Goal: Task Accomplishment & Management: Use online tool/utility

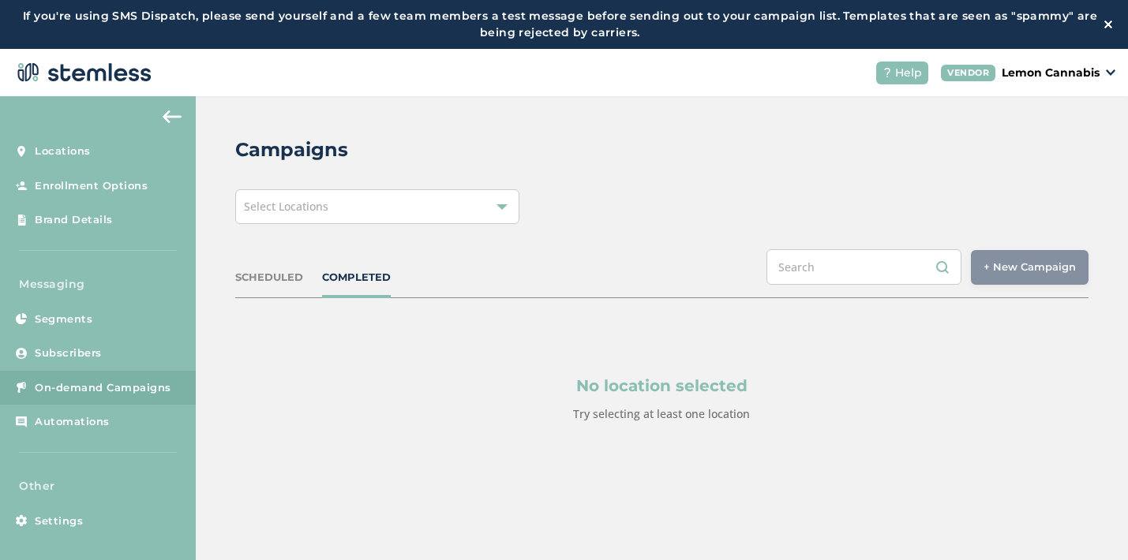
click at [405, 210] on div "Select Locations" at bounding box center [377, 206] width 284 height 35
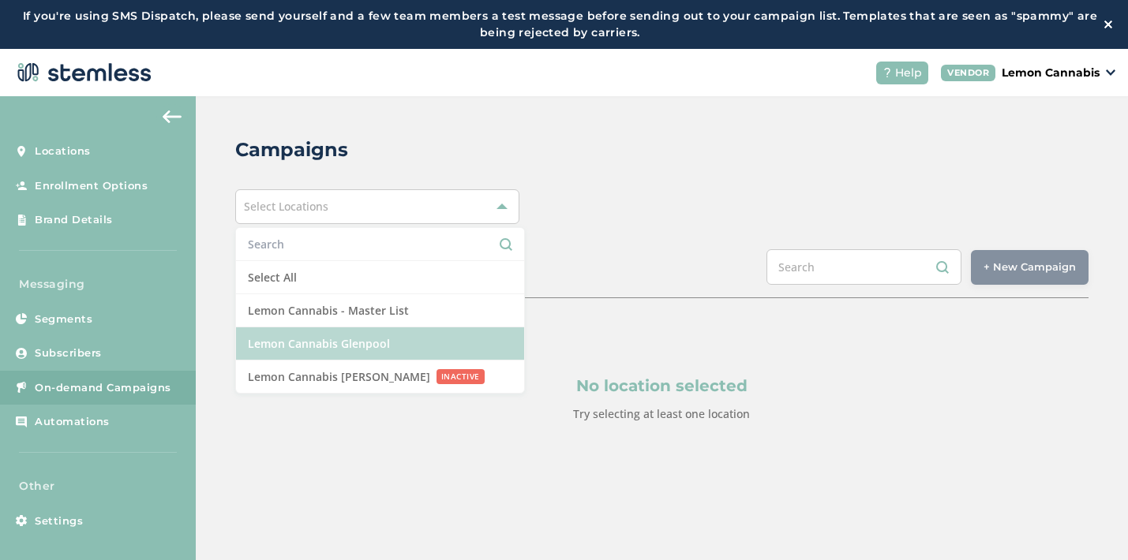
click at [375, 338] on li "Lemon Cannabis Glenpool" at bounding box center [380, 343] width 288 height 33
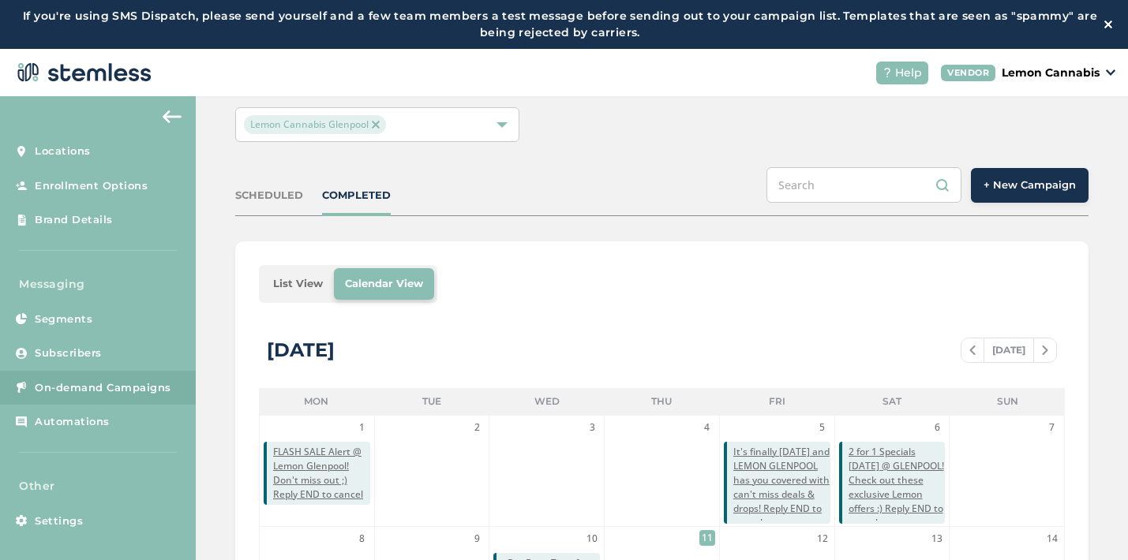
scroll to position [113, 0]
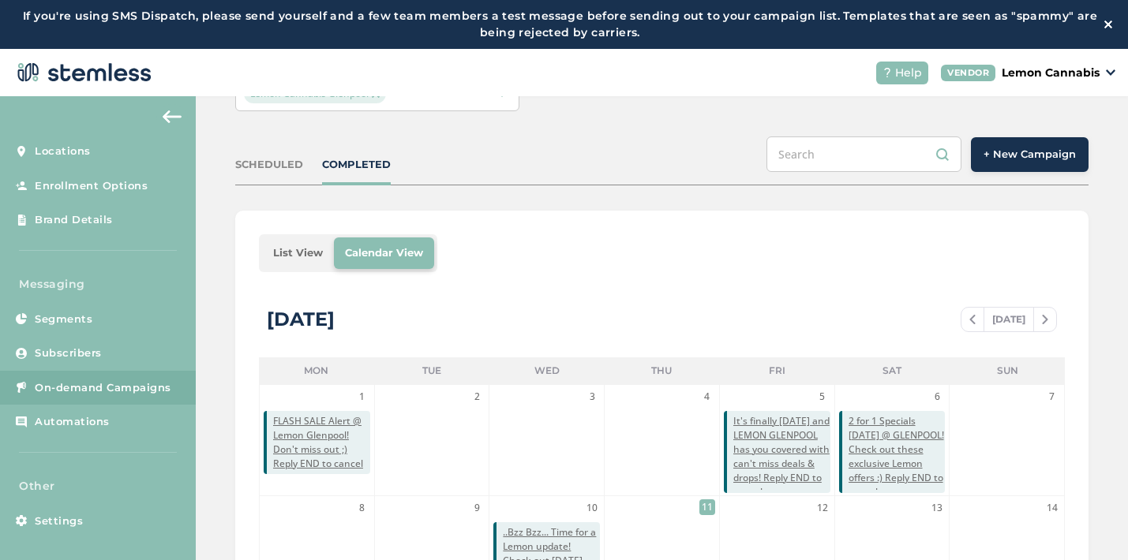
click at [998, 152] on span "+ New Campaign" at bounding box center [1029, 155] width 92 height 16
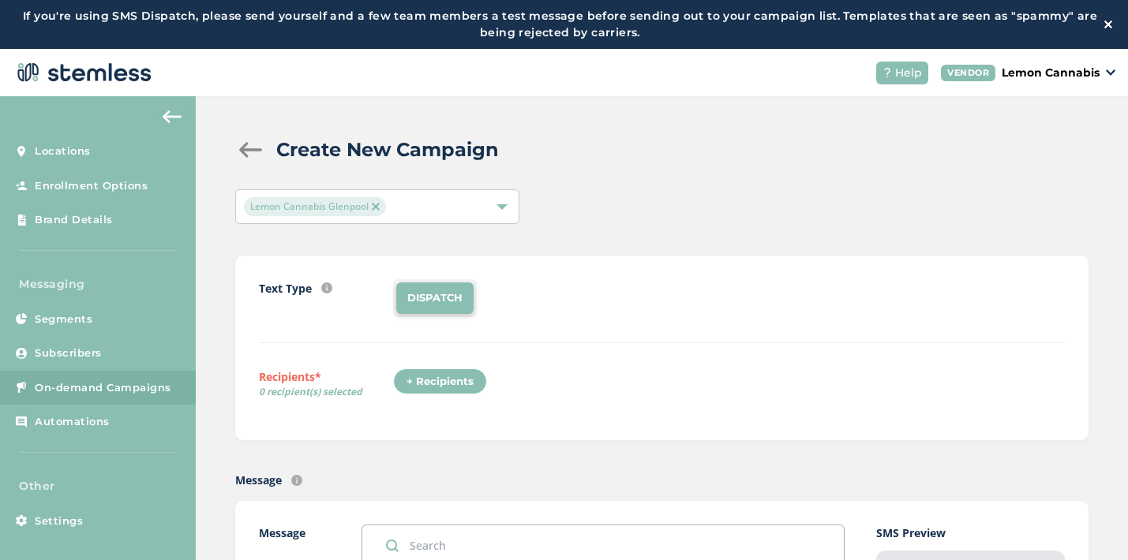
click at [237, 152] on div at bounding box center [251, 150] width 32 height 16
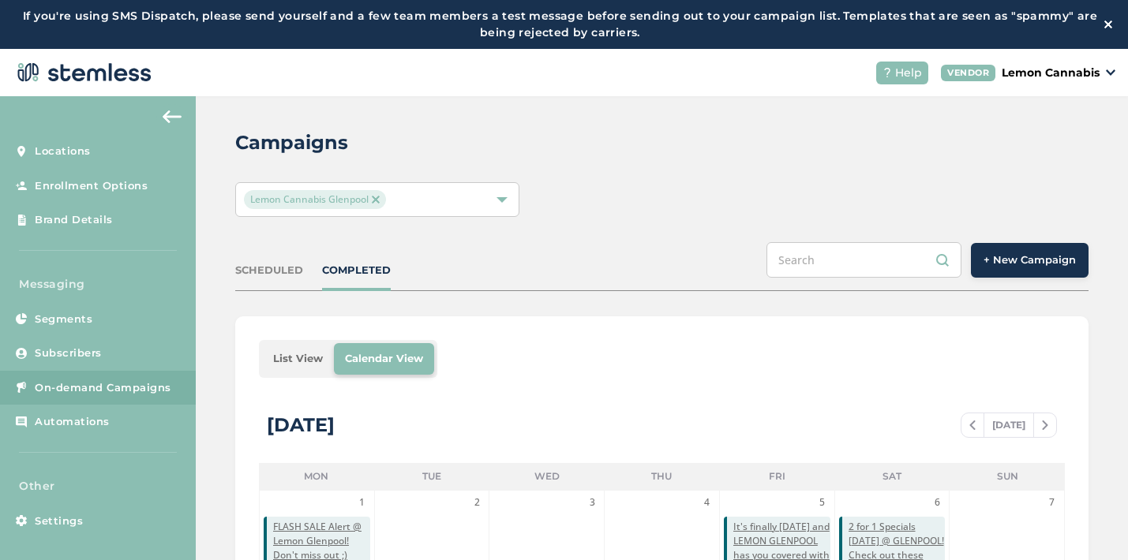
scroll to position [8, 0]
click at [1014, 256] on span "+ New Campaign" at bounding box center [1029, 260] width 92 height 16
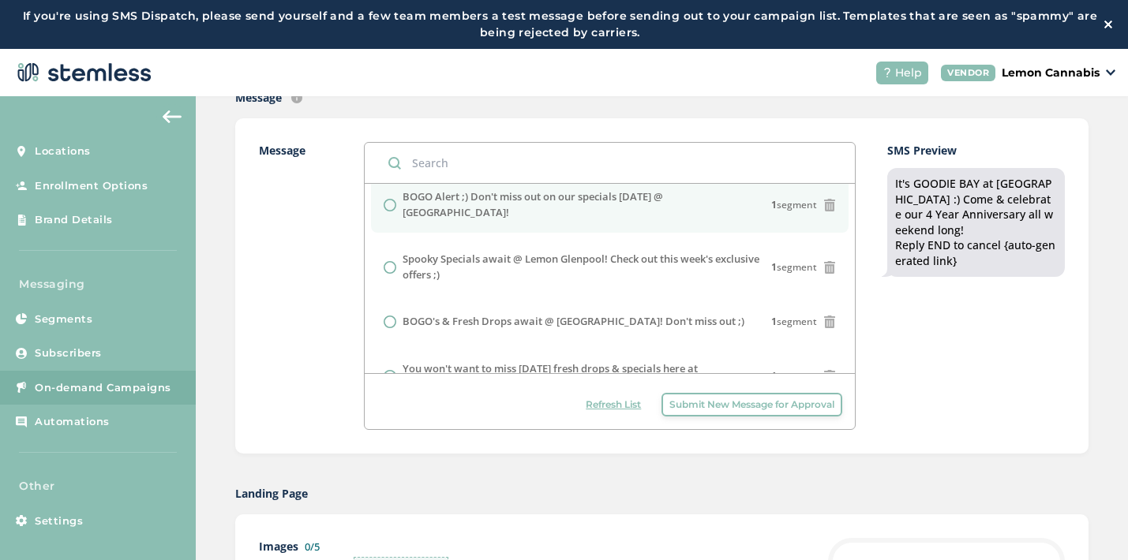
scroll to position [485, 0]
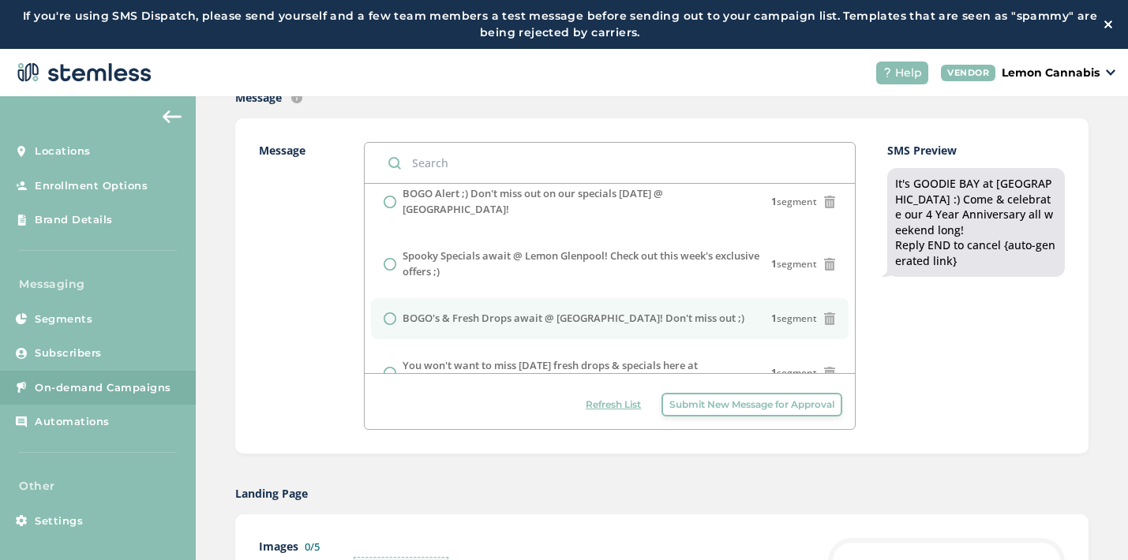
click at [620, 311] on label "BOGO's & Fresh Drops await @ [GEOGRAPHIC_DATA]! Don't miss out ;)" at bounding box center [573, 319] width 342 height 16
radio input "false"
radio input "true"
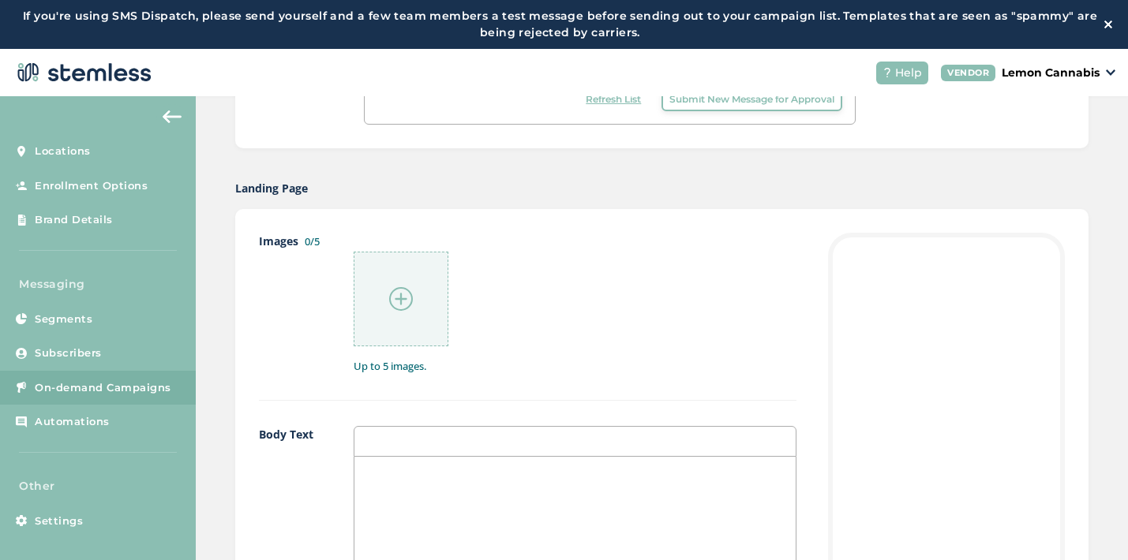
scroll to position [712, 0]
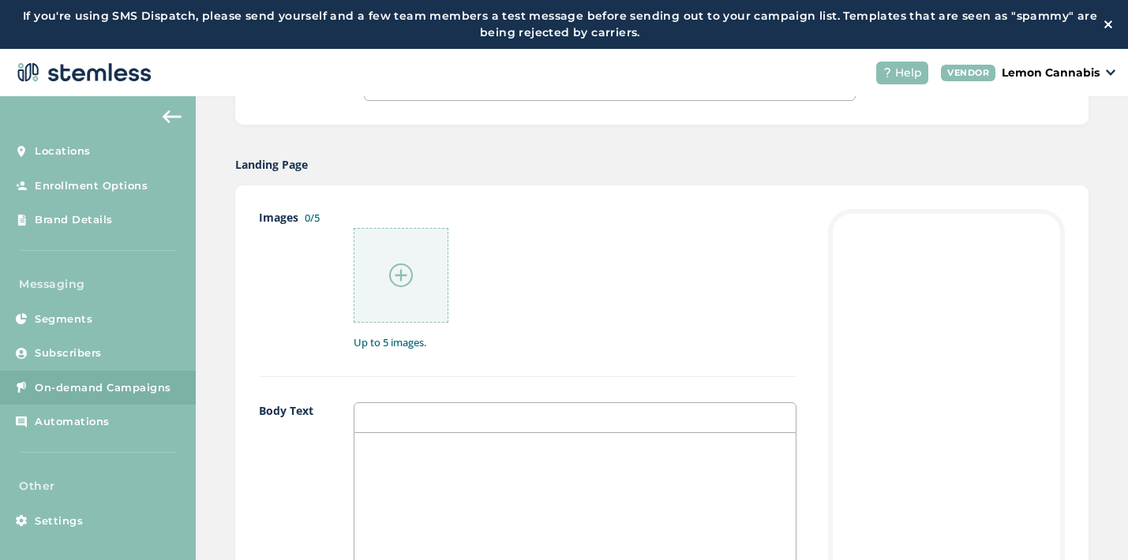
click at [408, 285] on img at bounding box center [401, 276] width 24 height 24
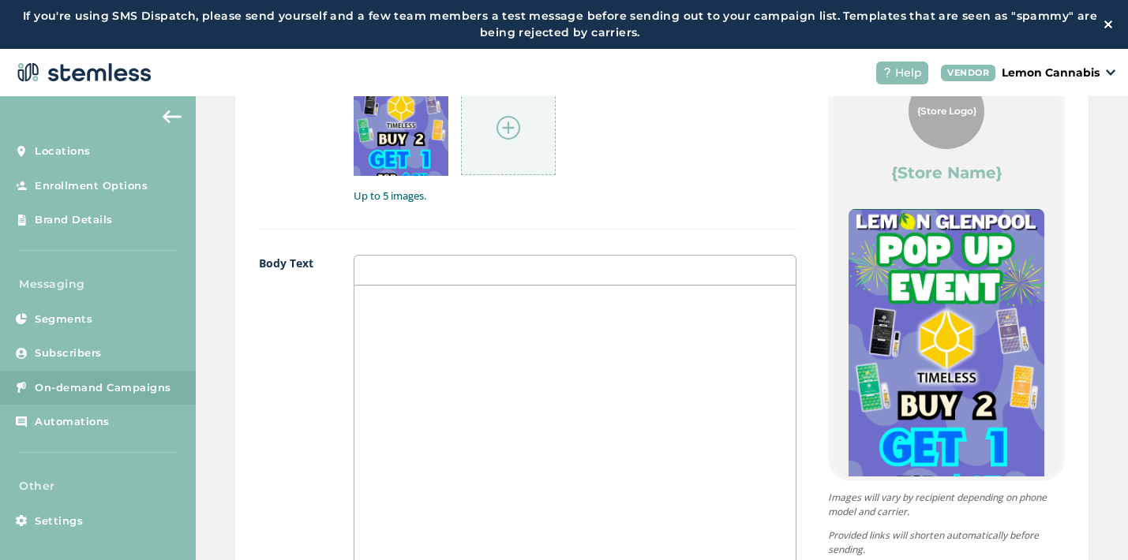
scroll to position [0, 0]
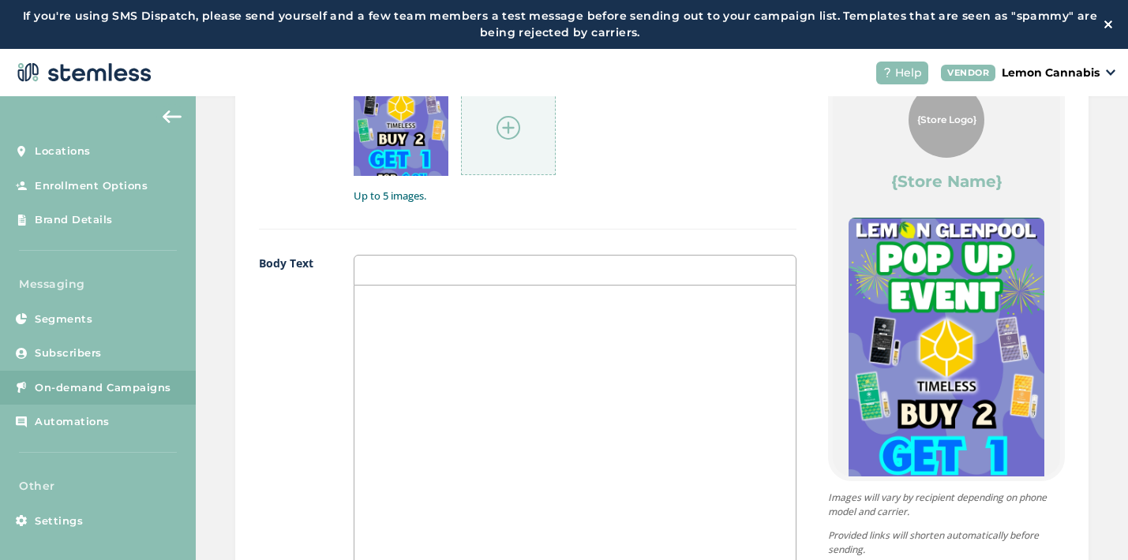
click at [501, 141] on div at bounding box center [508, 127] width 95 height 95
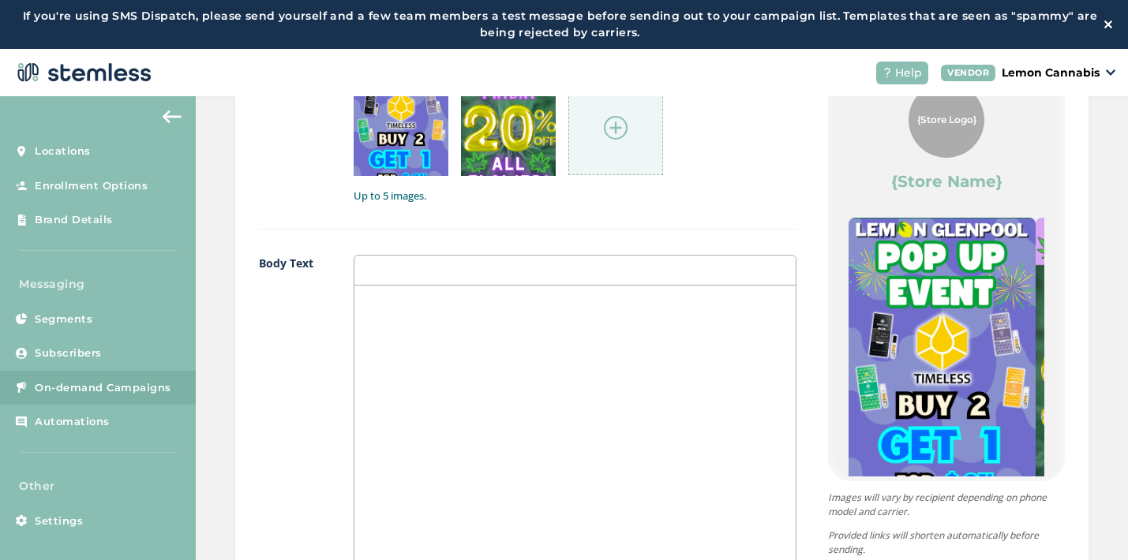
click at [610, 138] on img at bounding box center [616, 128] width 24 height 24
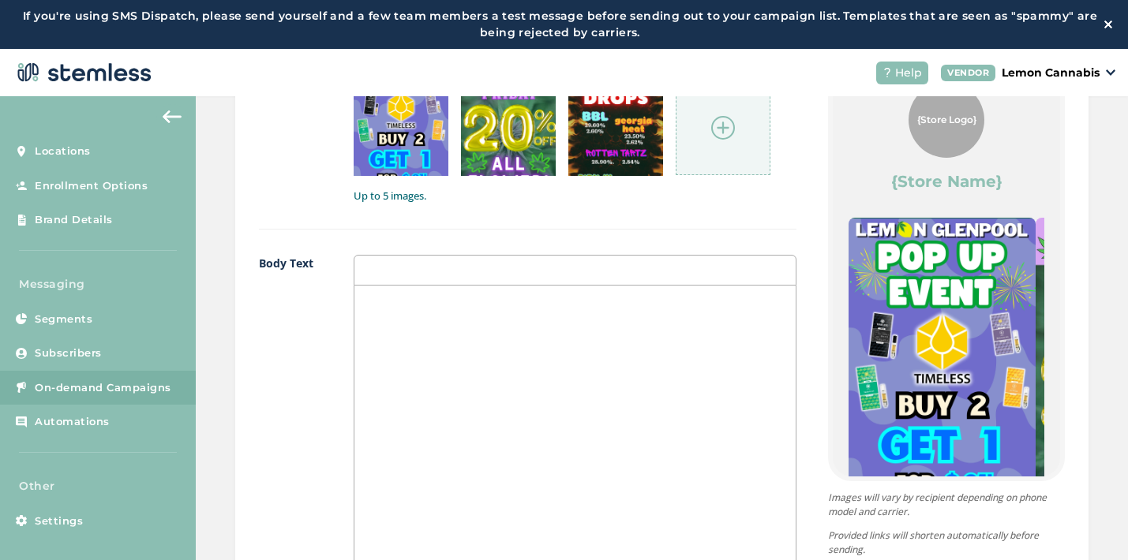
click at [720, 137] on img at bounding box center [723, 128] width 24 height 24
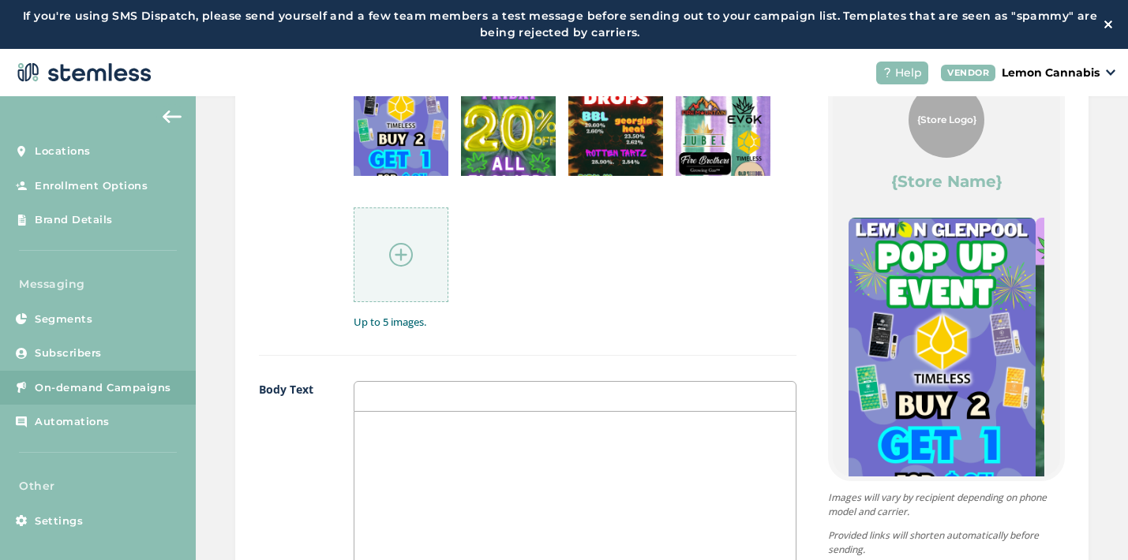
click at [404, 248] on img at bounding box center [401, 255] width 24 height 24
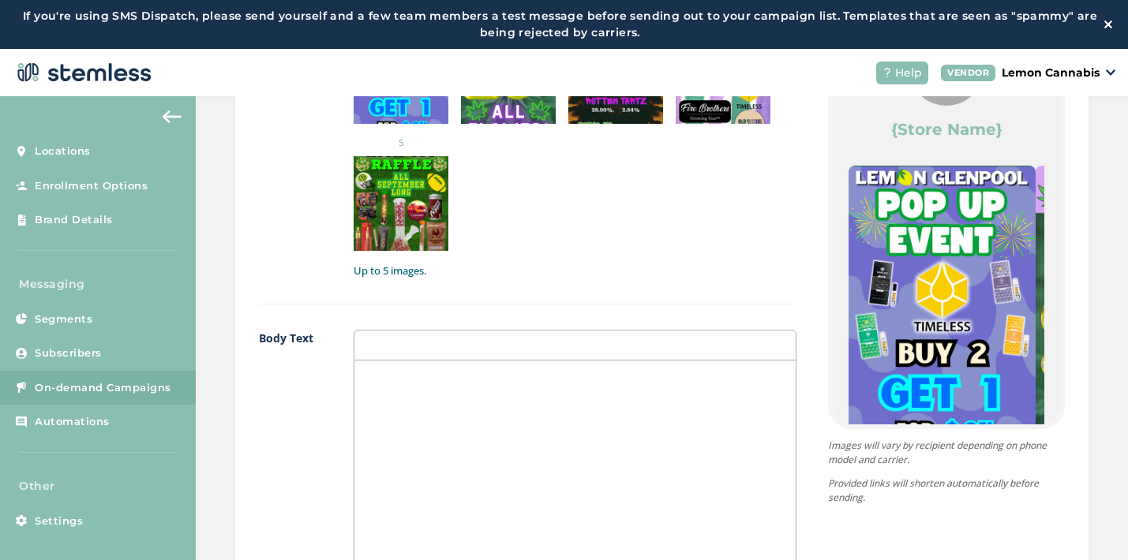
scroll to position [913, 0]
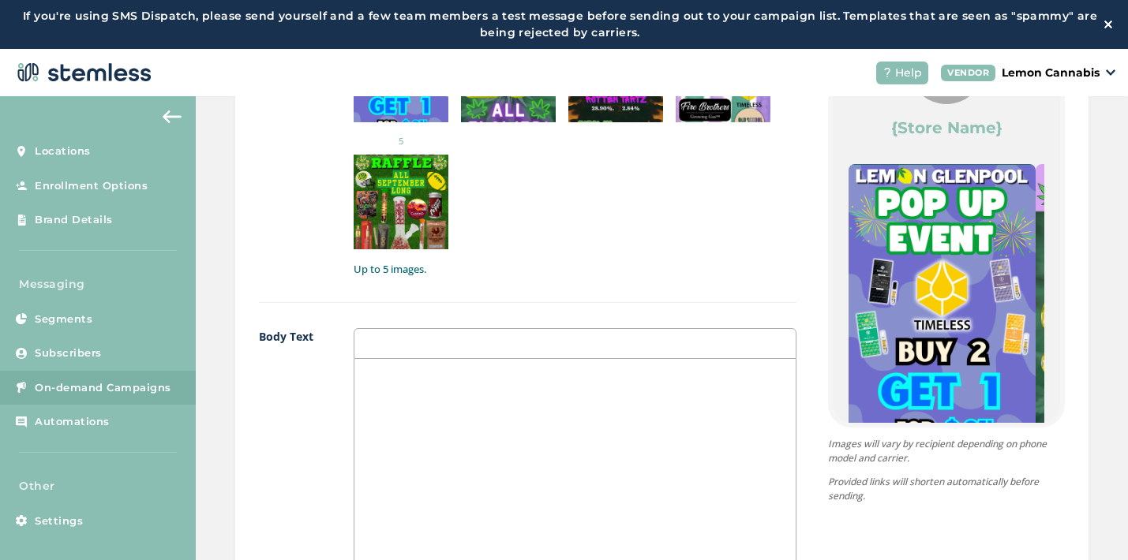
click at [472, 391] on div at bounding box center [574, 516] width 441 height 315
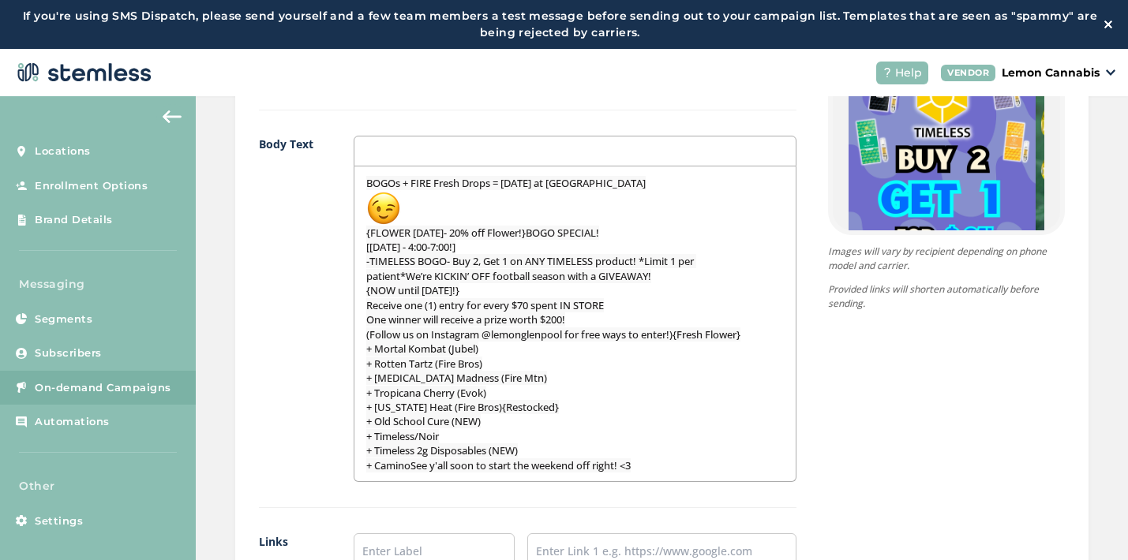
scroll to position [1101, 0]
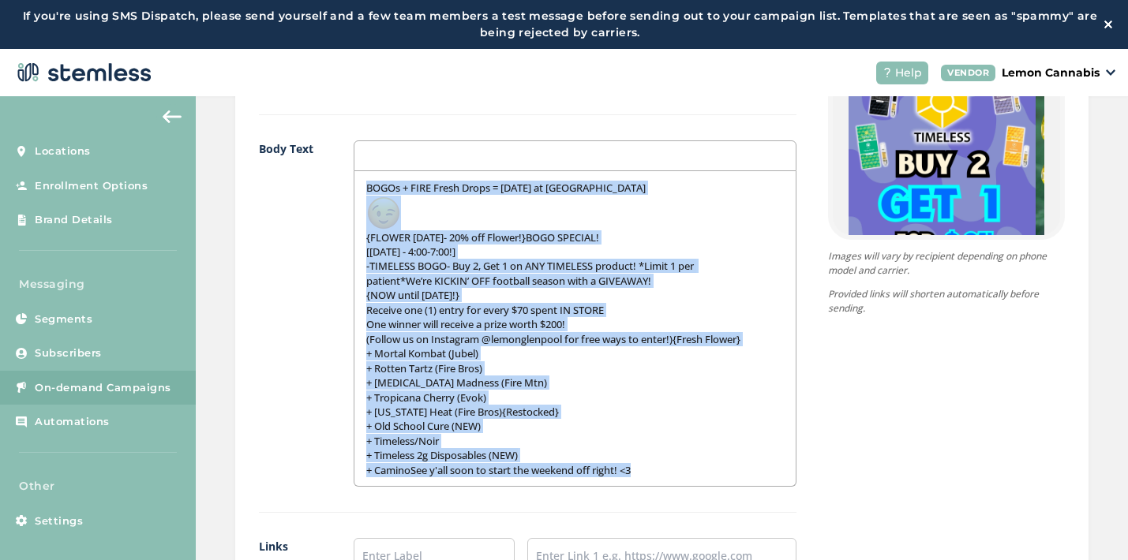
drag, startPoint x: 643, startPoint y: 470, endPoint x: 294, endPoint y: 165, distance: 463.7
click at [294, 165] on div "Body Text BOGOs + FIRE Fresh Drops = [DATE] at Lemon {FLOWER [DATE]- 20% off Fl…" at bounding box center [527, 326] width 537 height 372
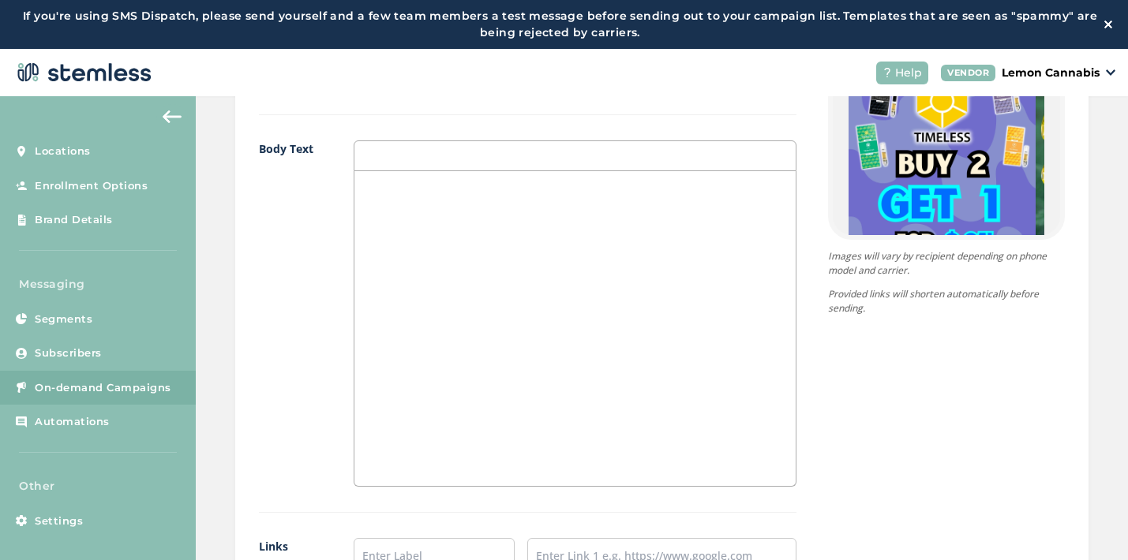
click at [414, 267] on div at bounding box center [574, 328] width 441 height 315
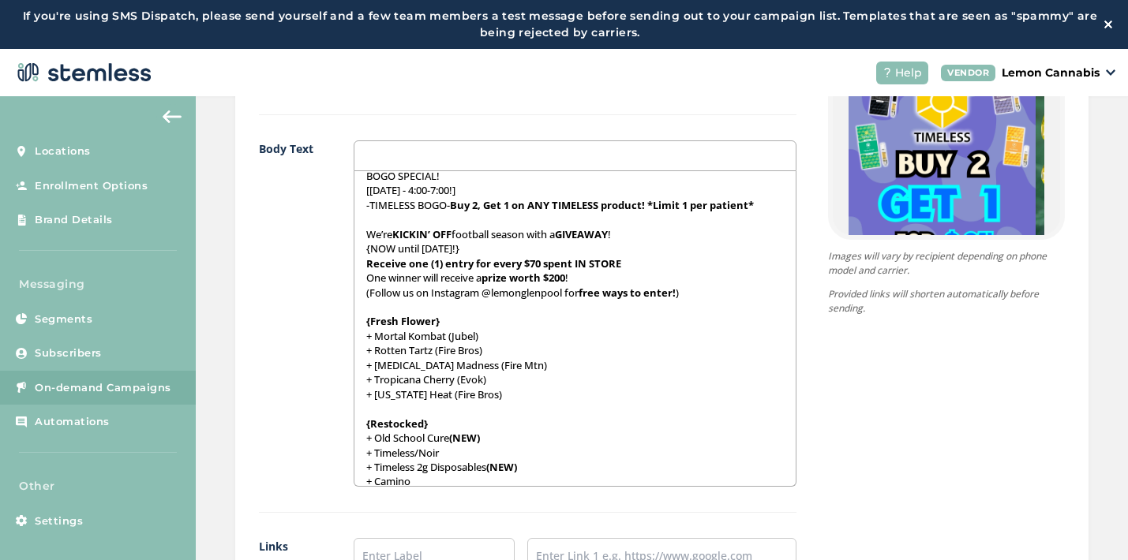
scroll to position [111, 0]
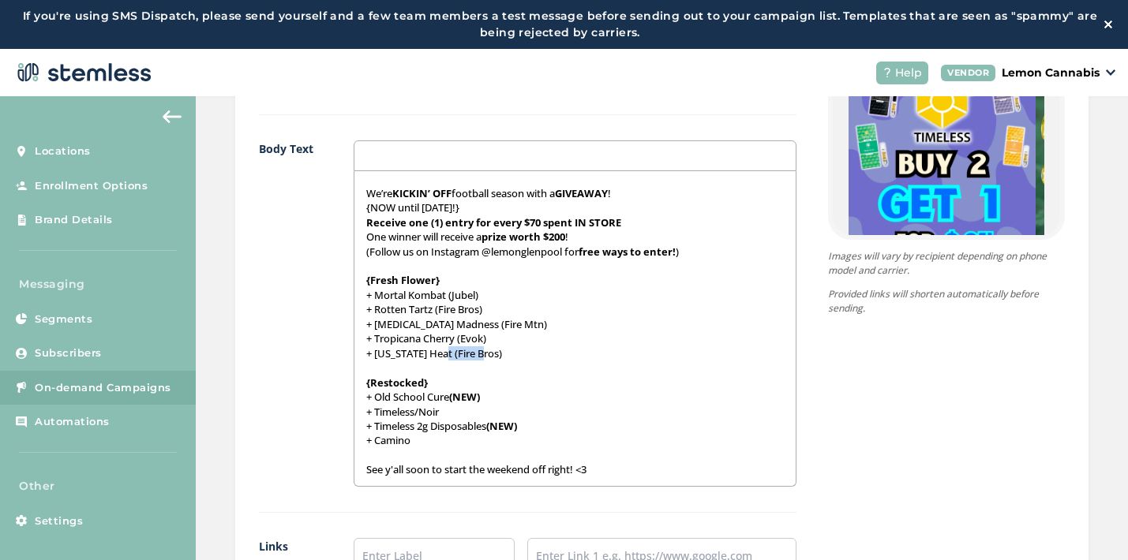
drag, startPoint x: 444, startPoint y: 351, endPoint x: 484, endPoint y: 354, distance: 39.5
click at [484, 354] on p "+ [US_STATE] Heat (Fire Bros)" at bounding box center [574, 353] width 417 height 14
click at [472, 309] on p "+ Rotten Tartz (Fire Bros)" at bounding box center [574, 309] width 417 height 14
click at [481, 312] on p "+ Rotten Tartz (Fire Bros)" at bounding box center [574, 309] width 417 height 14
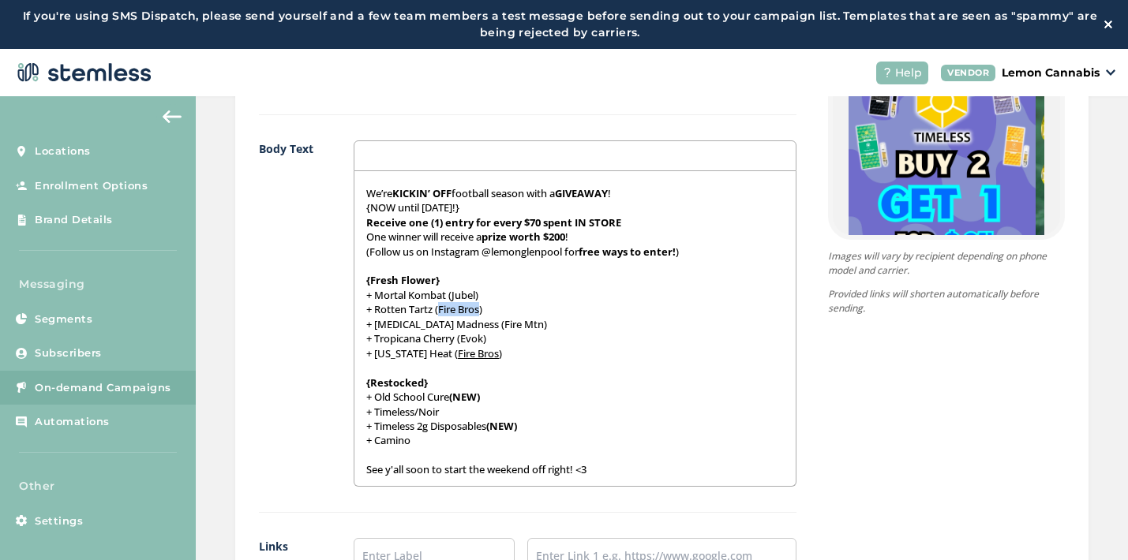
drag, startPoint x: 481, startPoint y: 312, endPoint x: 440, endPoint y: 314, distance: 41.1
click at [440, 314] on p "+ Rotten Tartz (Fire Bros)" at bounding box center [574, 309] width 417 height 14
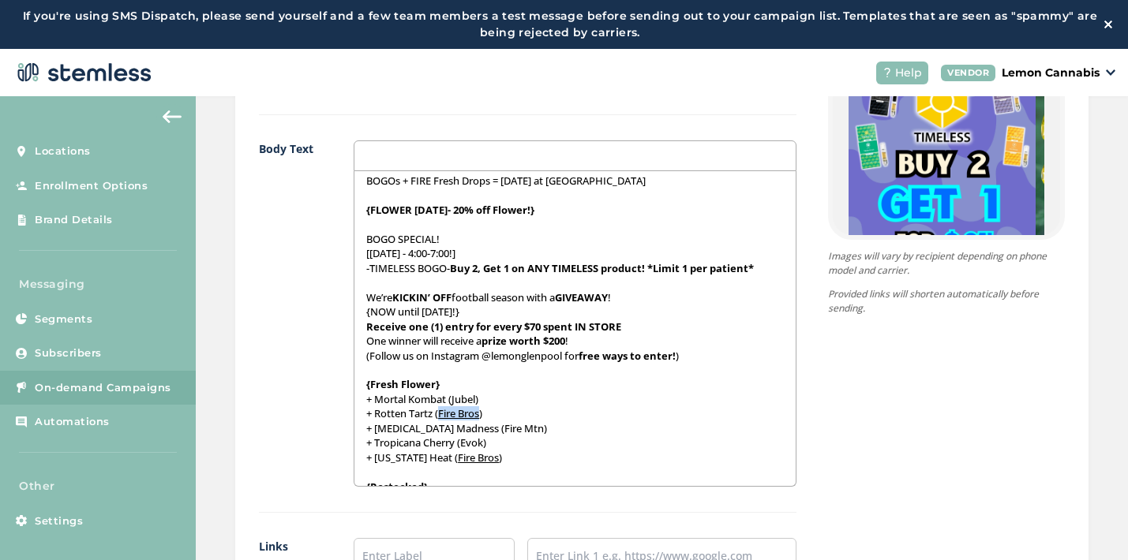
scroll to position [3, 0]
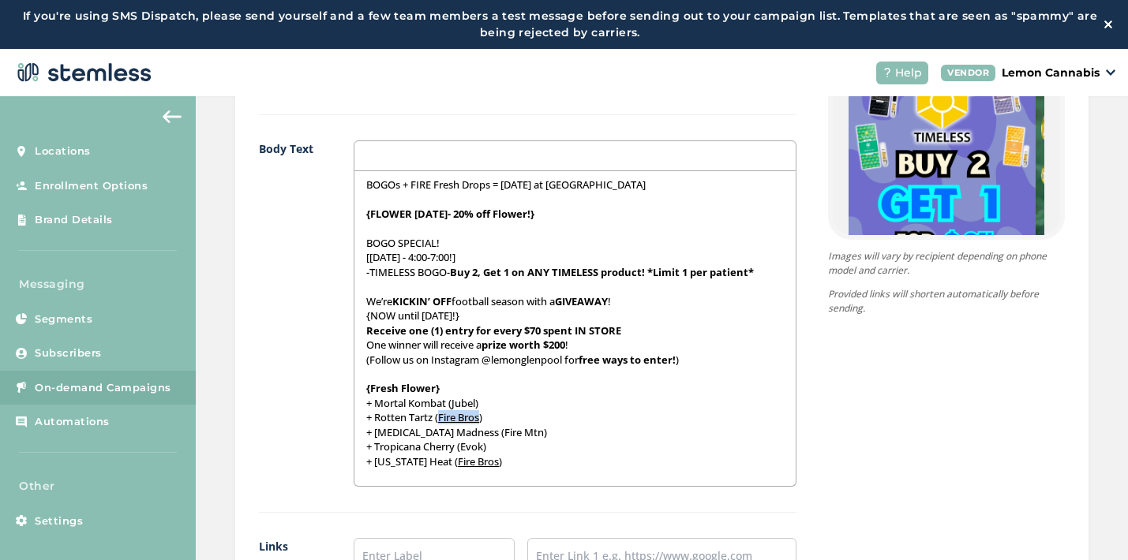
drag, startPoint x: 508, startPoint y: 316, endPoint x: 365, endPoint y: 315, distance: 143.6
click at [366, 315] on p "{NOW until [DATE]!}" at bounding box center [574, 316] width 417 height 14
drag, startPoint x: 487, startPoint y: 360, endPoint x: 564, endPoint y: 359, distance: 77.3
click at [564, 359] on p "(Follow us on Instagram @lemonglenpool for free ways to enter! )" at bounding box center [574, 360] width 417 height 14
drag, startPoint x: 368, startPoint y: 346, endPoint x: 420, endPoint y: 346, distance: 52.1
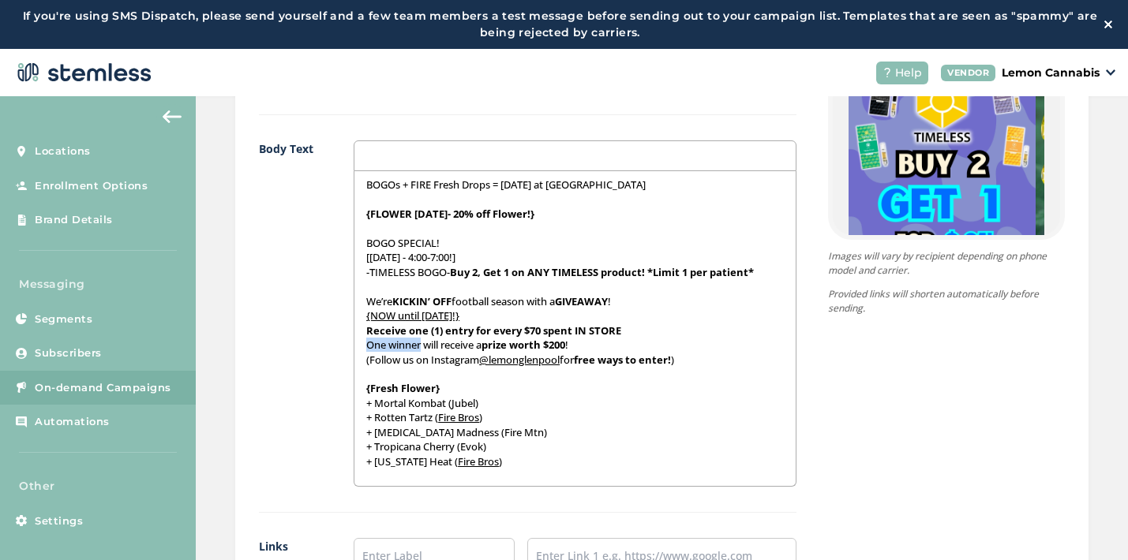
click at [420, 346] on p "One winner will receive a prize worth $200 !" at bounding box center [574, 345] width 417 height 14
drag, startPoint x: 442, startPoint y: 244, endPoint x: 361, endPoint y: 247, distance: 81.3
click at [361, 247] on div "BOGOs + FIRE Fresh Drops = [DATE] at Lemon {FLOWER [DATE]- 20% off Flower!} BOG…" at bounding box center [574, 328] width 441 height 315
click at [441, 291] on p at bounding box center [574, 286] width 417 height 14
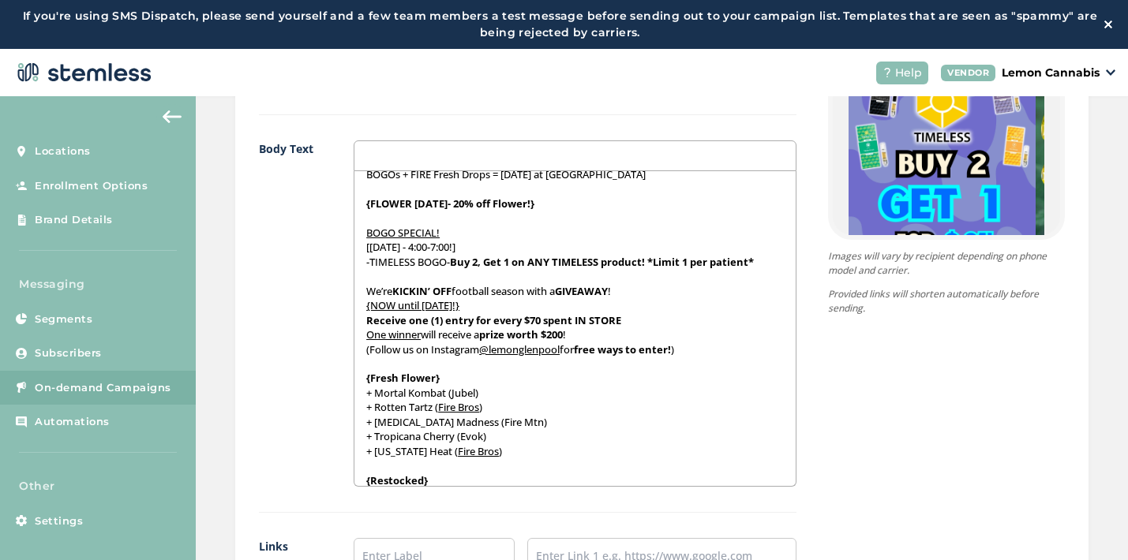
scroll to position [0, 0]
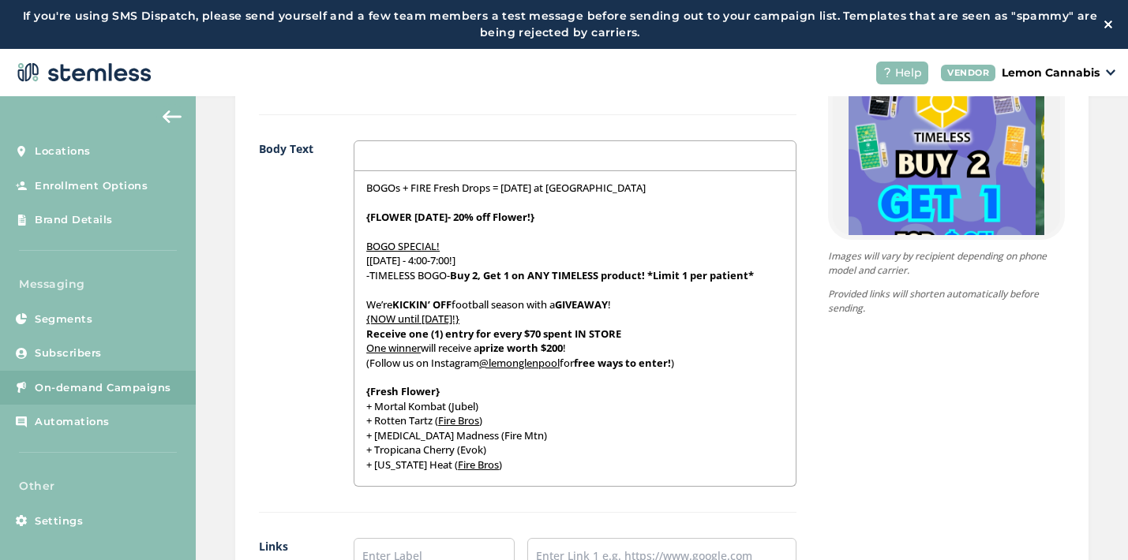
click at [308, 343] on label "Body Text" at bounding box center [290, 313] width 63 height 346
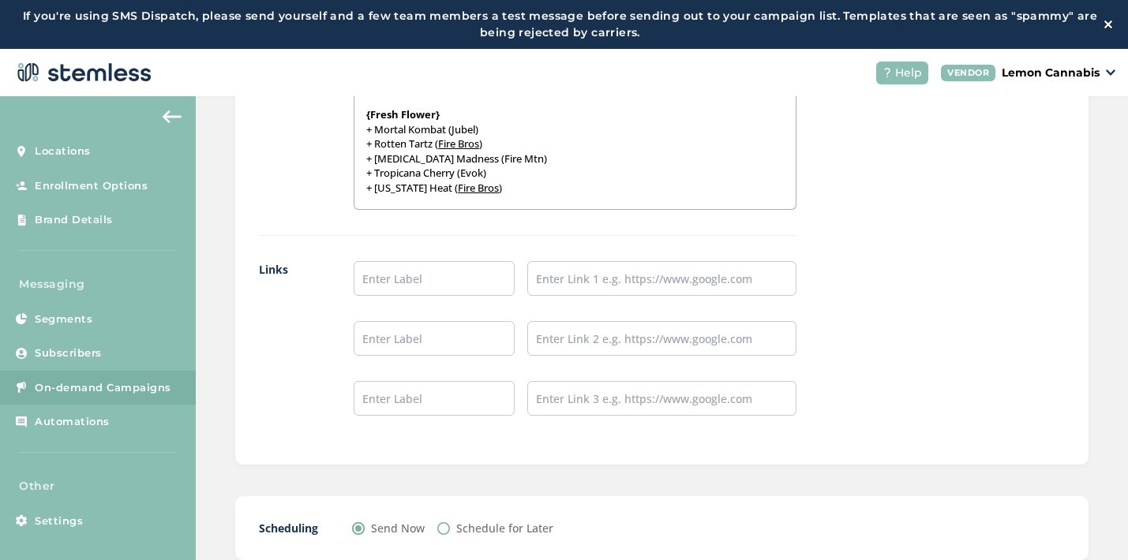
scroll to position [1395, 0]
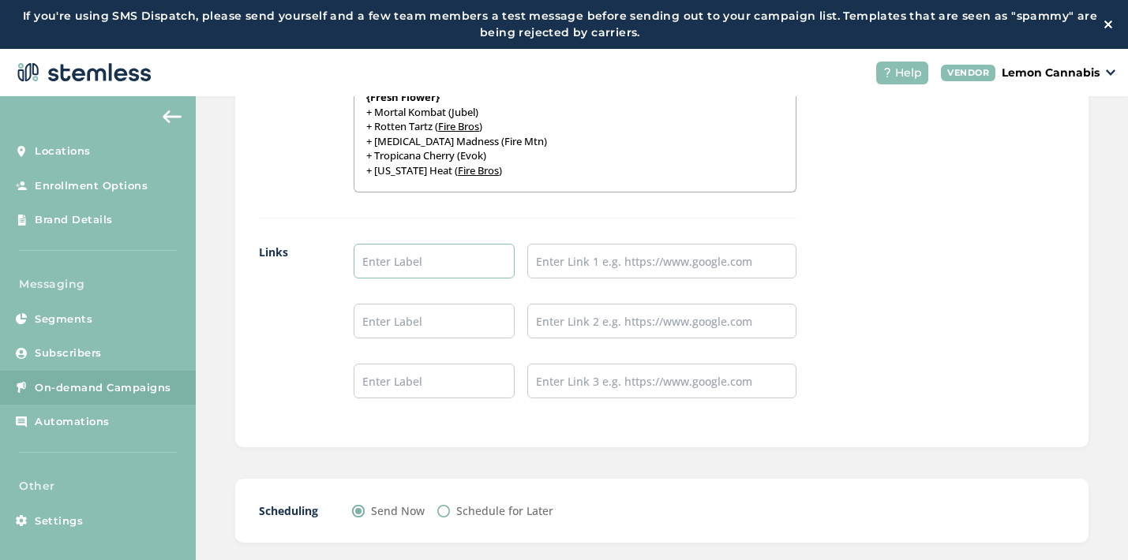
click at [411, 268] on input "text" at bounding box center [434, 261] width 161 height 35
type input "Place an Order!"
click at [436, 319] on input "text" at bounding box center [434, 321] width 161 height 35
type input "Leave a Review!"
click at [451, 381] on input "text" at bounding box center [434, 381] width 161 height 35
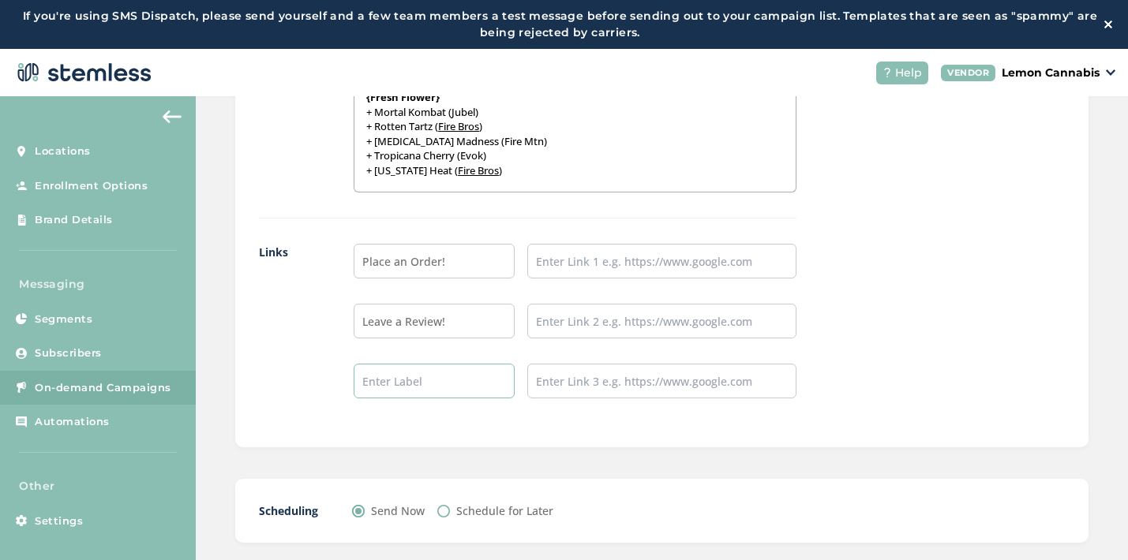
type input "Follow our IG!"
click at [601, 258] on input "text" at bounding box center [661, 261] width 269 height 35
type input "[URL][DOMAIN_NAME]"
click at [651, 319] on input "text" at bounding box center [661, 321] width 269 height 35
type input "[URL][DOMAIN_NAME]"
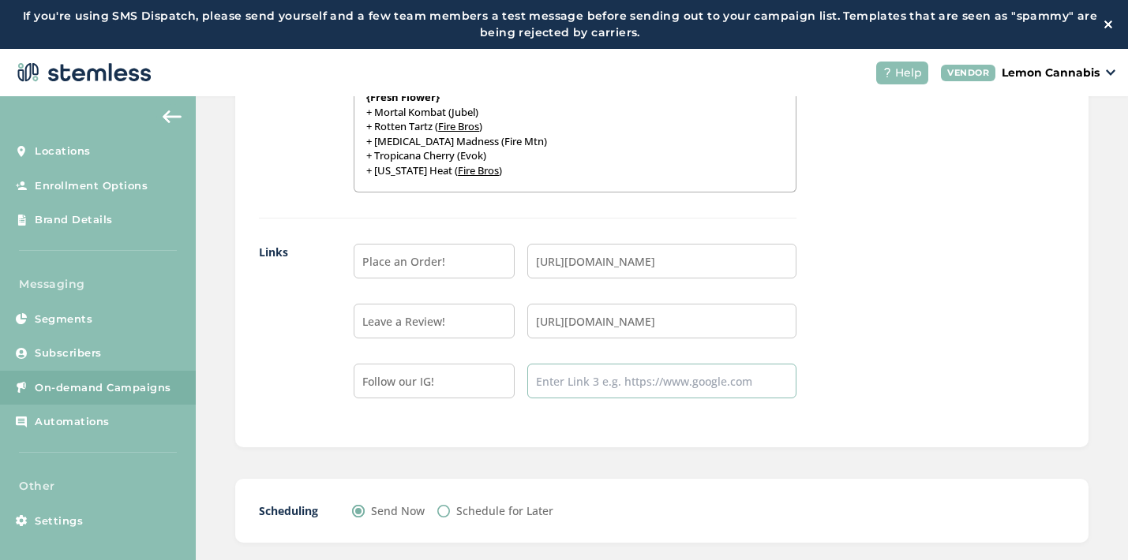
click at [665, 380] on input "text" at bounding box center [661, 381] width 269 height 35
type input "[URL][DOMAIN_NAME]"
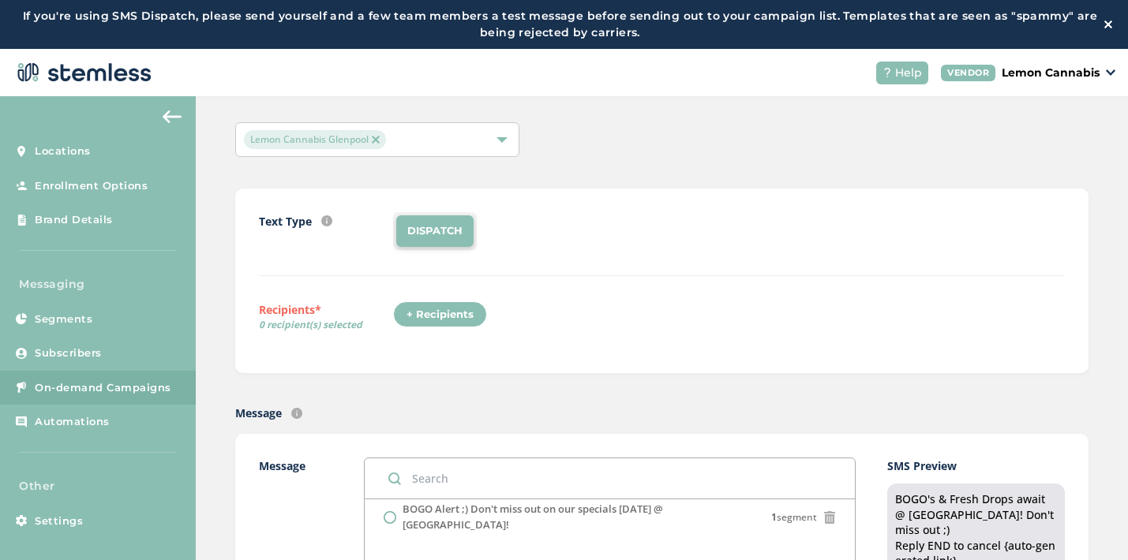
scroll to position [58, 0]
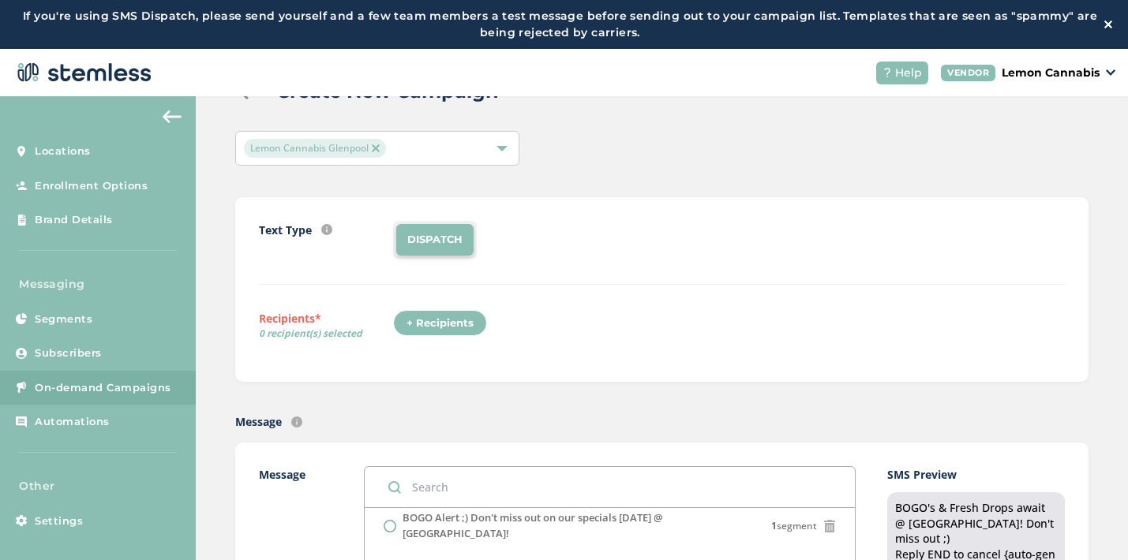
click at [448, 326] on div "+ Recipients" at bounding box center [440, 323] width 94 height 27
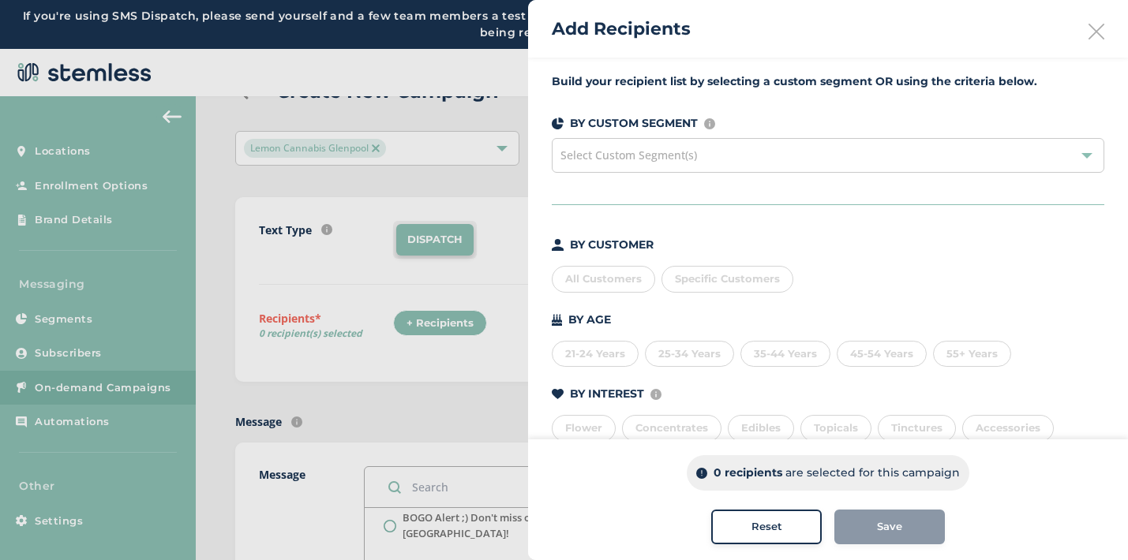
scroll to position [177, 0]
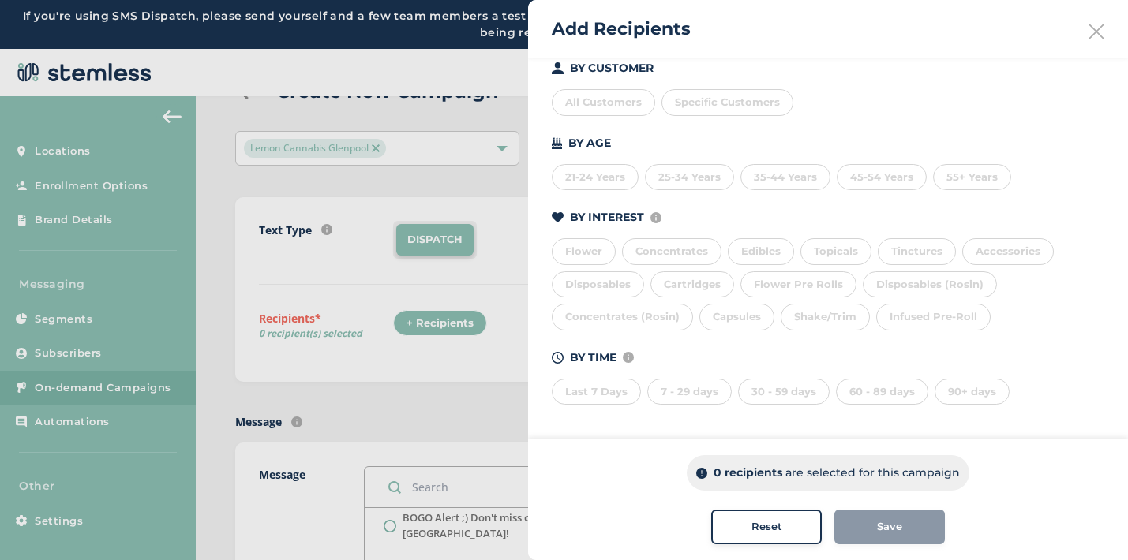
click at [601, 387] on div "Last 7 Days" at bounding box center [596, 392] width 89 height 27
click at [697, 376] on div "Last 7 Days 7 - 29 days 30 - 59 days 60 - 89 days 90+ days" at bounding box center [828, 388] width 552 height 33
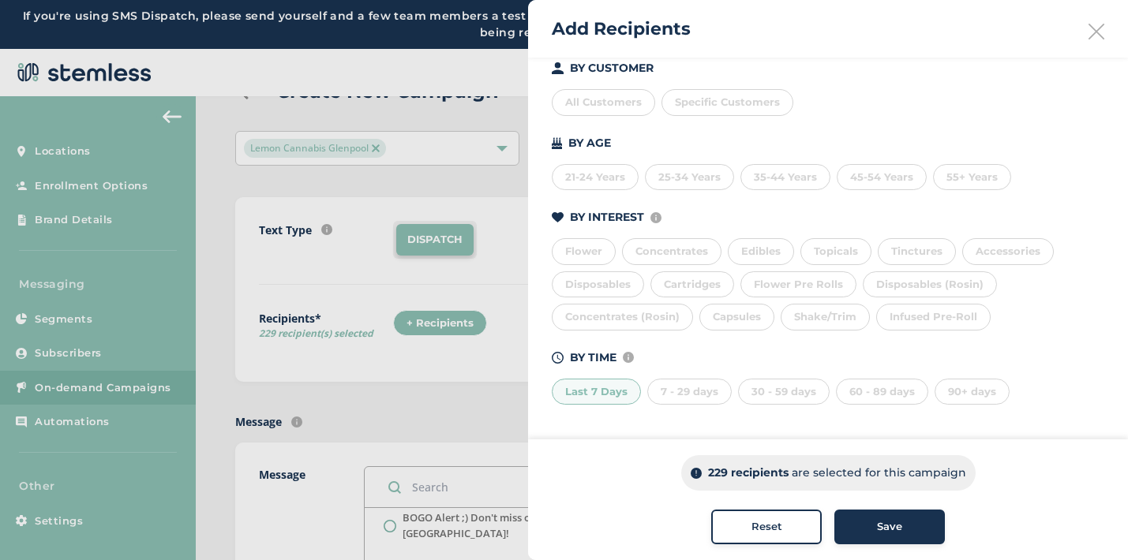
click at [704, 387] on div "7 - 29 days" at bounding box center [689, 392] width 84 height 27
click at [786, 383] on div "30 - 59 days" at bounding box center [784, 392] width 92 height 27
click at [876, 388] on div "60 - 89 days" at bounding box center [882, 392] width 92 height 27
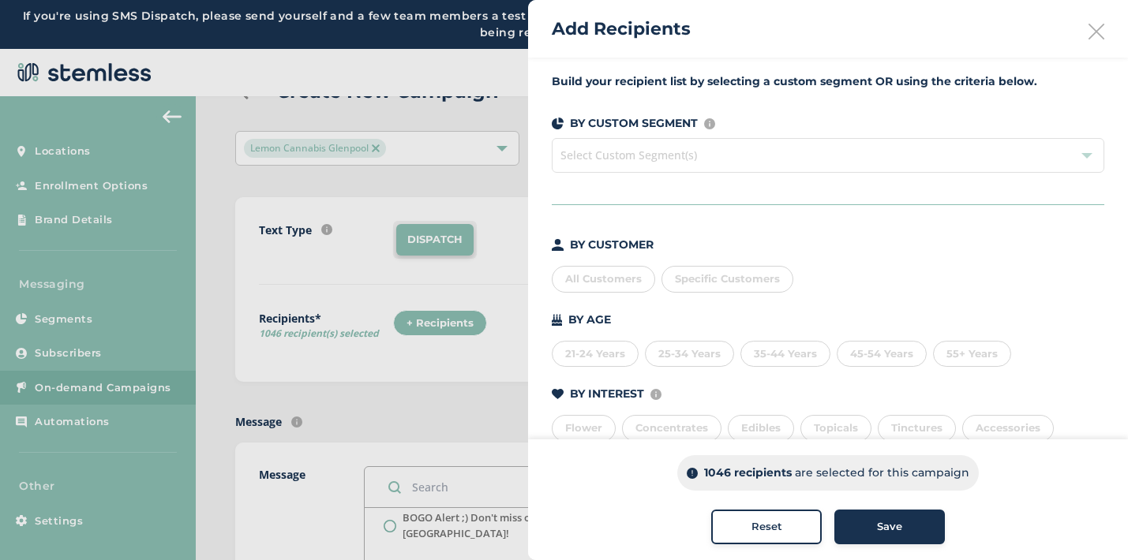
click at [684, 286] on div "Specific Customers" at bounding box center [727, 279] width 132 height 27
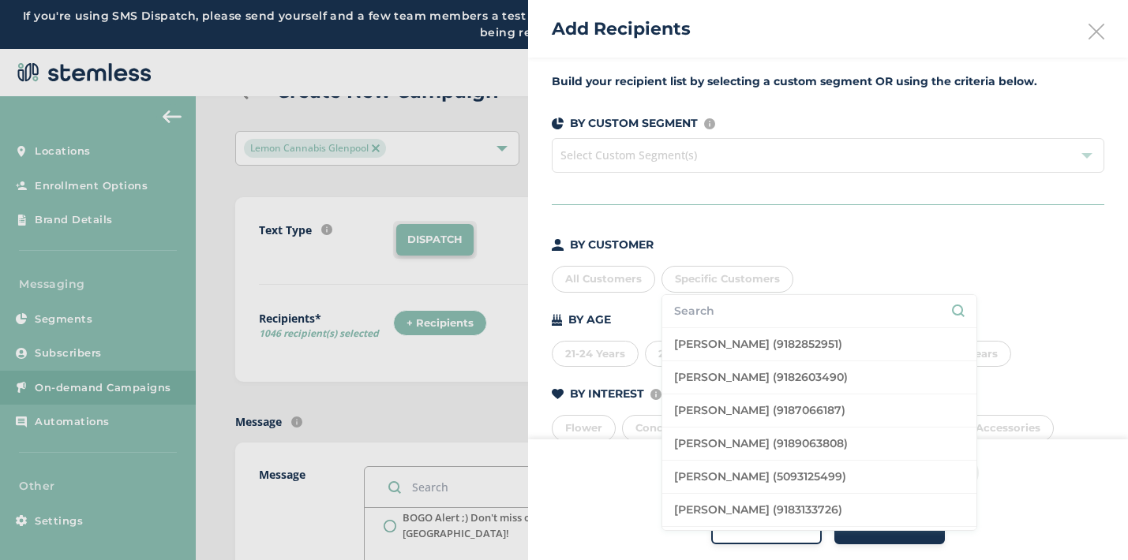
click at [700, 307] on input "text" at bounding box center [819, 311] width 290 height 17
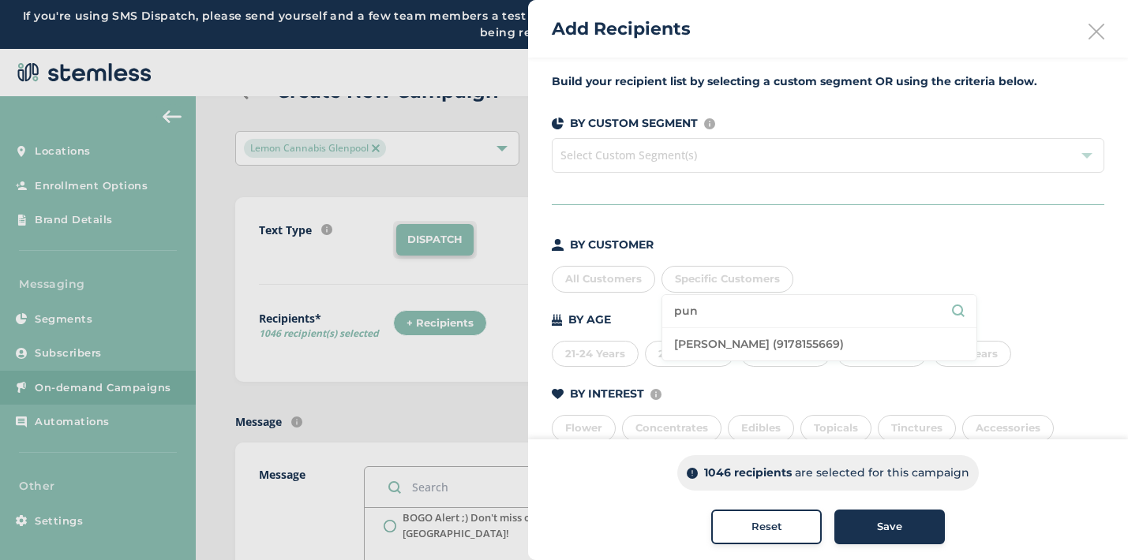
click at [751, 335] on li "[PERSON_NAME] (9178155669)" at bounding box center [819, 344] width 314 height 32
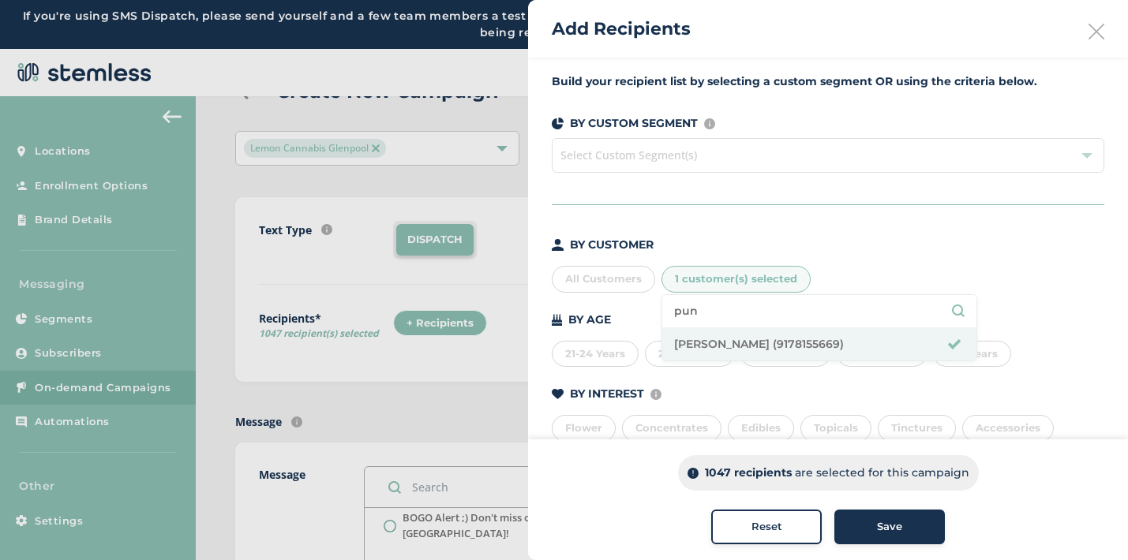
click at [713, 313] on input "pun" at bounding box center [819, 311] width 290 height 17
type input "[PERSON_NAME]"
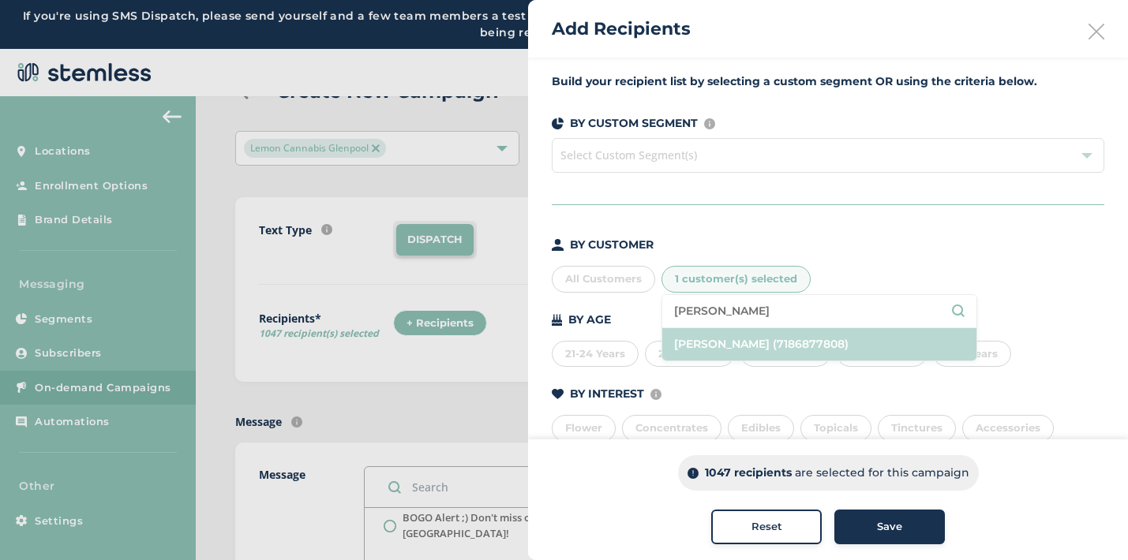
click at [713, 342] on li "[PERSON_NAME] (7186877808)" at bounding box center [819, 344] width 314 height 32
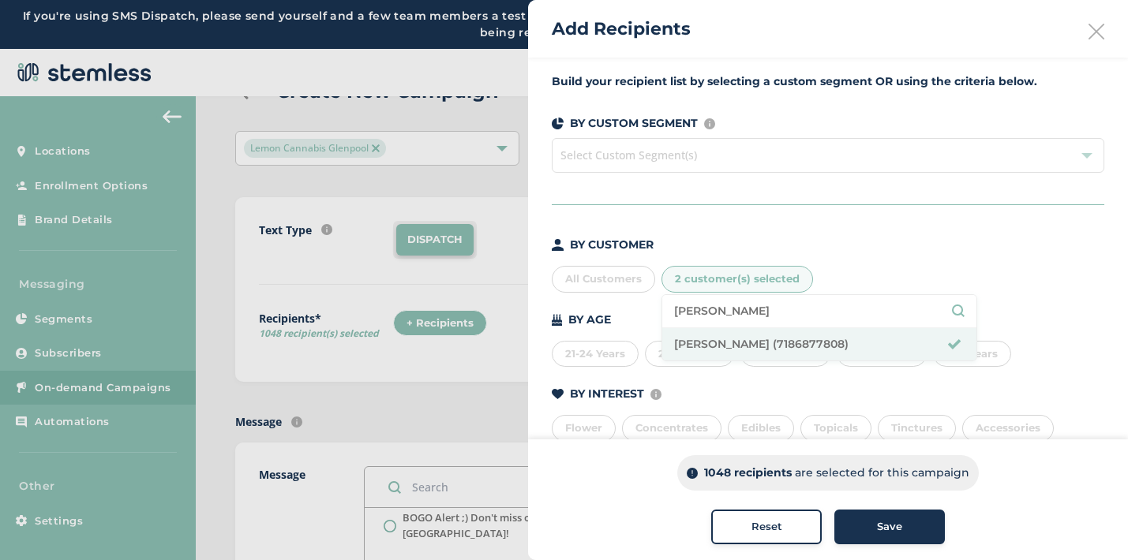
click at [709, 312] on input "[PERSON_NAME]" at bounding box center [819, 311] width 290 height 17
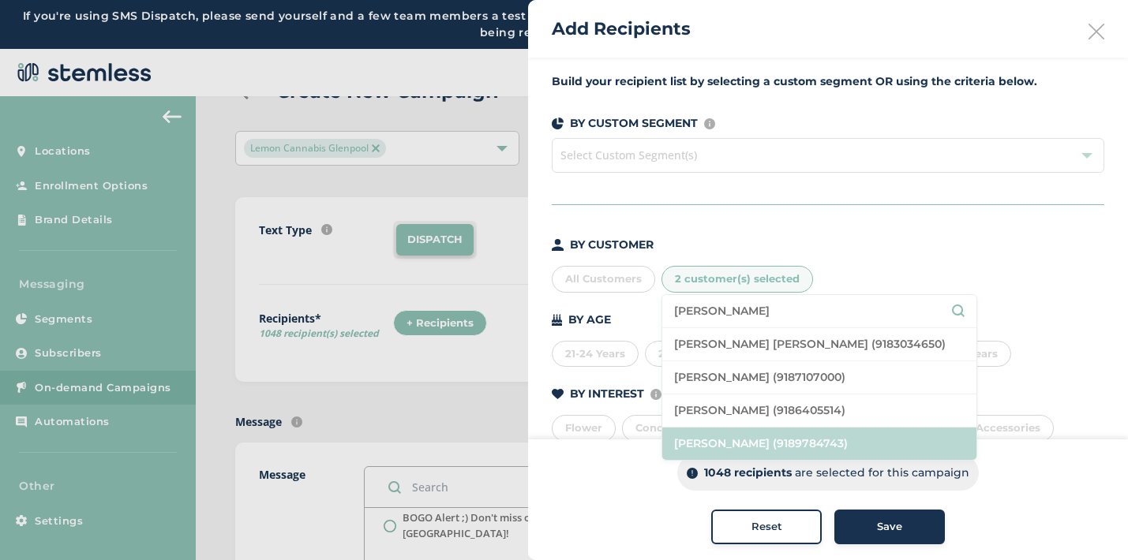
click at [746, 442] on li "[PERSON_NAME] (9189784743)" at bounding box center [819, 444] width 314 height 32
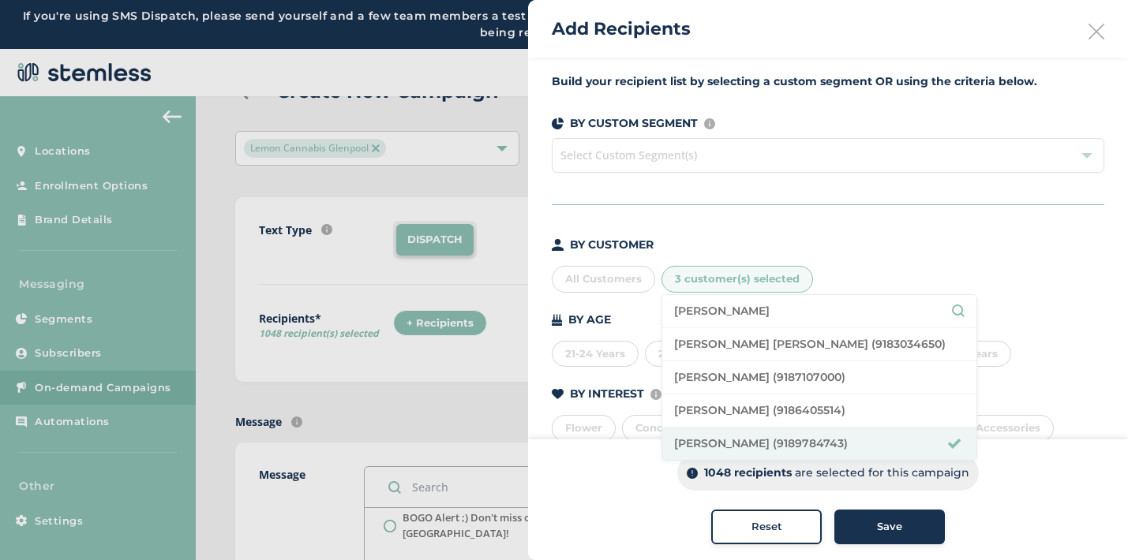
click at [710, 311] on input "[PERSON_NAME]" at bounding box center [819, 311] width 290 height 17
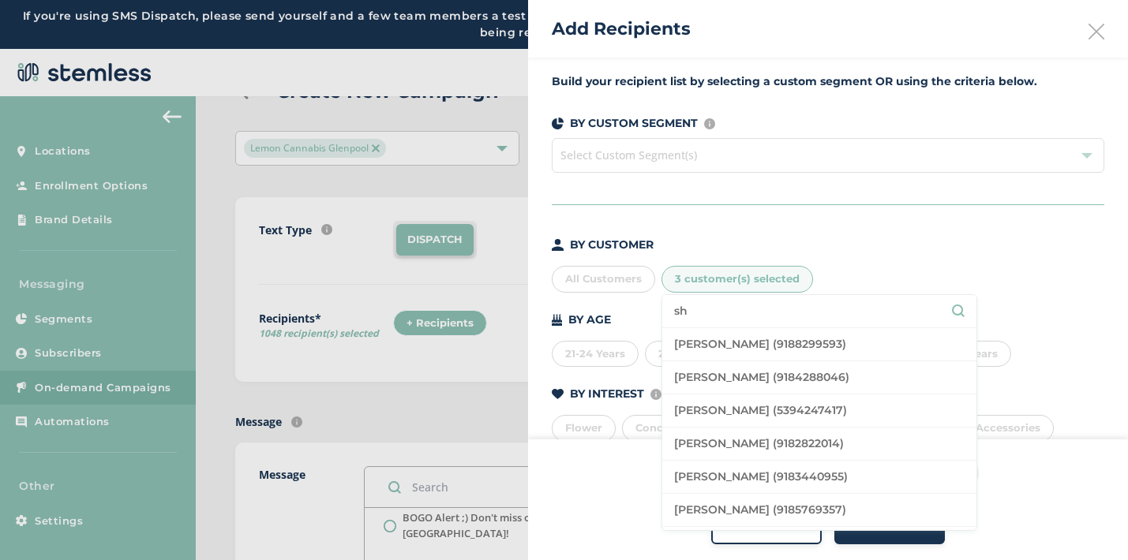
type input "s"
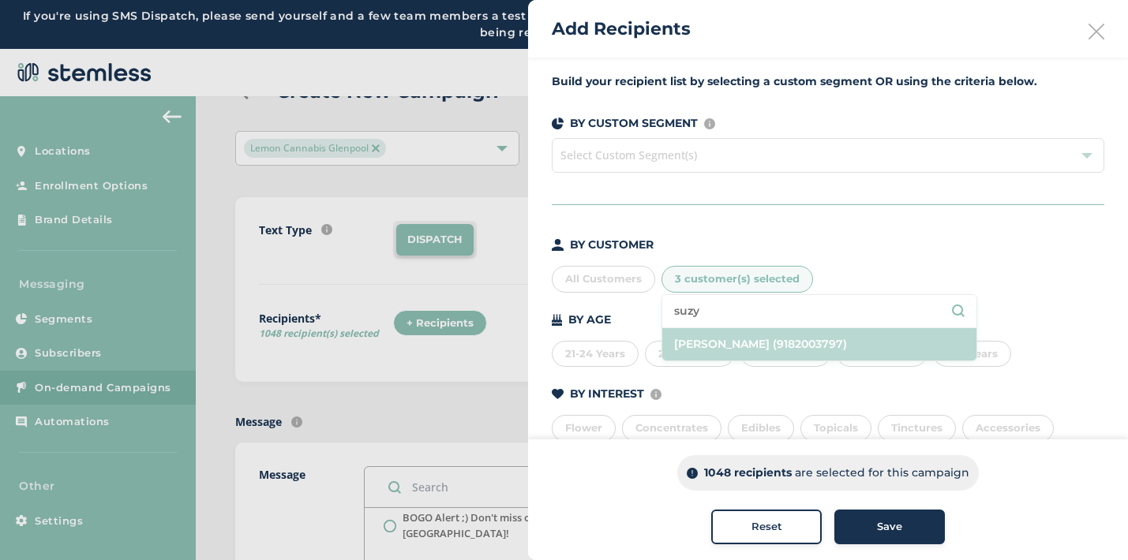
click at [708, 350] on li "[PERSON_NAME] (9182003797)" at bounding box center [819, 344] width 314 height 32
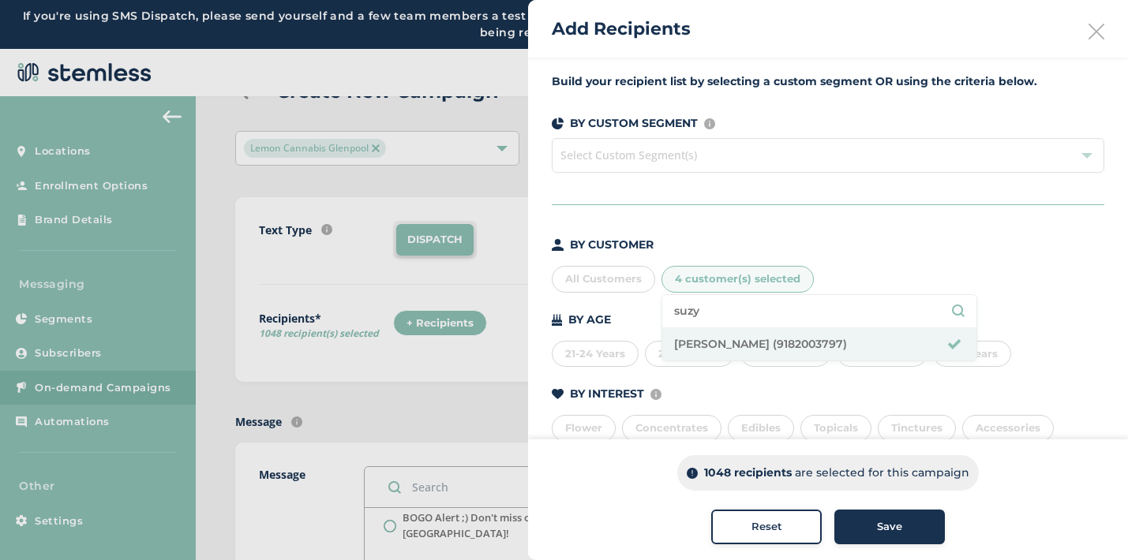
drag, startPoint x: 707, startPoint y: 310, endPoint x: 664, endPoint y: 310, distance: 43.4
click at [664, 310] on li "suzy" at bounding box center [819, 311] width 314 height 33
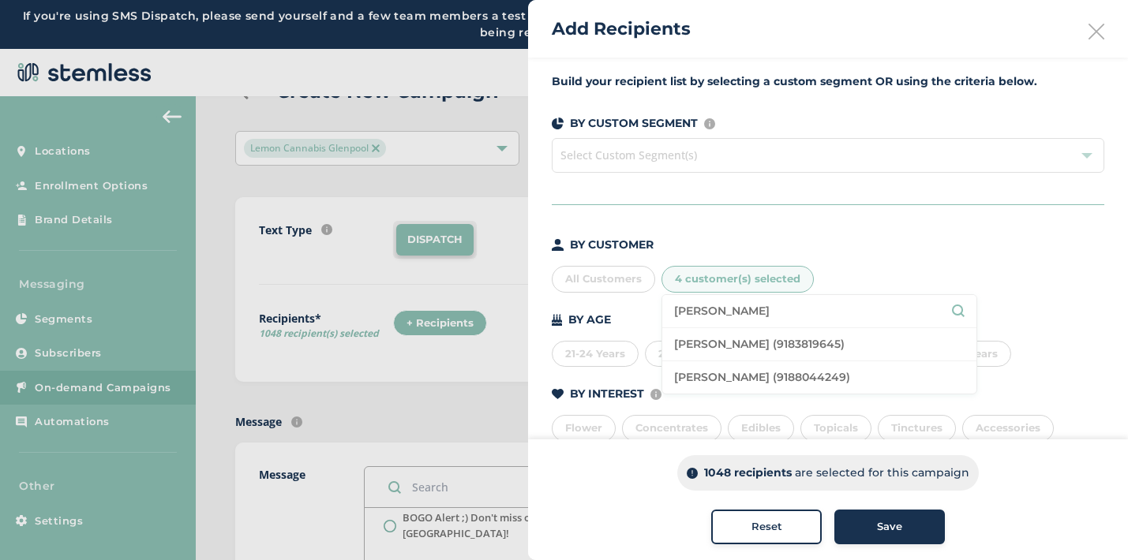
type input "[PERSON_NAME]"
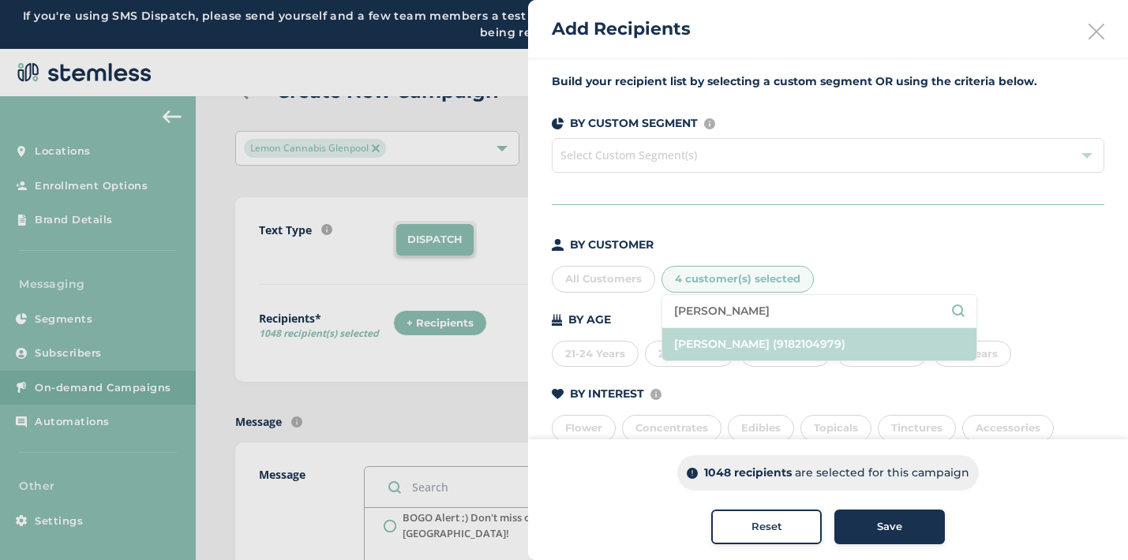
click at [715, 342] on li "[PERSON_NAME] (9182104979)" at bounding box center [819, 344] width 314 height 32
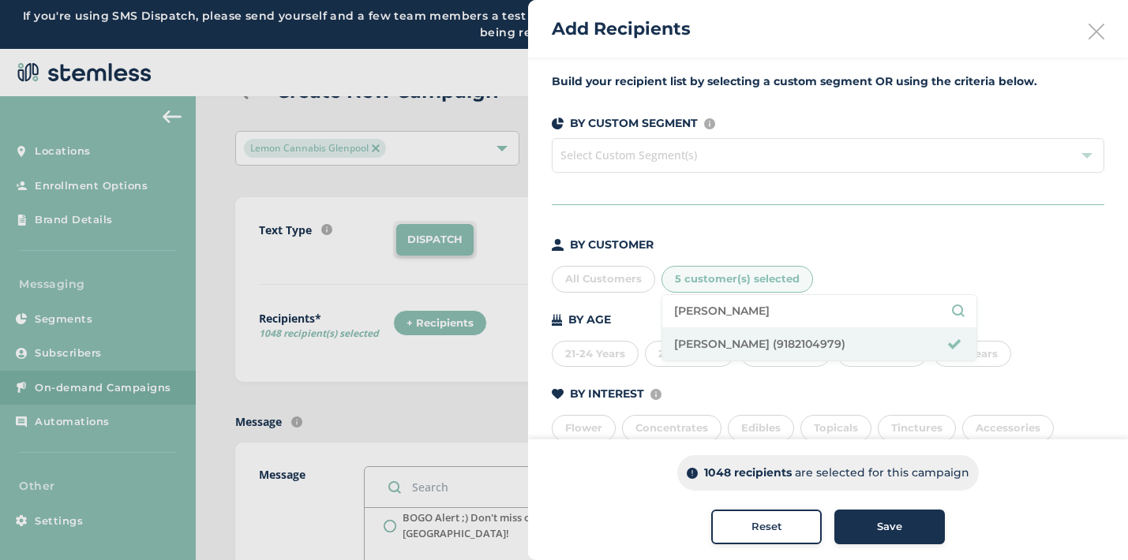
drag, startPoint x: 738, startPoint y: 313, endPoint x: 627, endPoint y: 312, distance: 111.3
click at [627, 312] on div "BY CUSTOMER All Customers 5 customer(s) selected [PERSON_NAME] ab [PERSON_NAME]…" at bounding box center [828, 409] width 552 height 345
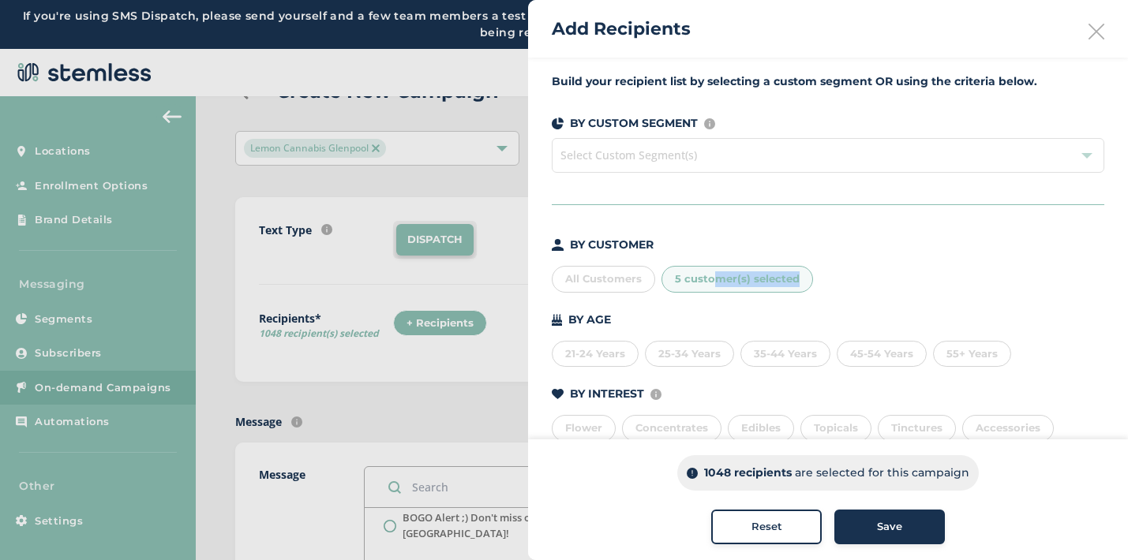
click at [710, 286] on div "5 customer(s) selected" at bounding box center [737, 279] width 152 height 27
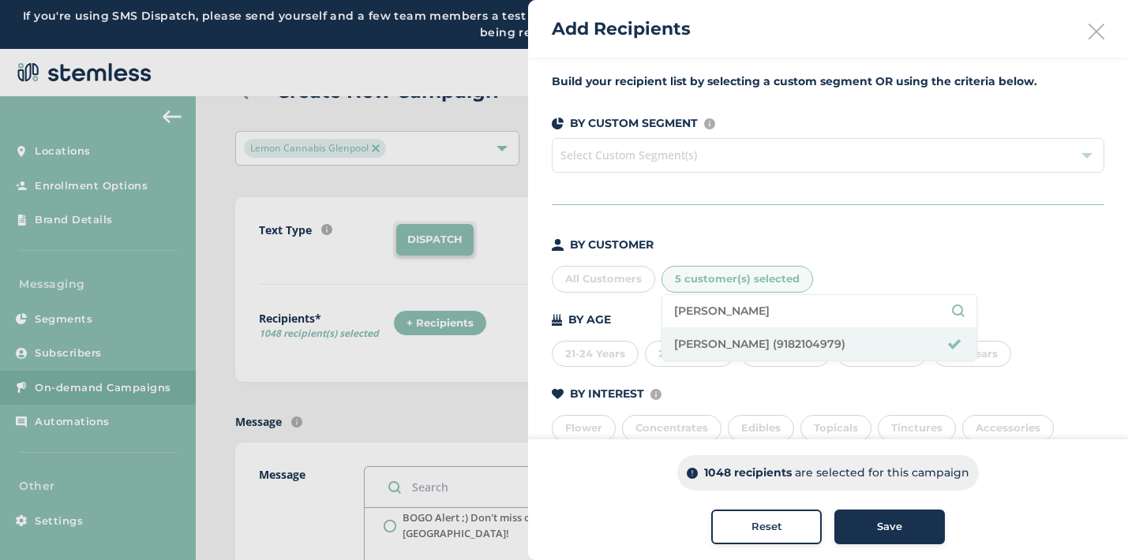
drag, startPoint x: 725, startPoint y: 314, endPoint x: 642, endPoint y: 312, distance: 83.7
click at [642, 312] on div "BY CUSTOMER All Customers 5 customer(s) selected [PERSON_NAME] ab [PERSON_NAME]…" at bounding box center [828, 409] width 552 height 345
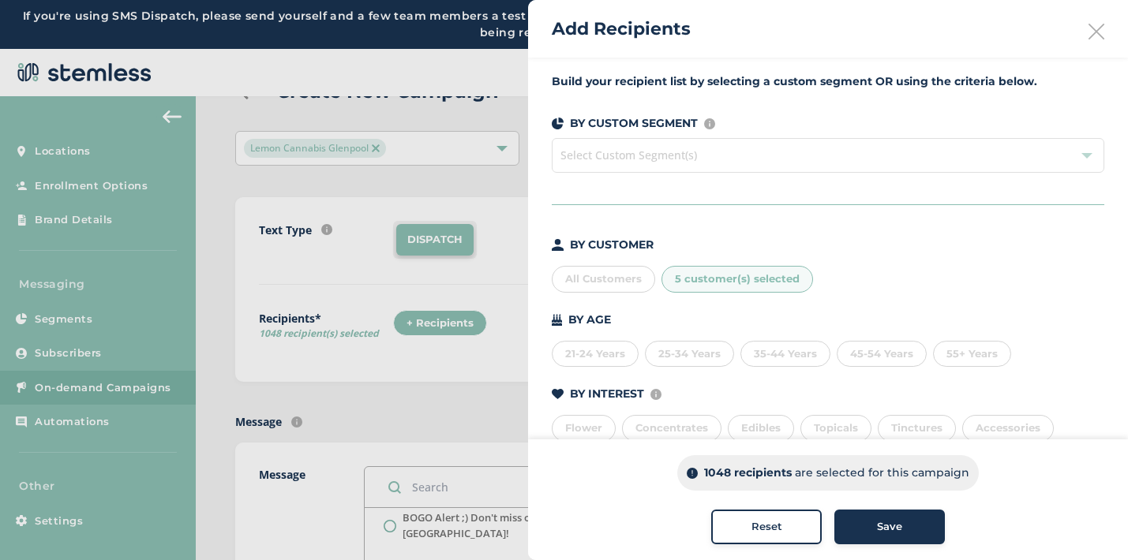
click at [695, 286] on div "5 customer(s) selected" at bounding box center [737, 279] width 152 height 27
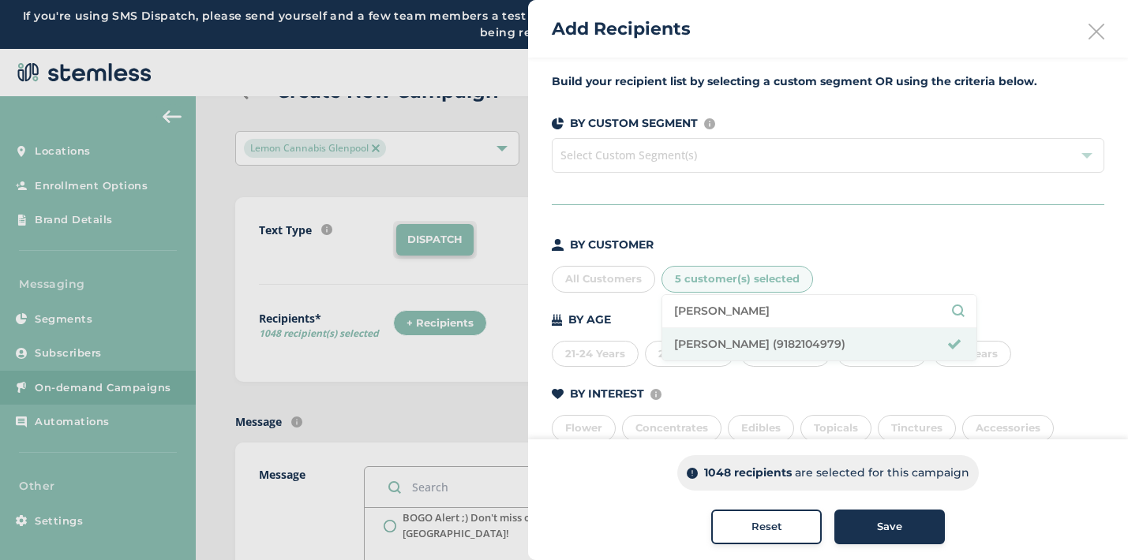
click at [694, 316] on input "[PERSON_NAME]" at bounding box center [819, 311] width 290 height 17
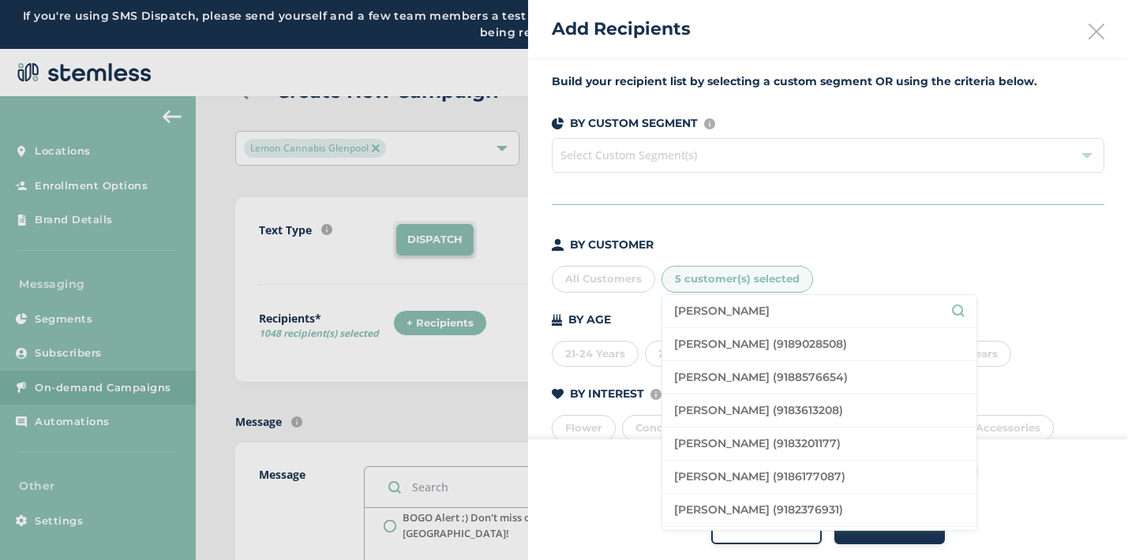
type input "[PERSON_NAME]"
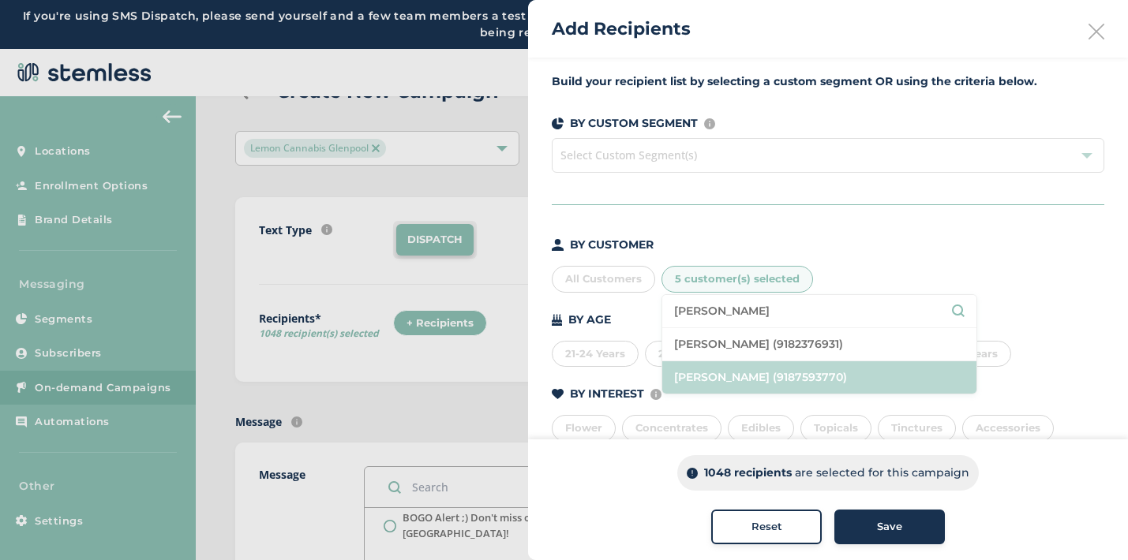
click at [803, 381] on li "[PERSON_NAME] (9187593770)" at bounding box center [819, 377] width 314 height 32
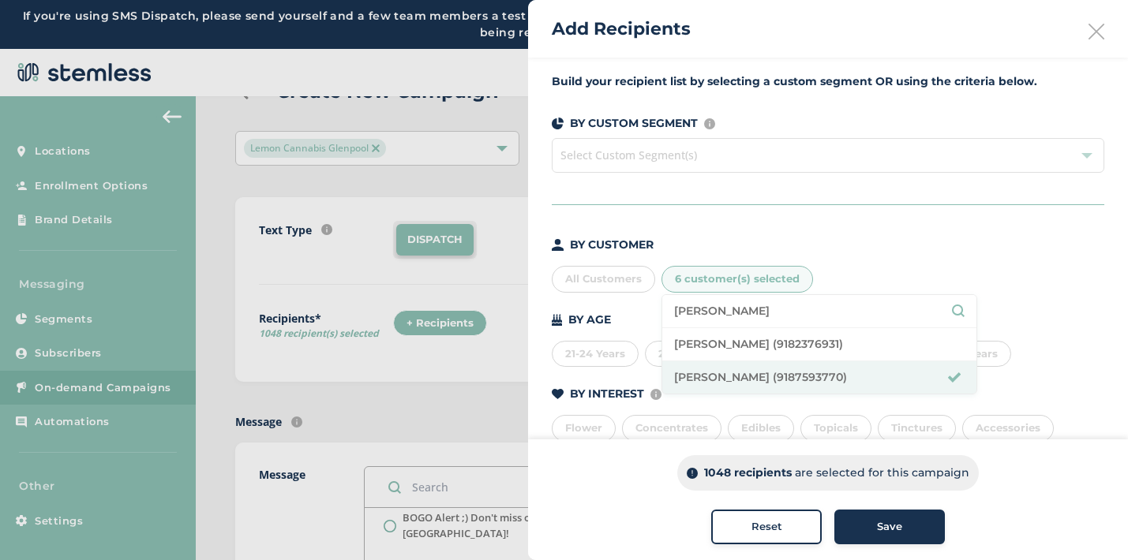
click at [851, 306] on input "[PERSON_NAME]" at bounding box center [819, 311] width 290 height 17
drag, startPoint x: 732, startPoint y: 309, endPoint x: 664, endPoint y: 310, distance: 67.9
click at [664, 310] on li "[PERSON_NAME]" at bounding box center [819, 311] width 314 height 33
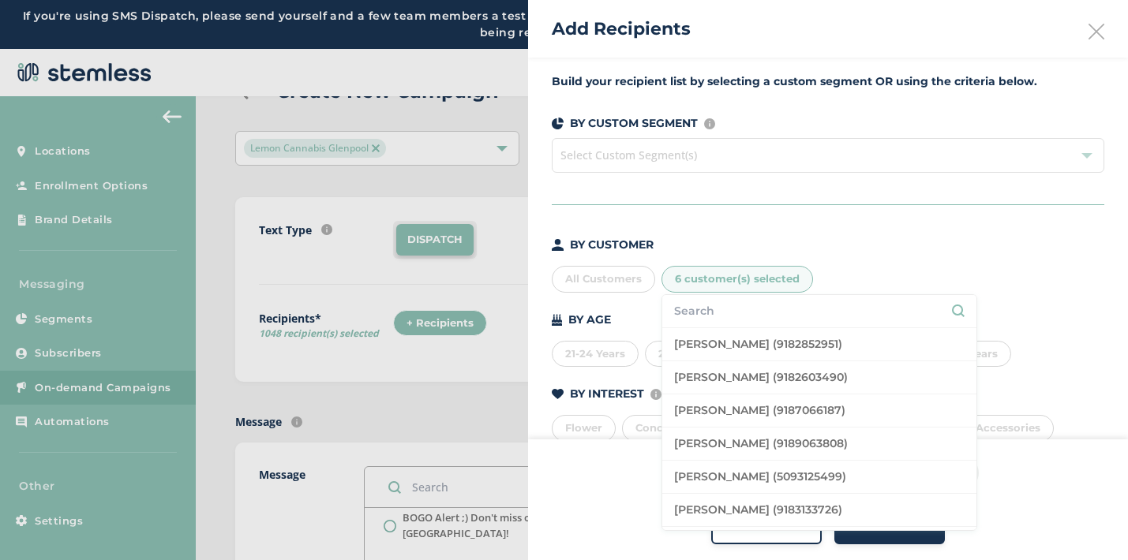
click at [848, 241] on div "BY CUSTOMER" at bounding box center [828, 245] width 552 height 17
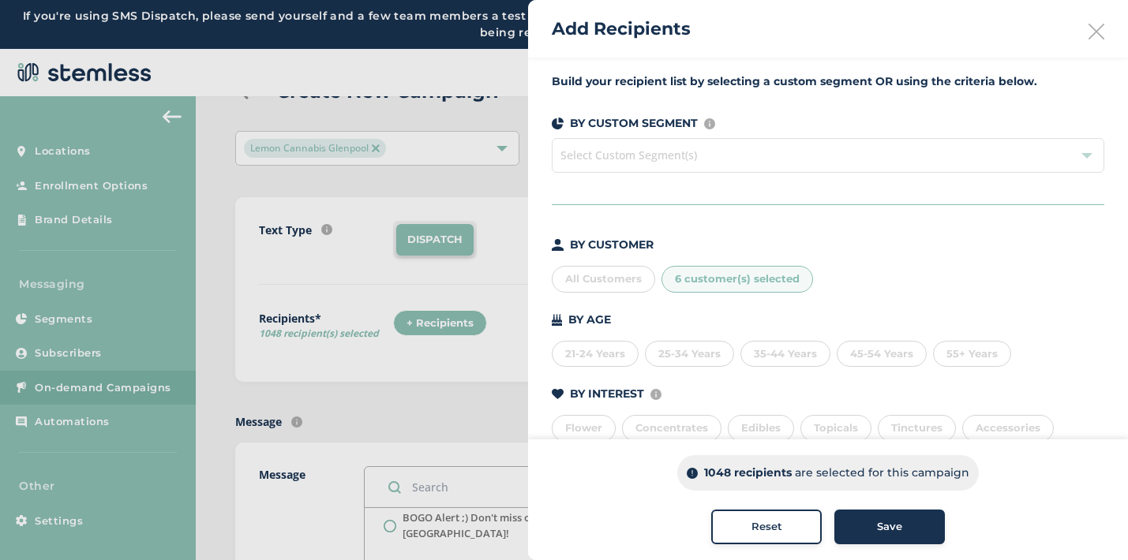
click at [864, 532] on div "Save" at bounding box center [889, 527] width 85 height 16
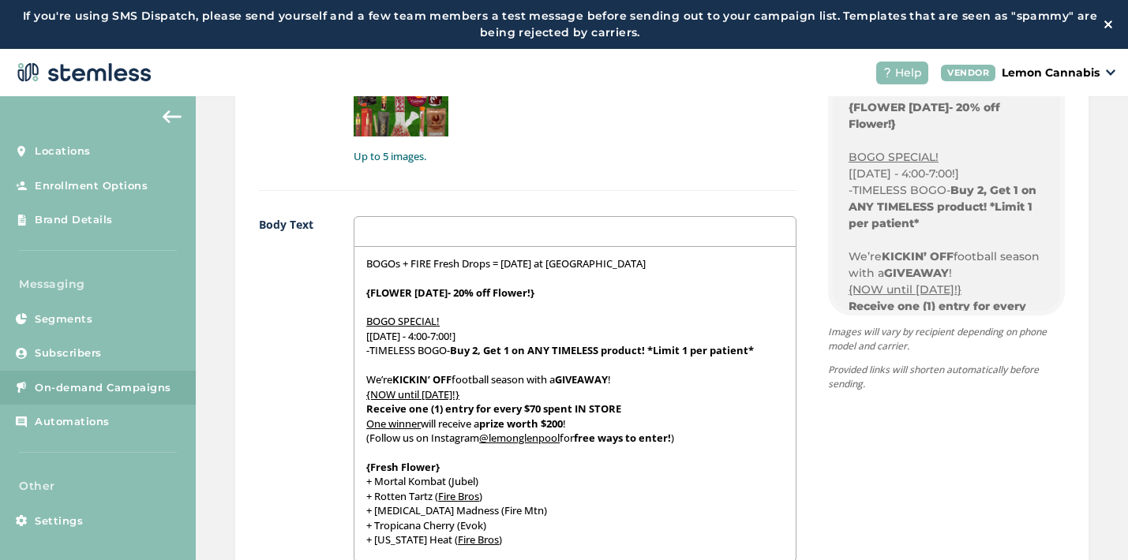
click at [623, 268] on p "BOGOs + FIRE Fresh Drops = [DATE] at [GEOGRAPHIC_DATA]" at bounding box center [574, 263] width 417 height 14
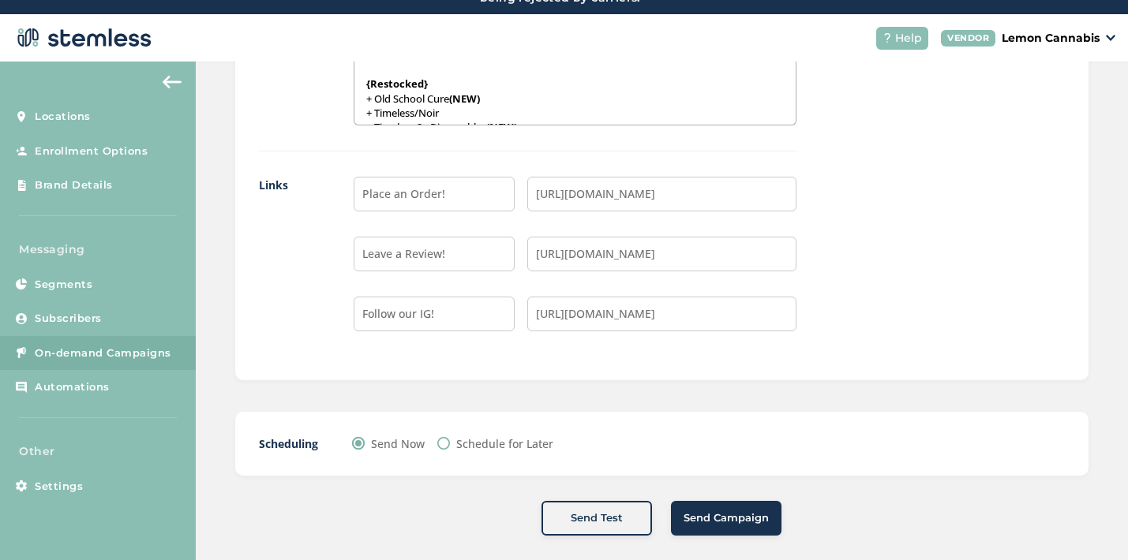
scroll to position [49, 0]
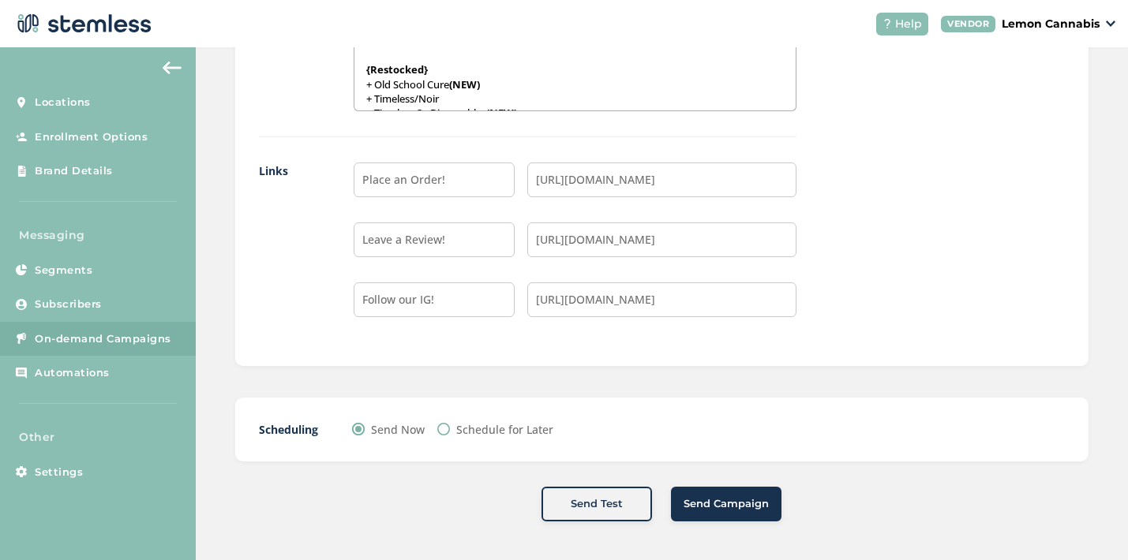
click at [441, 432] on input "Schedule for Later" at bounding box center [443, 429] width 13 height 13
radio input "true"
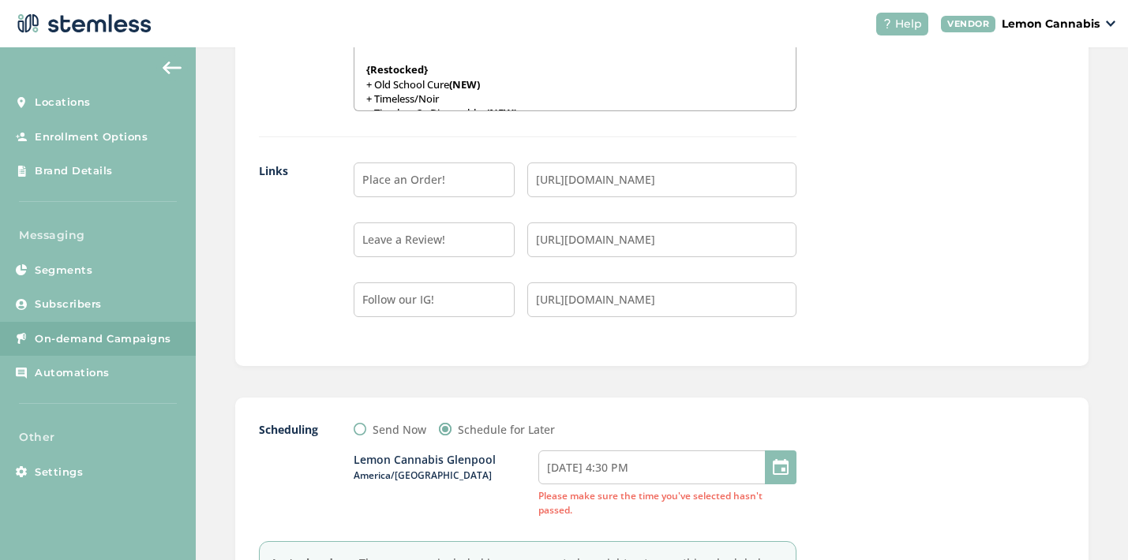
click at [765, 468] on div at bounding box center [781, 468] width 32 height 34
click at [703, 465] on input "[DATE] 4:30 PM" at bounding box center [667, 468] width 258 height 34
select select "16"
select select "30"
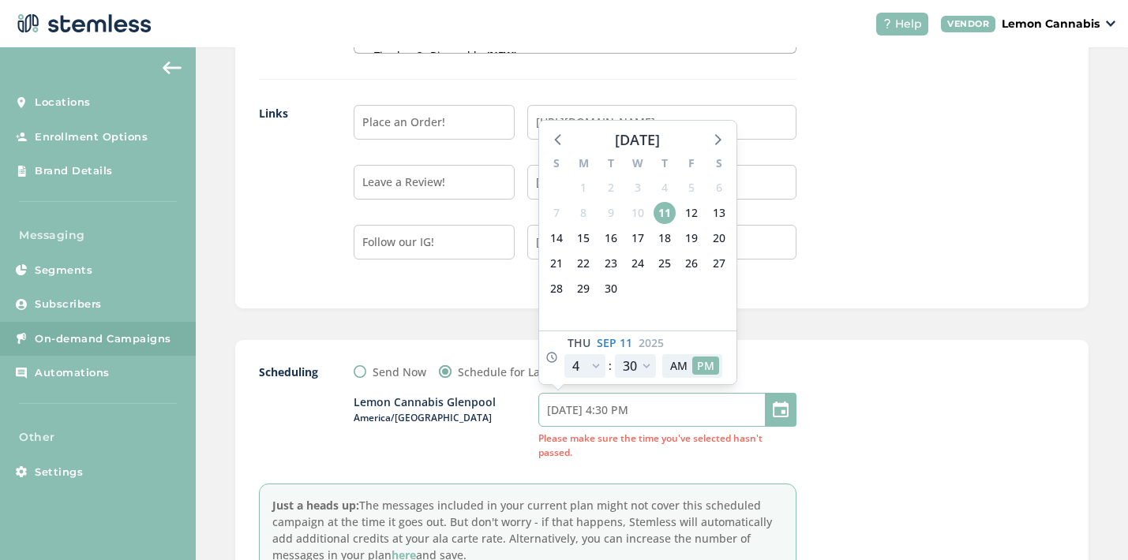
scroll to position [1594, 0]
click at [688, 211] on span "12" at bounding box center [691, 212] width 22 height 22
type input "[DATE] 4:30 PM"
click at [592, 361] on select "12 1 2 3 4 5 6 7 8 9 10 11" at bounding box center [584, 366] width 41 height 24
select select "21"
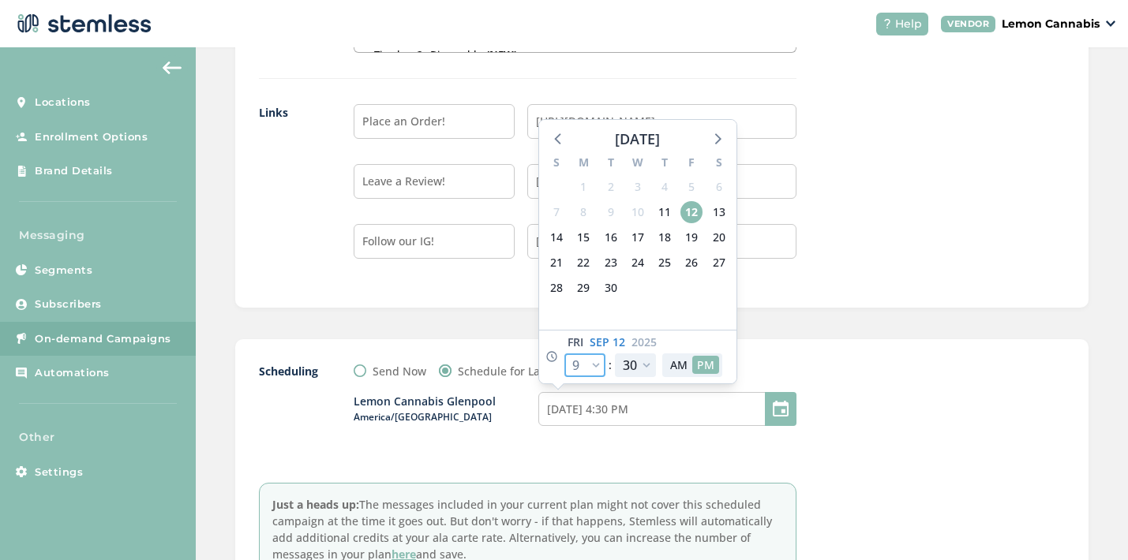
type input "[DATE] 9:30 PM"
select select "21"
click at [631, 370] on select "00 05 10 15 20 25 30 35 40 45 50 55" at bounding box center [635, 366] width 41 height 24
click at [672, 365] on button "AM" at bounding box center [678, 365] width 27 height 18
type input "[DATE] 9:30 AM"
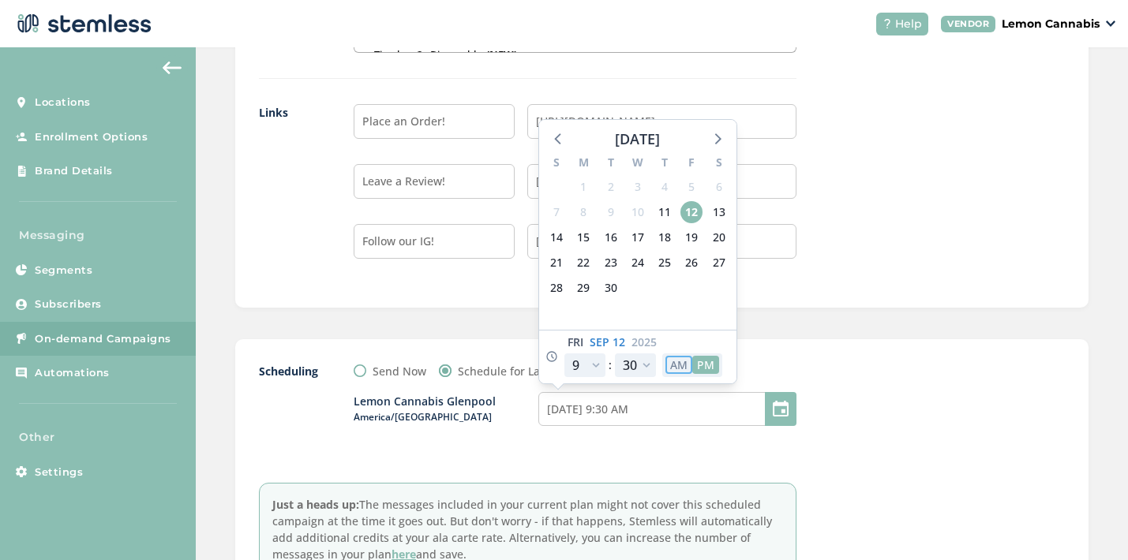
select select "9"
click at [711, 448] on div "Lemon Cannabis Glenpool America/[GEOGRAPHIC_DATA] [DATE] 9:30 AM [DATE] S M T W…" at bounding box center [575, 419] width 443 height 78
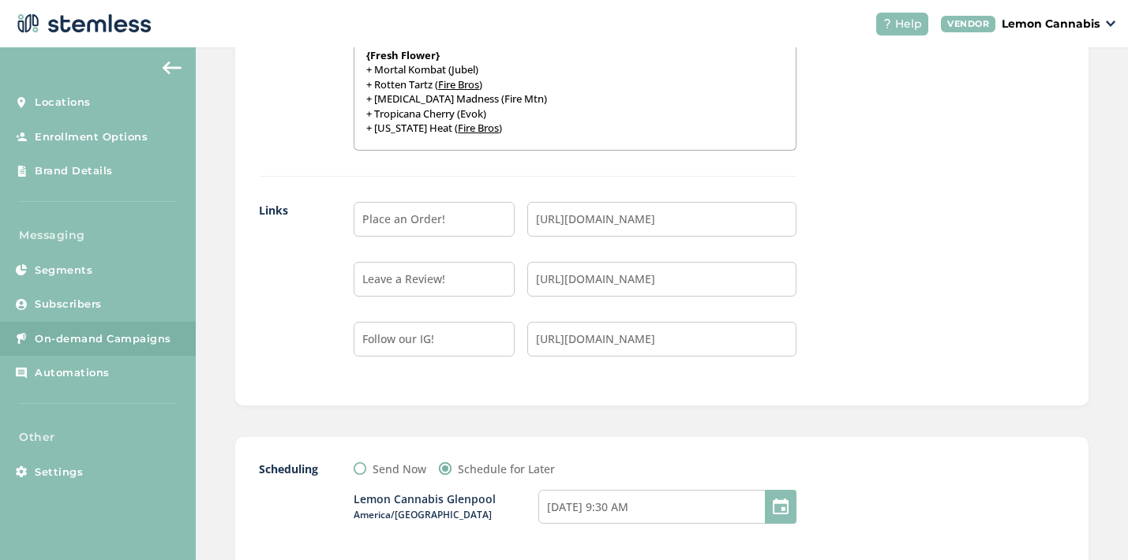
scroll to position [1732, 0]
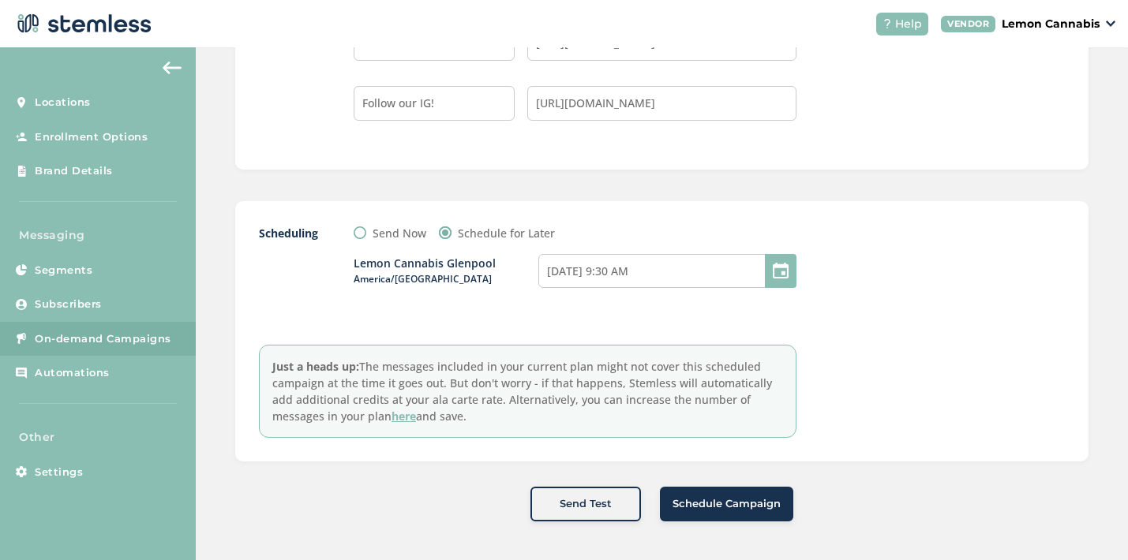
click at [698, 503] on span "Schedule Campaign" at bounding box center [726, 504] width 108 height 16
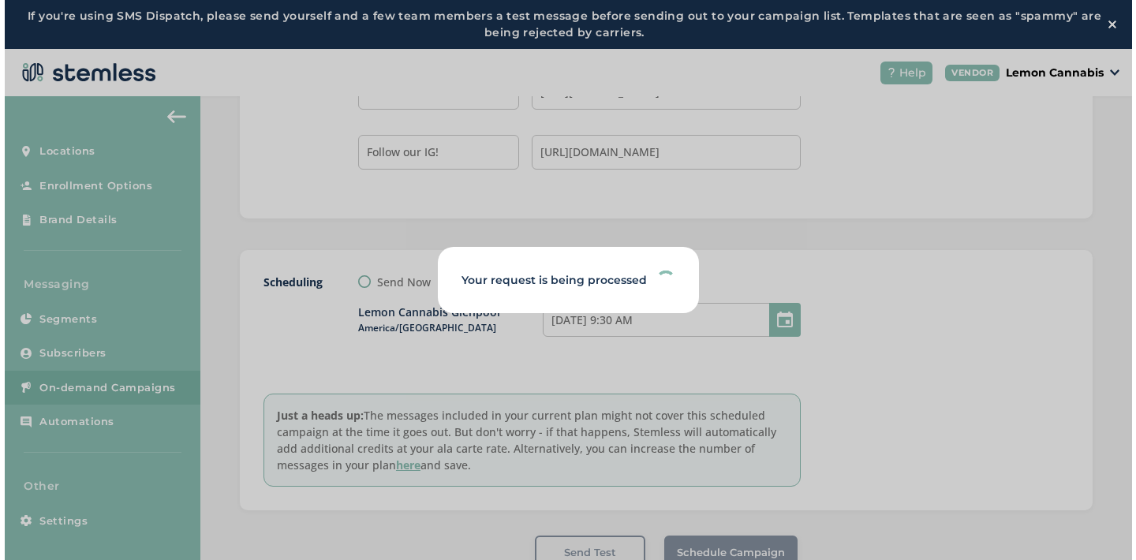
scroll to position [0, 0]
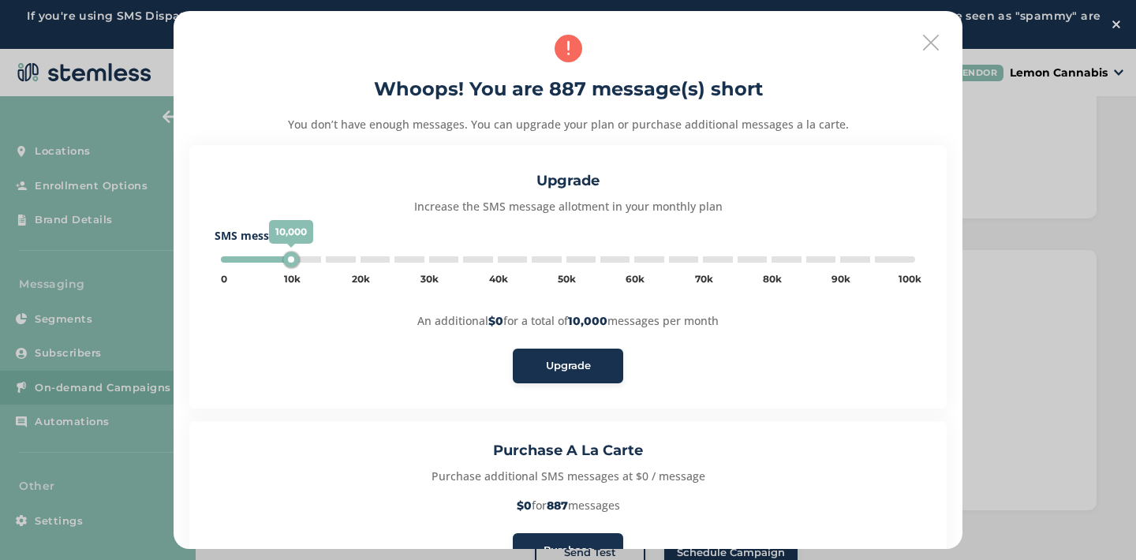
type input "5000"
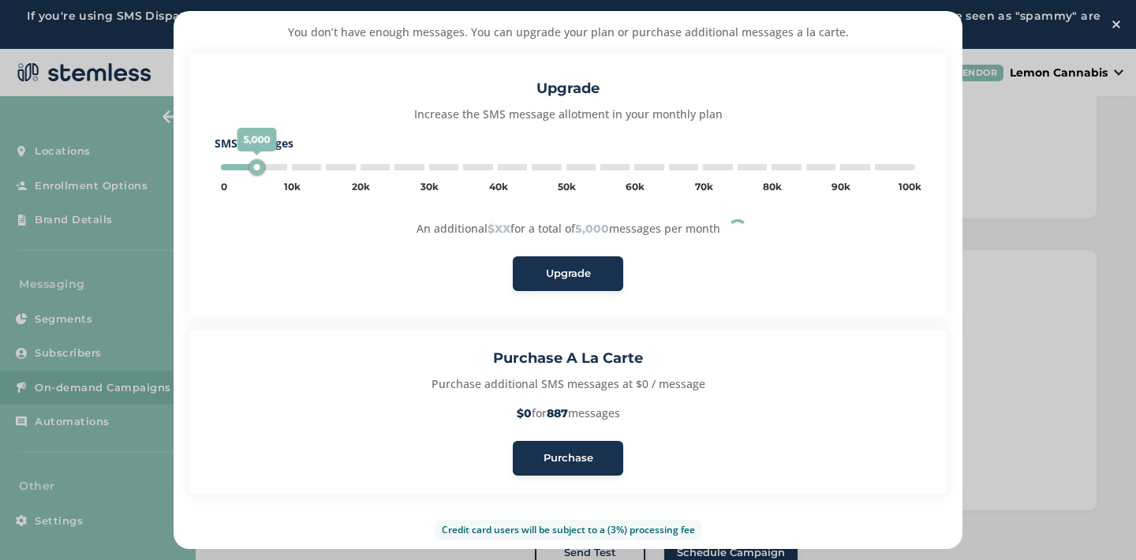
scroll to position [108, 0]
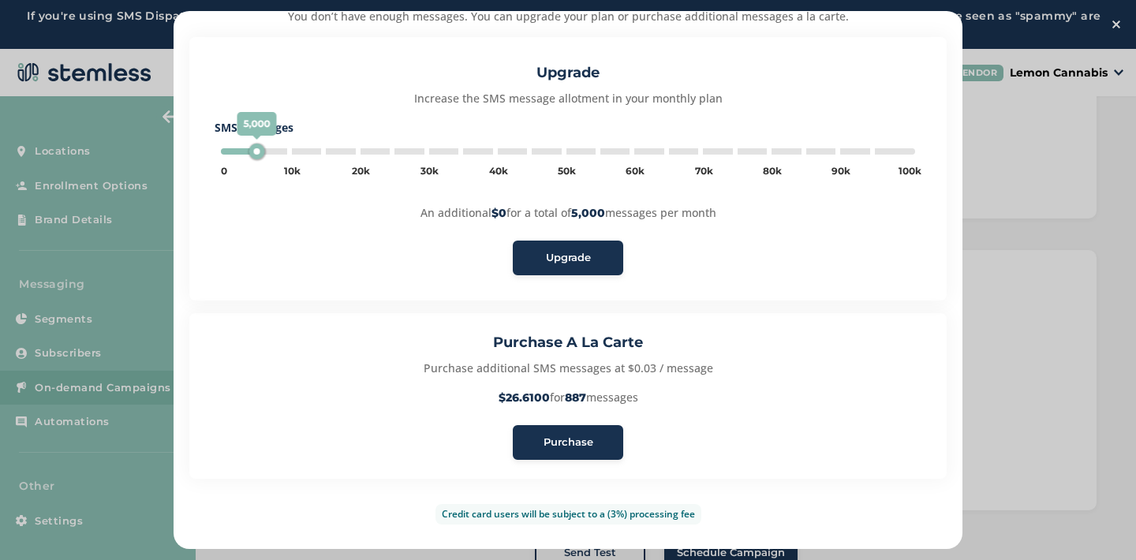
click at [568, 442] on span "Purchase" at bounding box center [569, 443] width 50 height 16
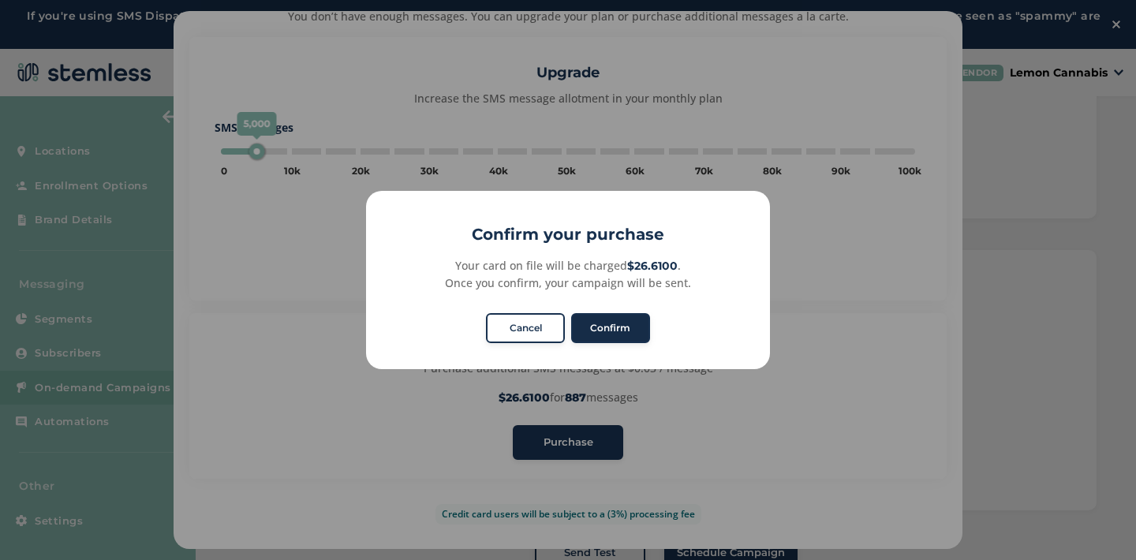
click at [608, 330] on button "Confirm" at bounding box center [610, 328] width 79 height 30
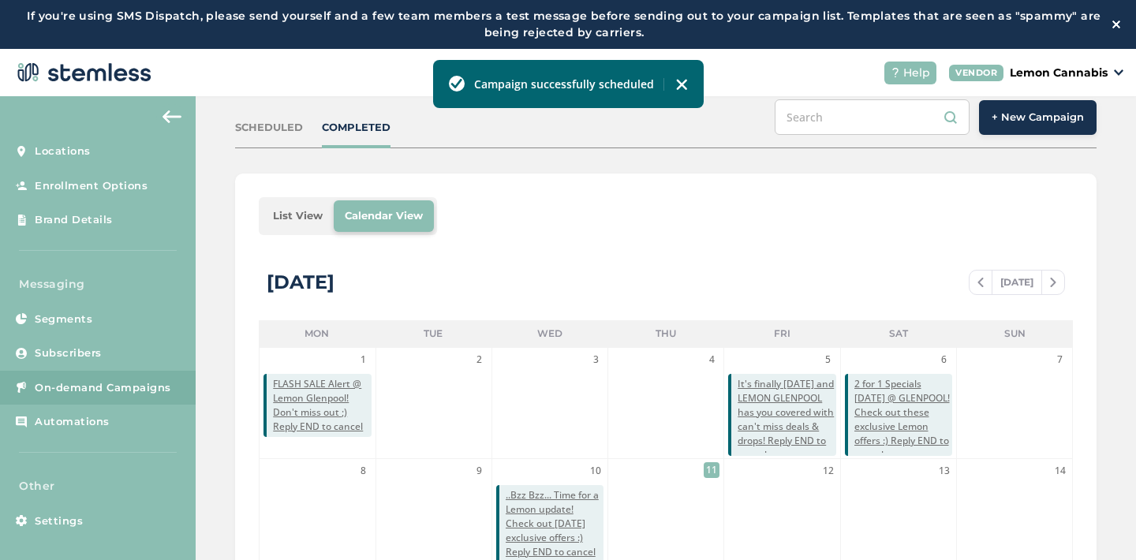
scroll to position [139, 0]
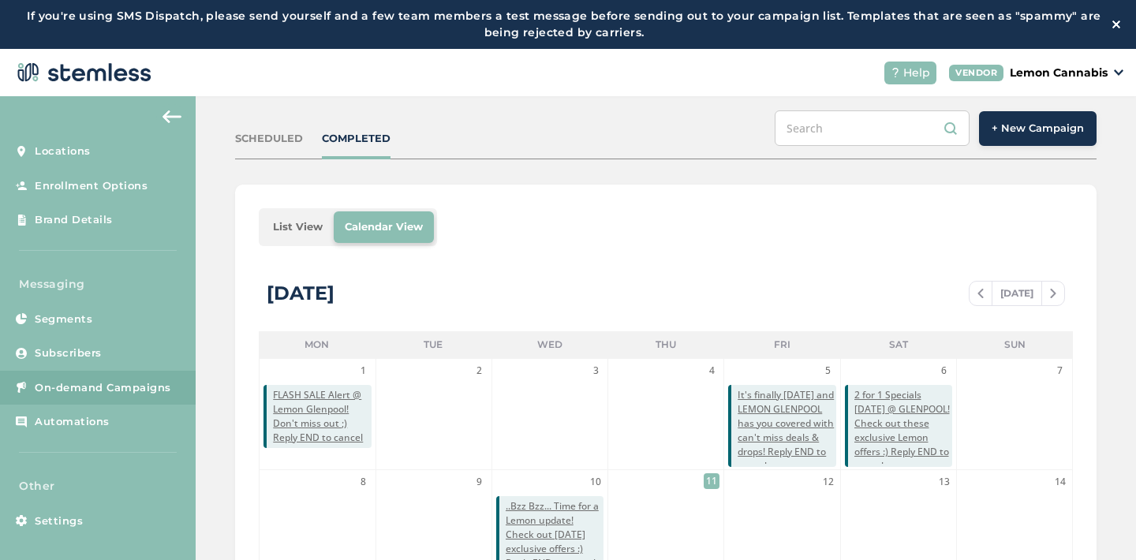
click at [285, 133] on div "SCHEDULED" at bounding box center [269, 139] width 68 height 16
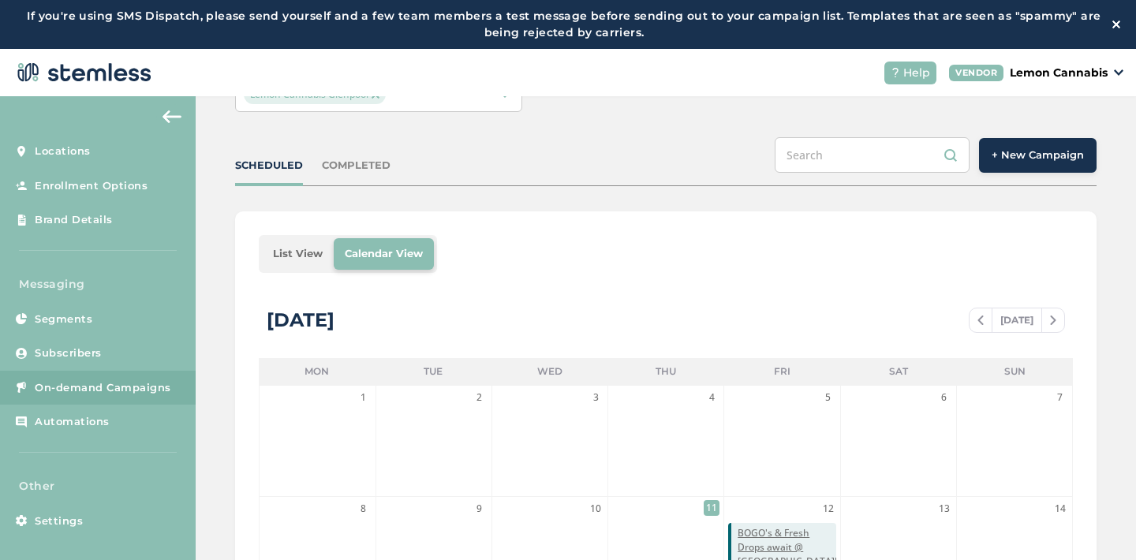
scroll to position [54, 0]
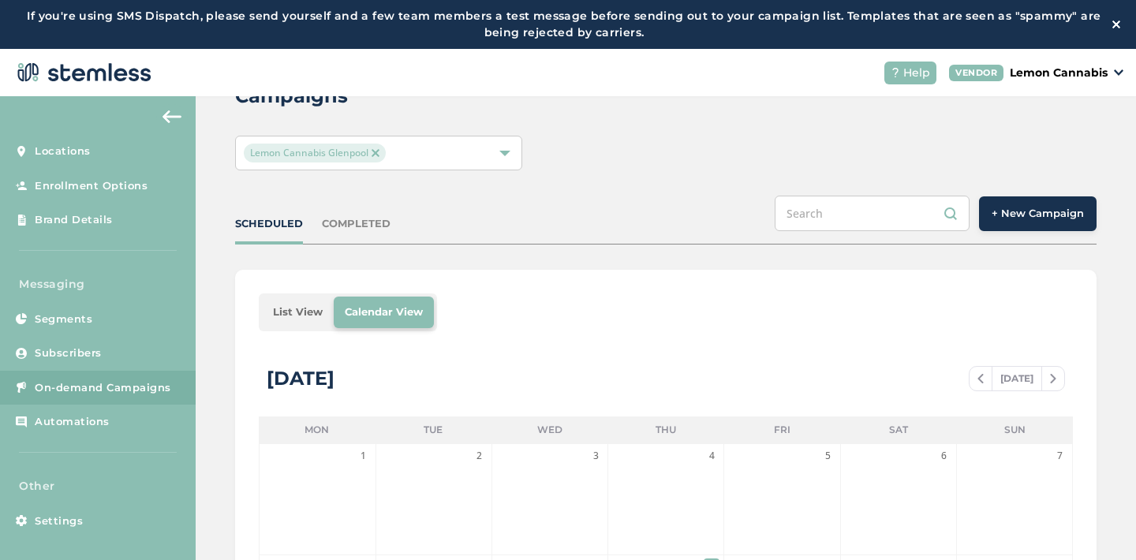
click at [374, 218] on div "COMPLETED" at bounding box center [356, 224] width 69 height 16
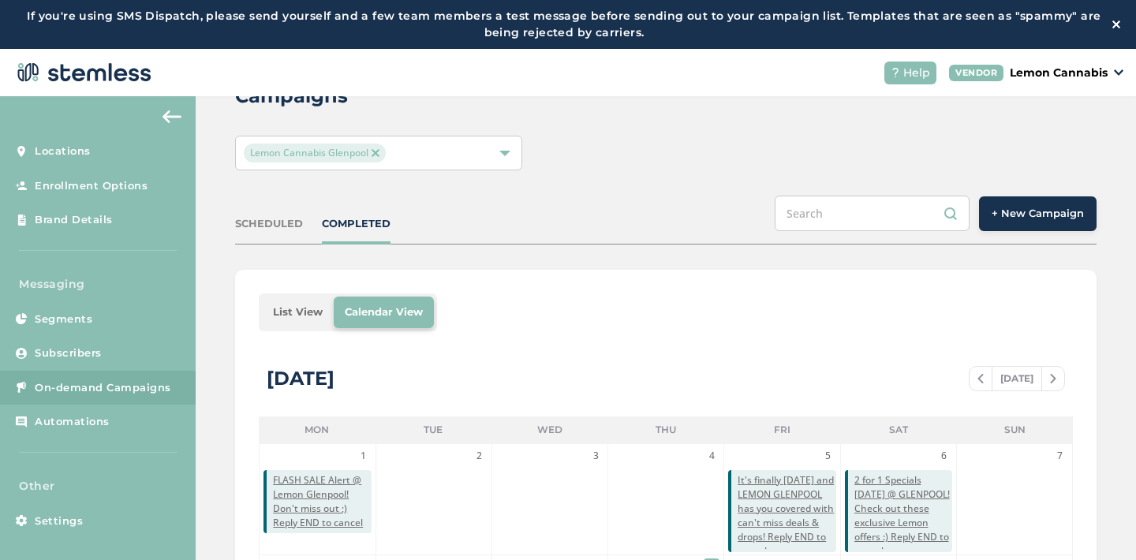
click at [1001, 212] on span "+ New Campaign" at bounding box center [1038, 214] width 92 height 16
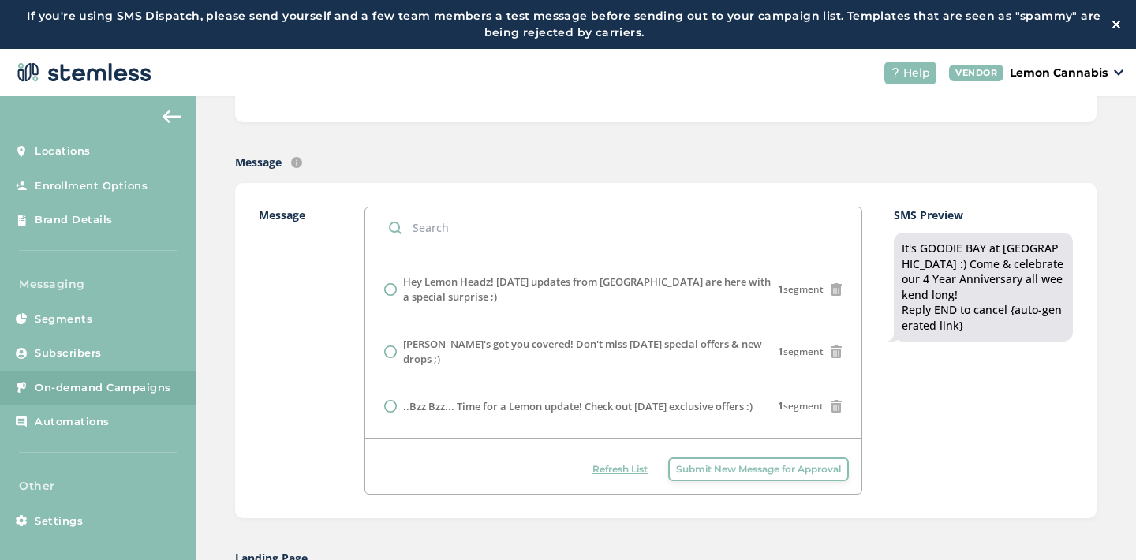
scroll to position [866, 0]
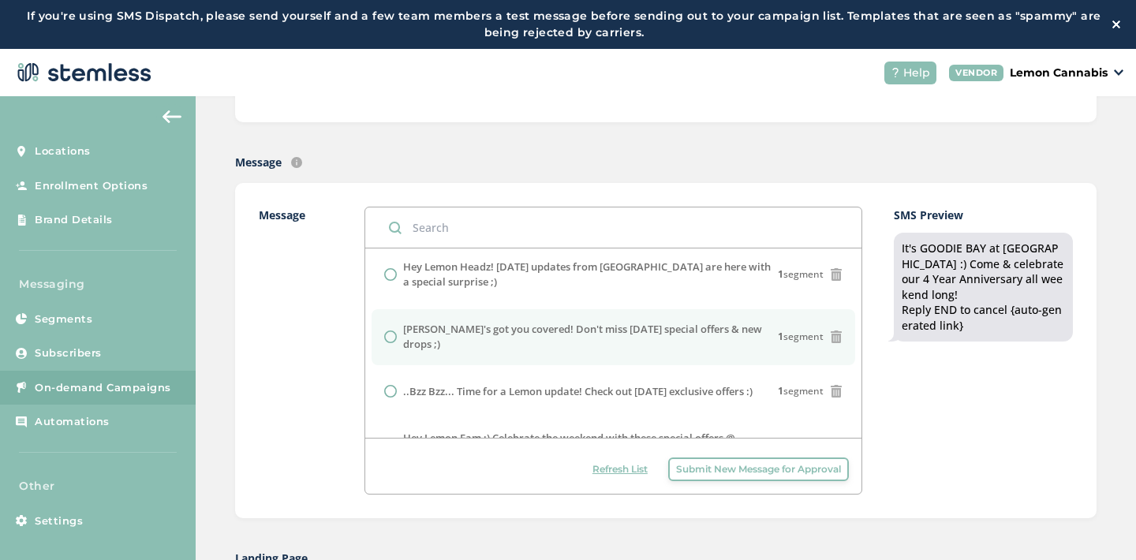
click at [652, 342] on label "[PERSON_NAME]'s got you covered! Don't miss [DATE] special offers & new drops ;)" at bounding box center [590, 337] width 374 height 31
radio input "false"
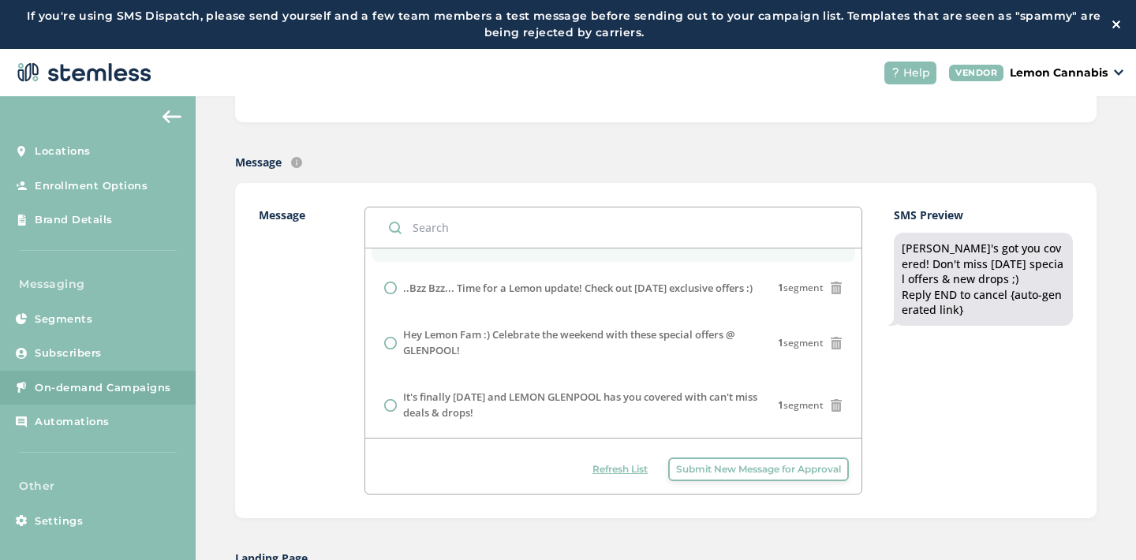
scroll to position [986, 0]
click at [652, 342] on label "Hey Lemon Fam :) Celebrate the weekend with these special offers @ GLENPOOL!" at bounding box center [590, 341] width 374 height 31
radio input "false"
radio input "true"
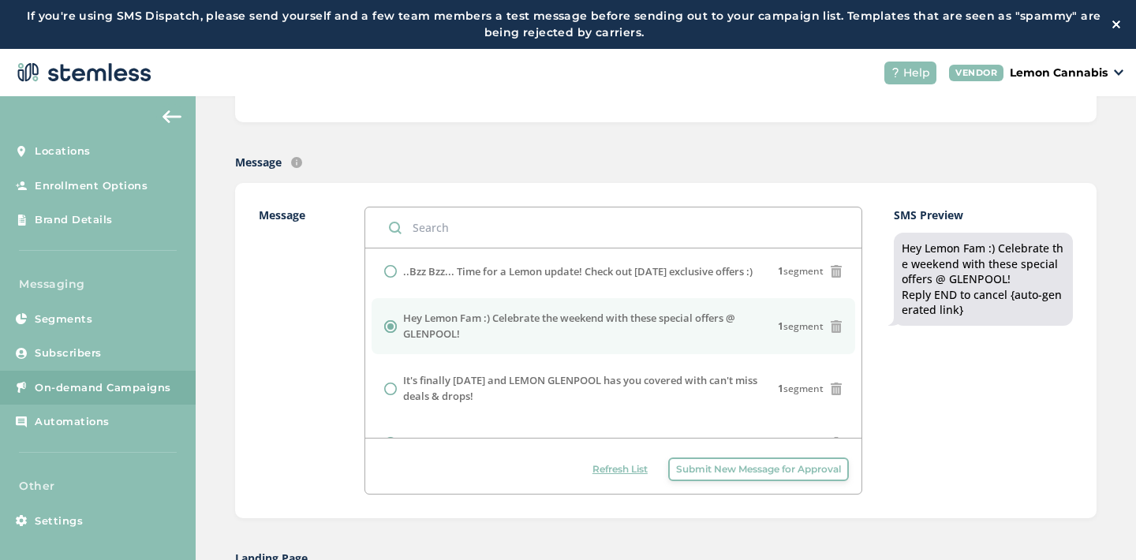
click at [925, 441] on div "SMS Preview Hey Lemon Fam :) Celebrate the weekend with these special offers @ …" at bounding box center [983, 351] width 179 height 288
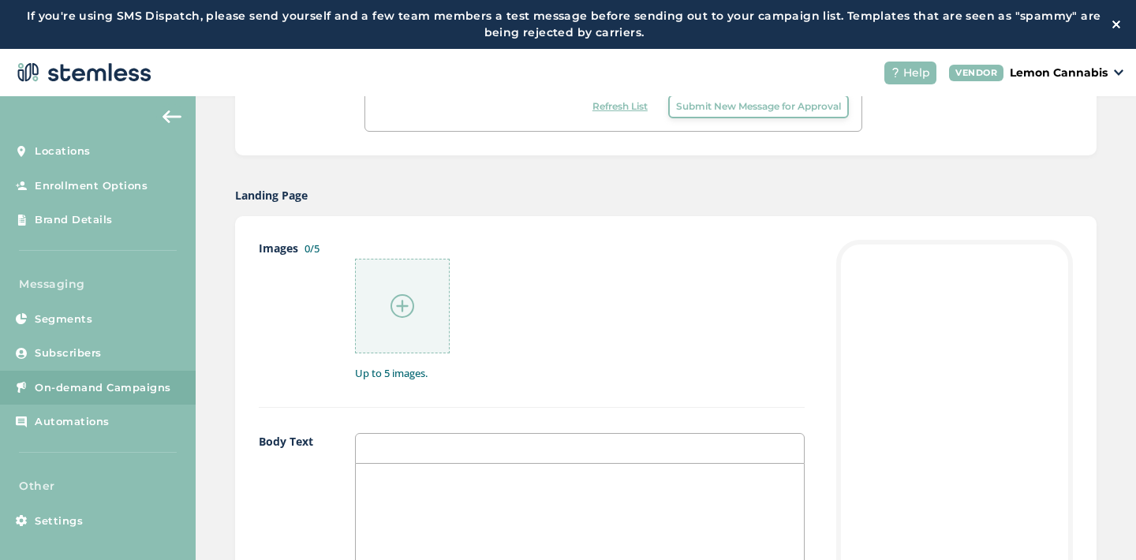
scroll to position [691, 0]
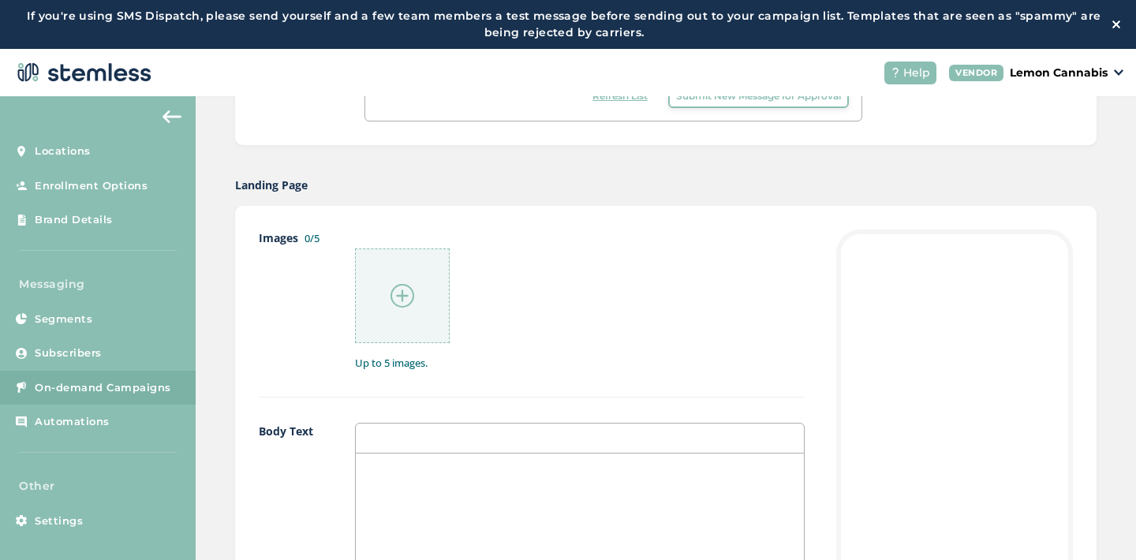
click at [391, 297] on img at bounding box center [403, 296] width 24 height 24
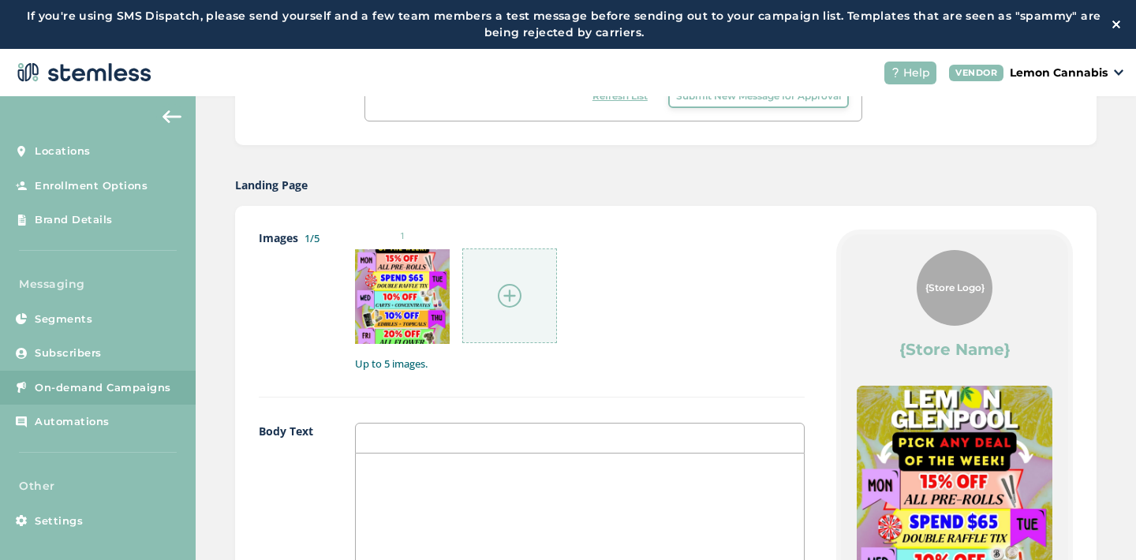
click at [530, 299] on div at bounding box center [509, 296] width 95 height 95
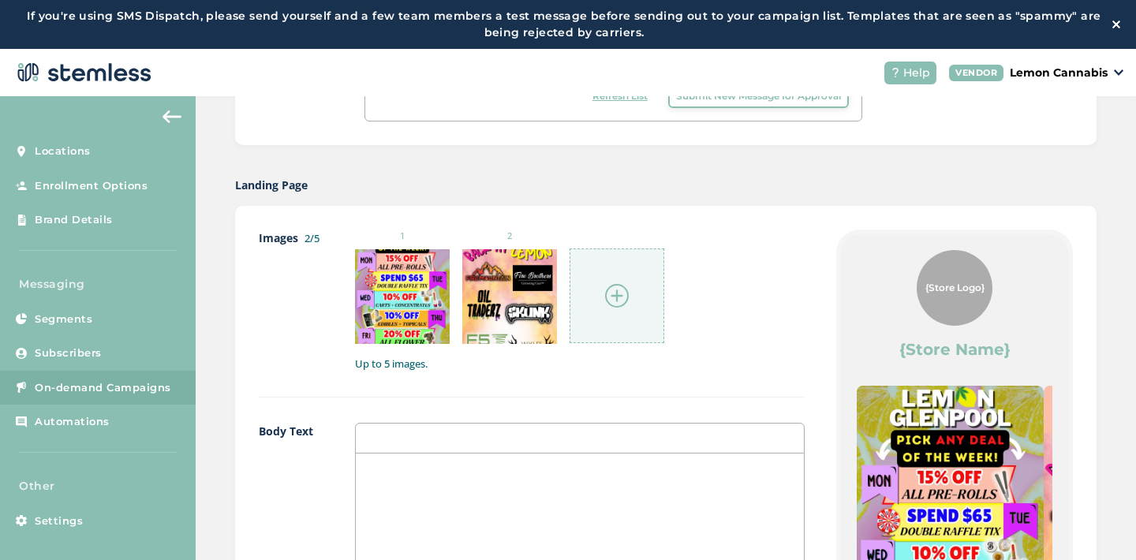
click at [612, 301] on img at bounding box center [617, 296] width 24 height 24
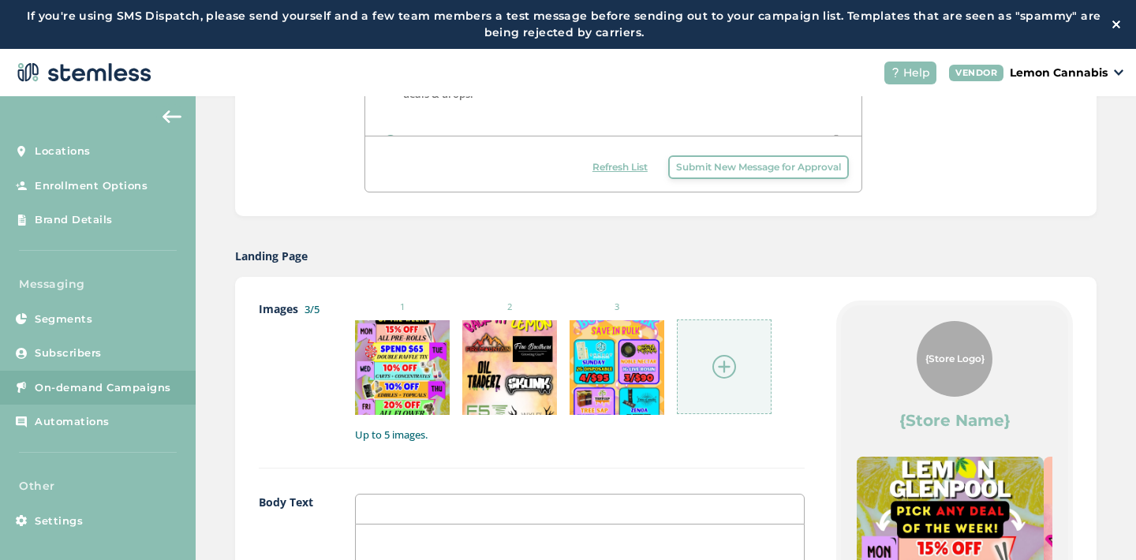
scroll to position [616, 0]
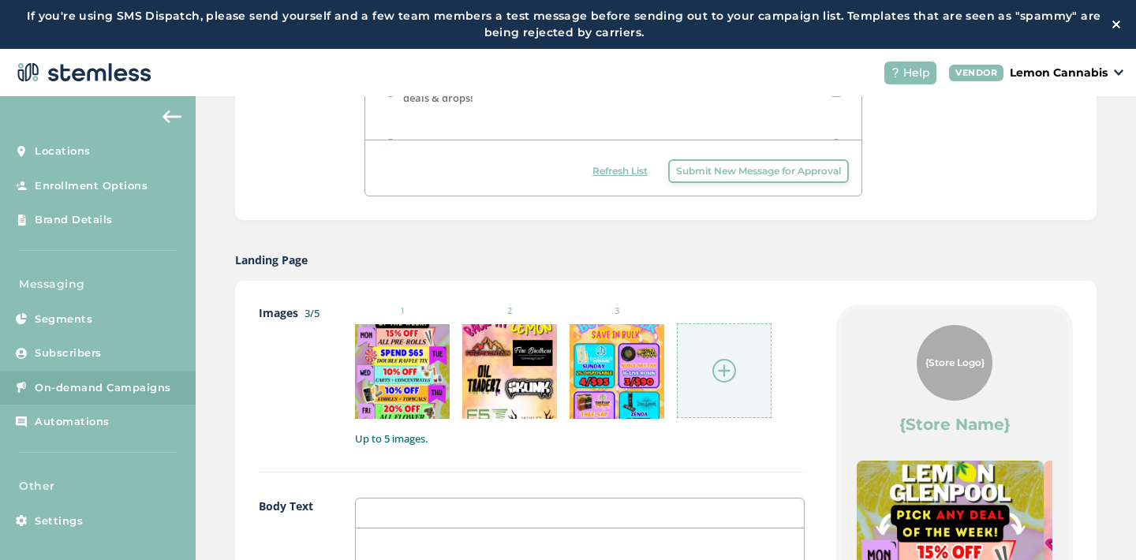
click at [727, 361] on img at bounding box center [725, 371] width 24 height 24
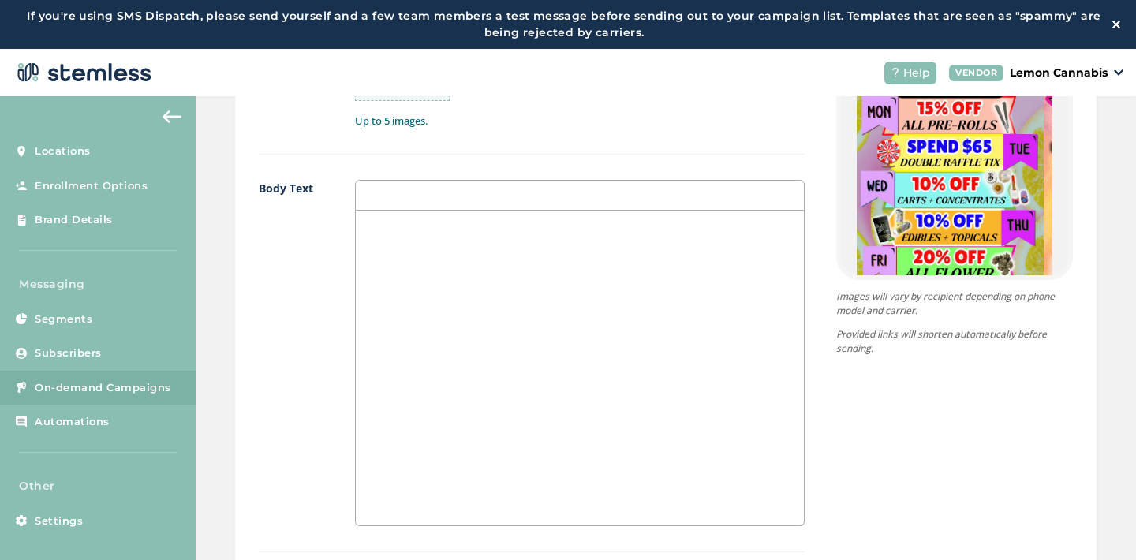
scroll to position [1079, 0]
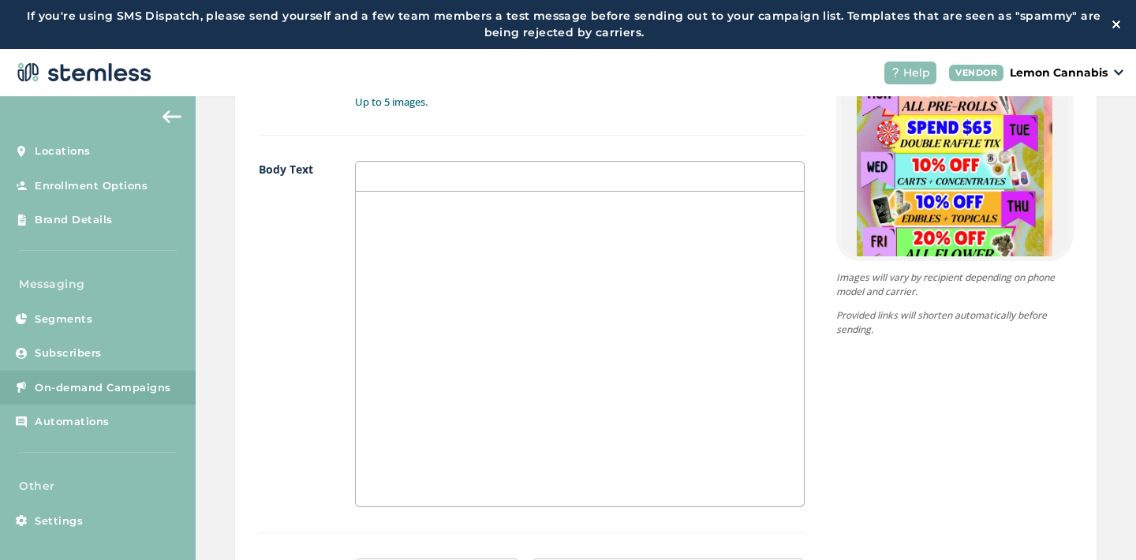
click at [565, 186] on div at bounding box center [580, 176] width 450 height 31
click at [552, 203] on p at bounding box center [580, 208] width 425 height 14
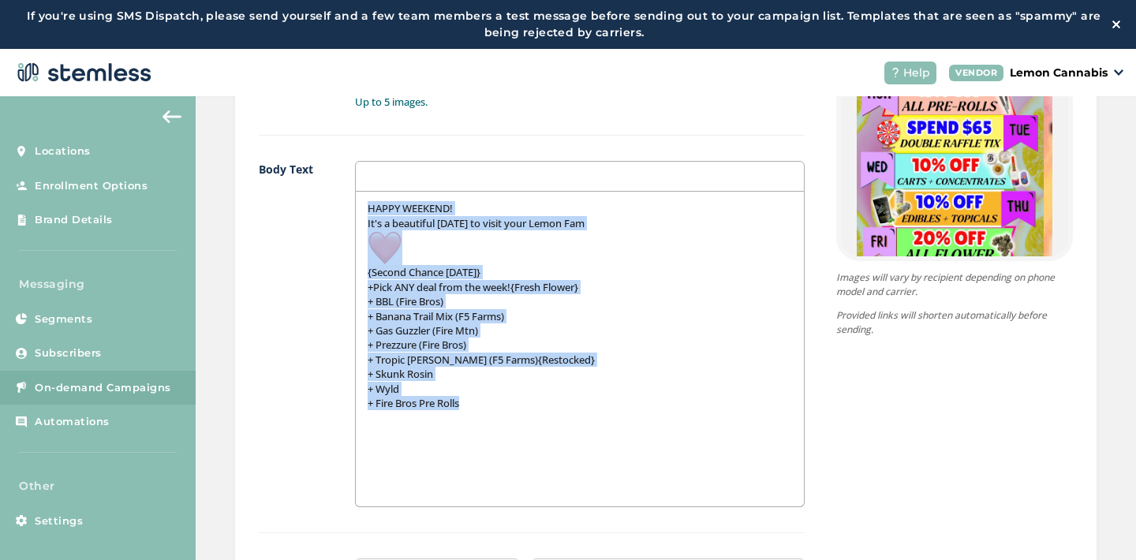
drag, startPoint x: 467, startPoint y: 401, endPoint x: 361, endPoint y: 194, distance: 232.2
click at [361, 194] on div "HAPPY WEEKEND! It's a beautiful [DATE] to visit your Lemon Fam {Second Chance […" at bounding box center [580, 349] width 448 height 315
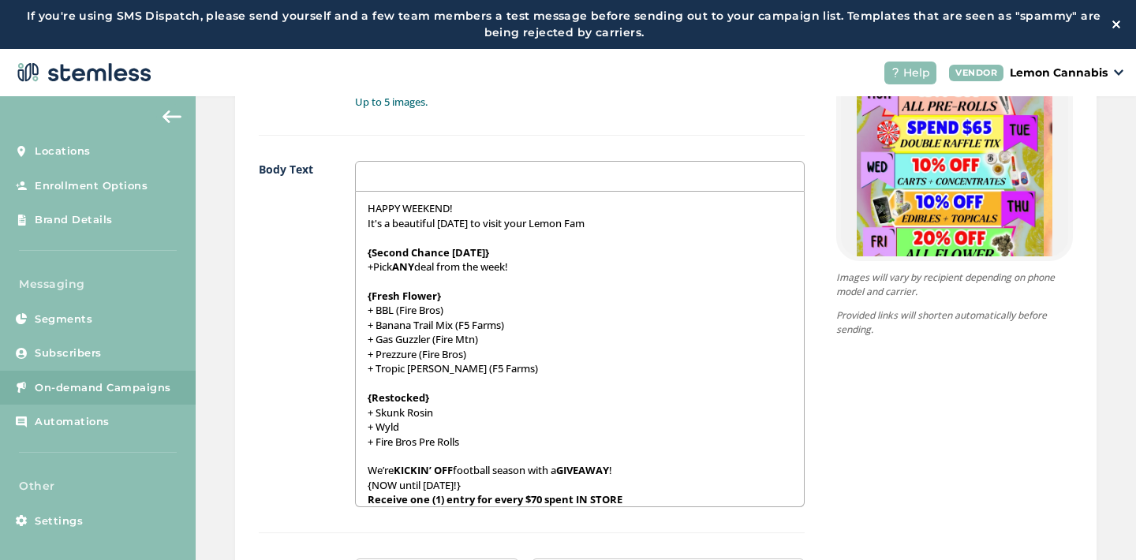
drag, startPoint x: 518, startPoint y: 269, endPoint x: 371, endPoint y: 273, distance: 147.6
click at [371, 273] on p "+Pick ANY deal from the week!" at bounding box center [580, 267] width 425 height 14
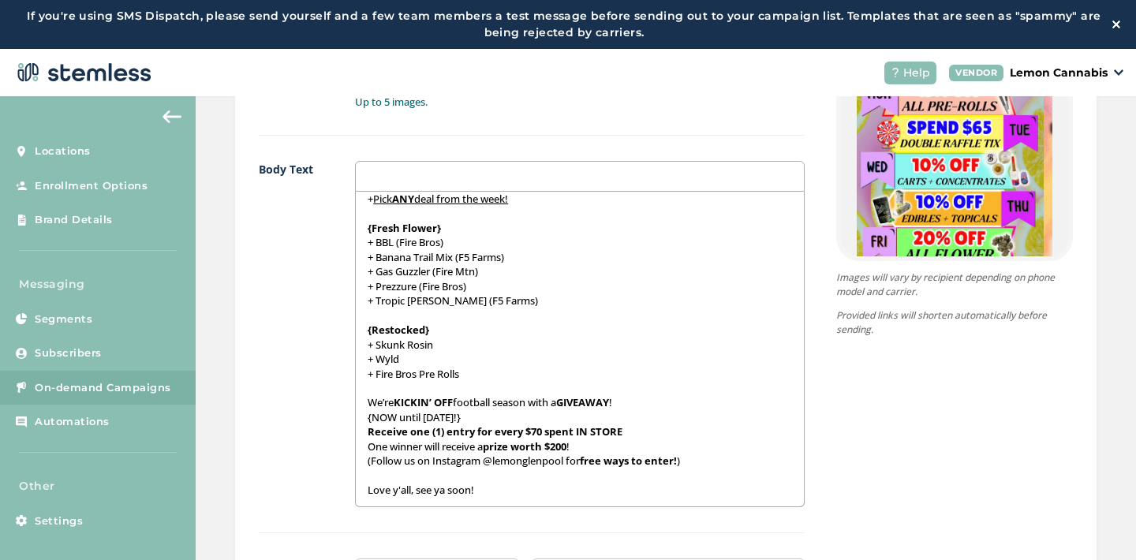
drag, startPoint x: 507, startPoint y: 416, endPoint x: 356, endPoint y: 419, distance: 151.5
click at [356, 419] on div "HAPPY WEEKEND! It's a beautiful [DATE] to visit your Lemon Fam {Second Chance […" at bounding box center [580, 349] width 448 height 315
drag, startPoint x: 363, startPoint y: 445, endPoint x: 419, endPoint y: 450, distance: 56.2
click at [419, 450] on div "HAPPY WEEKEND! It's a beautiful [DATE] to visit your Lemon Fam {Second Chance […" at bounding box center [580, 349] width 448 height 315
drag, startPoint x: 483, startPoint y: 461, endPoint x: 564, endPoint y: 466, distance: 81.4
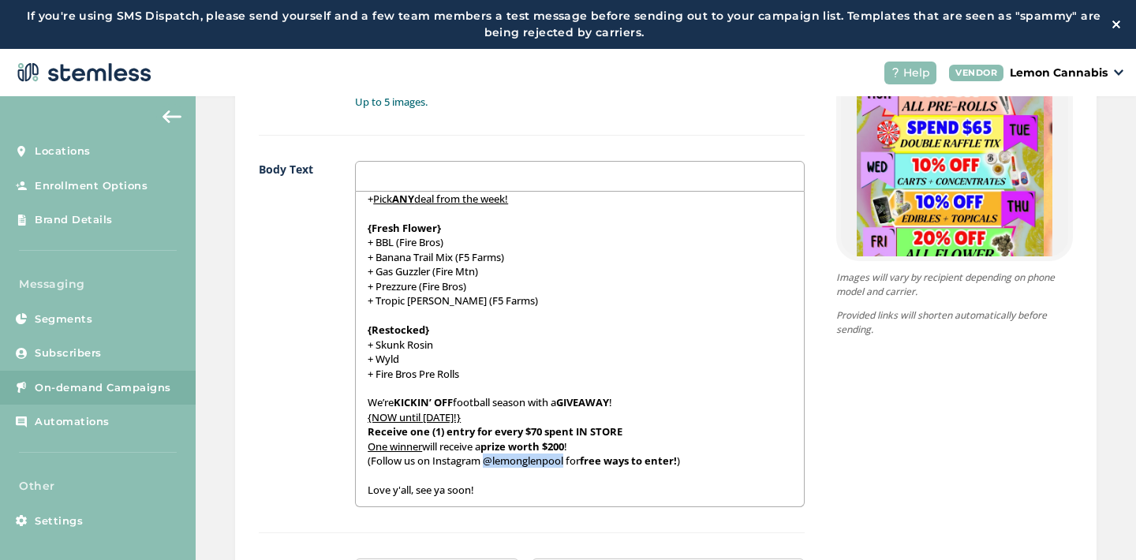
click at [564, 466] on p "(Follow us on Instagram @lemonglenpool for free ways to enter! )" at bounding box center [580, 461] width 425 height 14
click at [601, 477] on p at bounding box center [580, 476] width 425 height 14
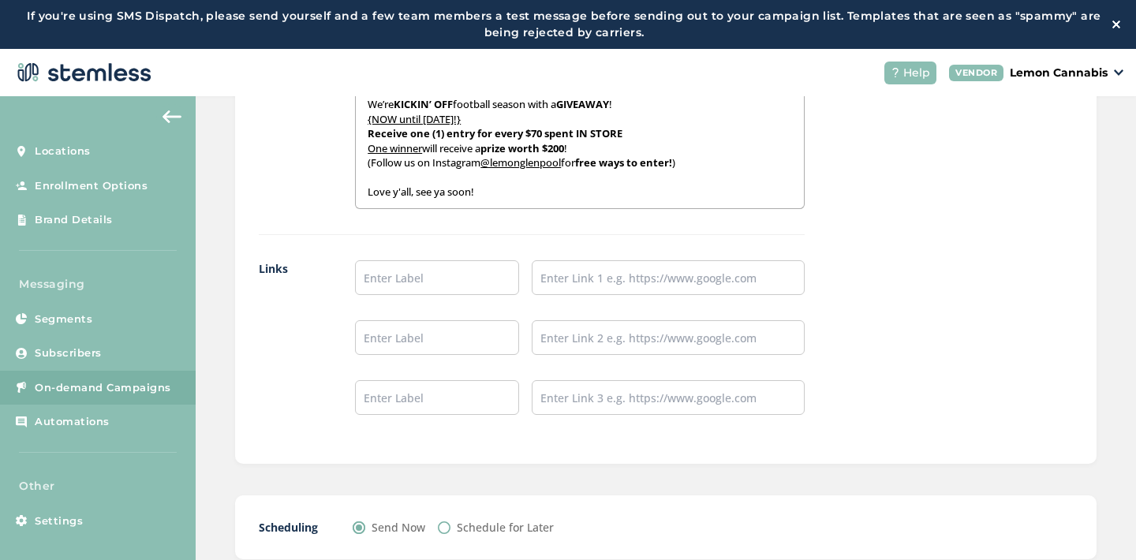
scroll to position [1379, 0]
click at [456, 268] on input "text" at bounding box center [437, 277] width 164 height 35
type input "Place an Order!"
click at [469, 335] on input "text" at bounding box center [437, 337] width 164 height 35
type input "Leave a Review!"
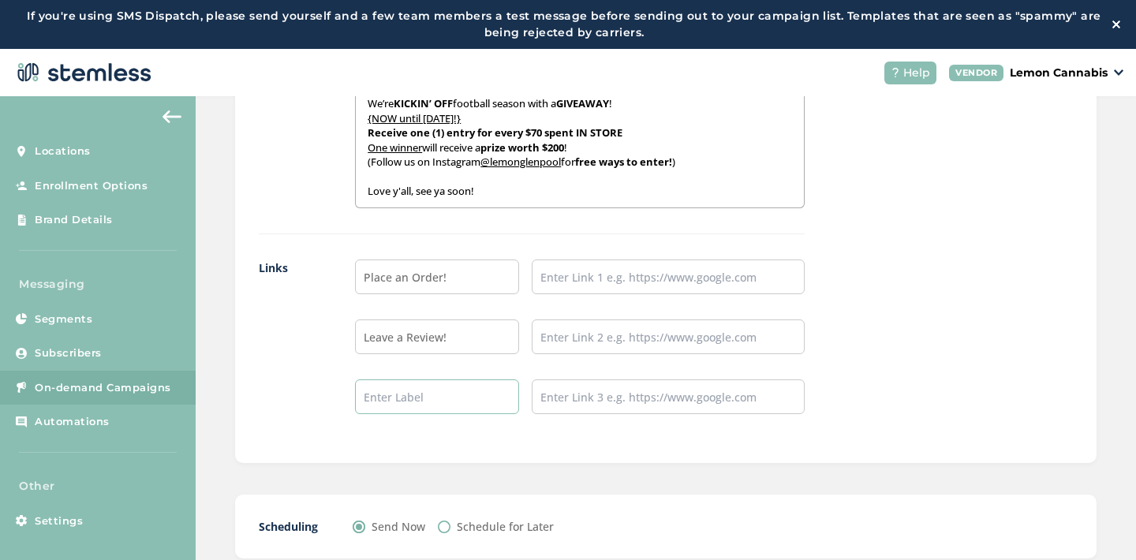
click at [469, 403] on input "text" at bounding box center [437, 397] width 164 height 35
type input "Follow our IG!"
click at [604, 289] on input "text" at bounding box center [668, 277] width 273 height 35
type input "[URL][DOMAIN_NAME]"
click at [617, 337] on input "text" at bounding box center [668, 337] width 273 height 35
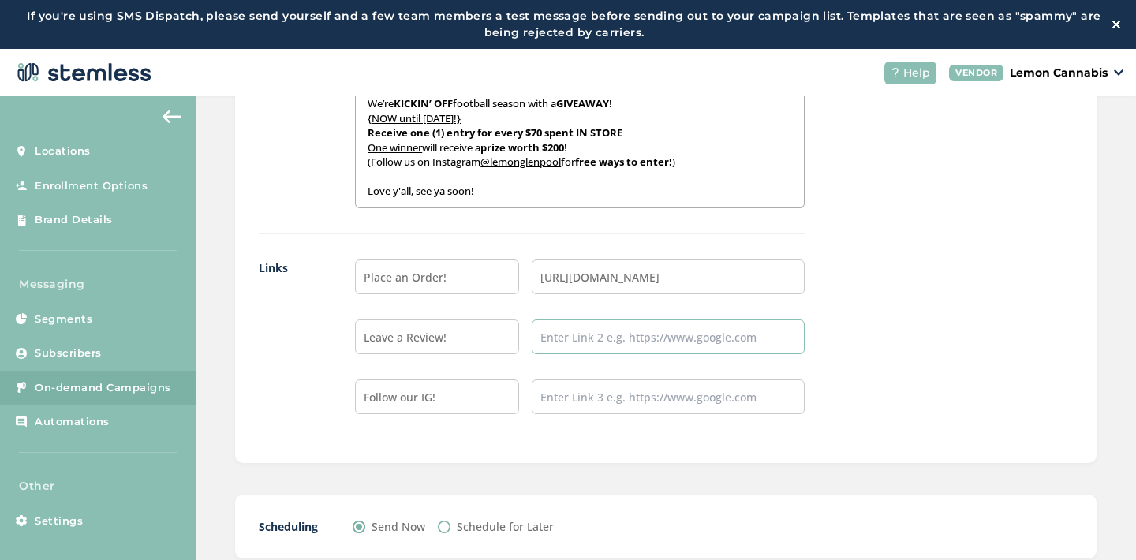
type input "[URL][DOMAIN_NAME]"
click at [633, 409] on input "text" at bounding box center [668, 397] width 273 height 35
type input "[URL][DOMAIN_NAME]"
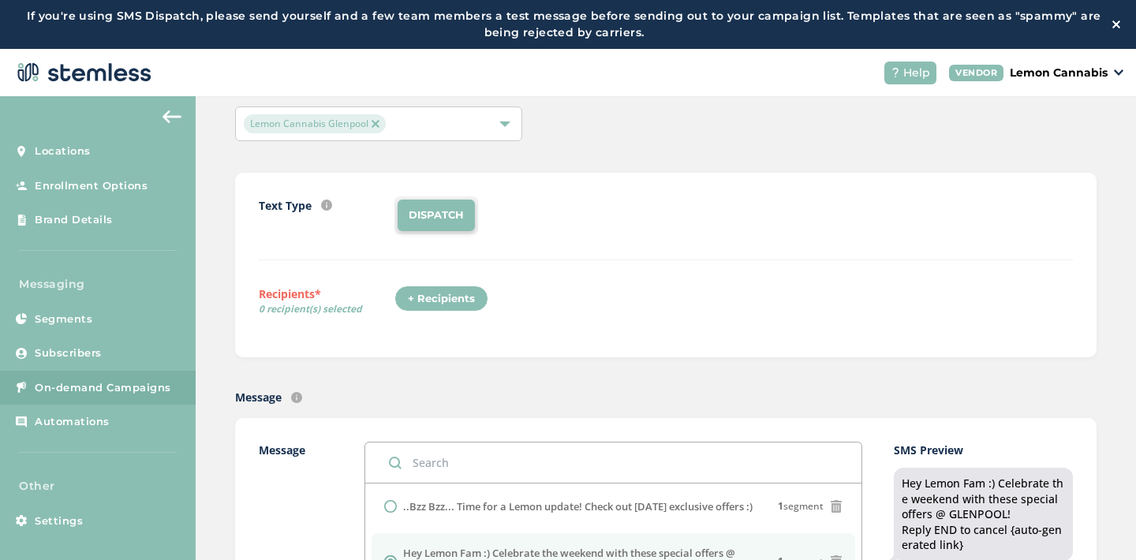
scroll to position [76, 0]
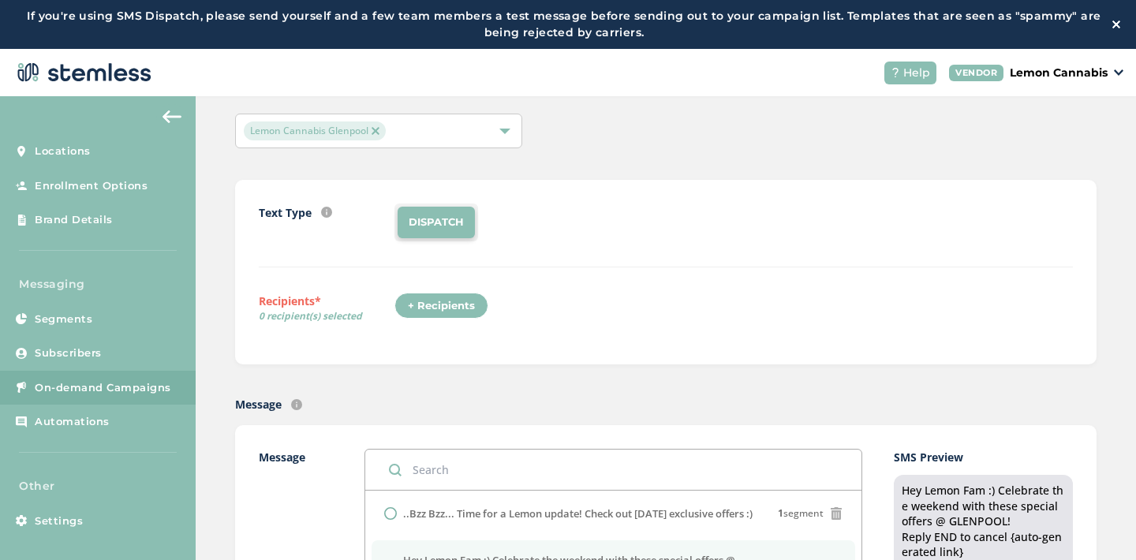
click at [442, 306] on div "+ Recipients" at bounding box center [442, 306] width 94 height 27
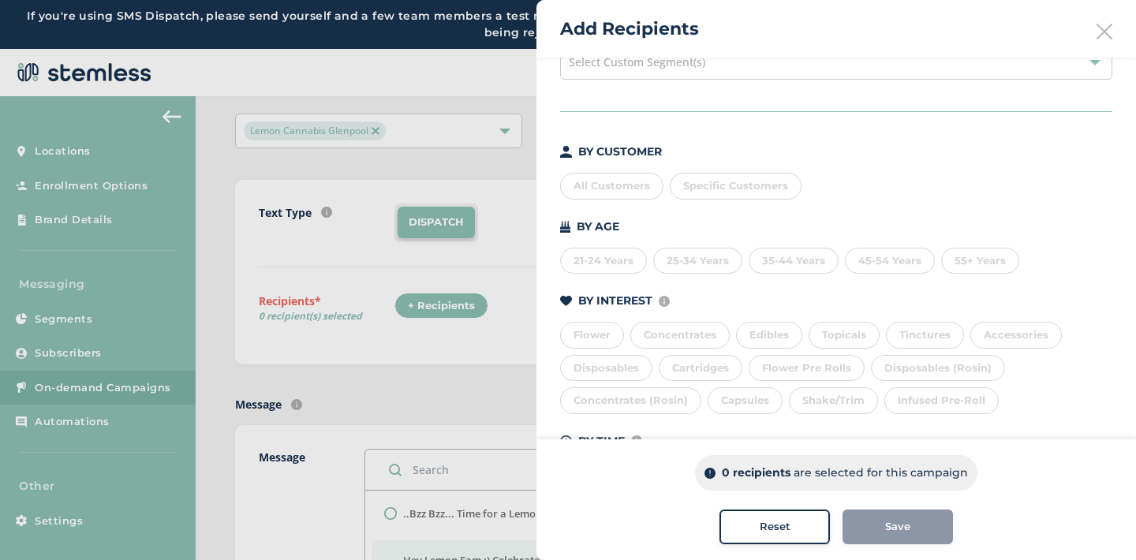
scroll to position [177, 0]
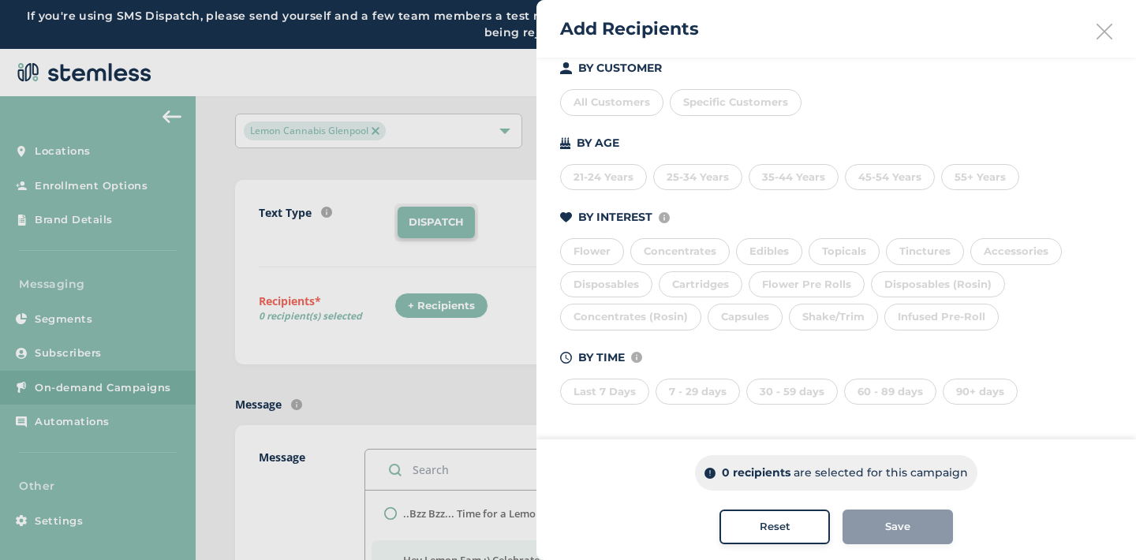
click at [592, 393] on div "Last 7 Days" at bounding box center [604, 392] width 89 height 27
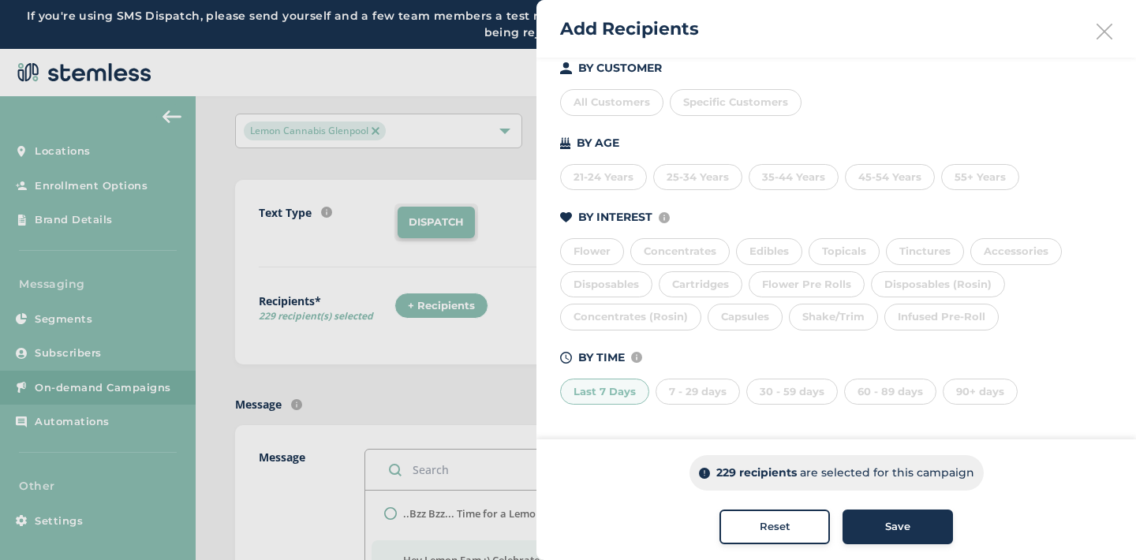
click at [690, 397] on div "7 - 29 days" at bounding box center [698, 392] width 84 height 27
click at [770, 396] on div "30 - 59 days" at bounding box center [792, 392] width 92 height 27
click at [871, 393] on div "60 - 89 days" at bounding box center [890, 392] width 92 height 27
click at [698, 104] on span "Specific Customers" at bounding box center [735, 101] width 105 height 13
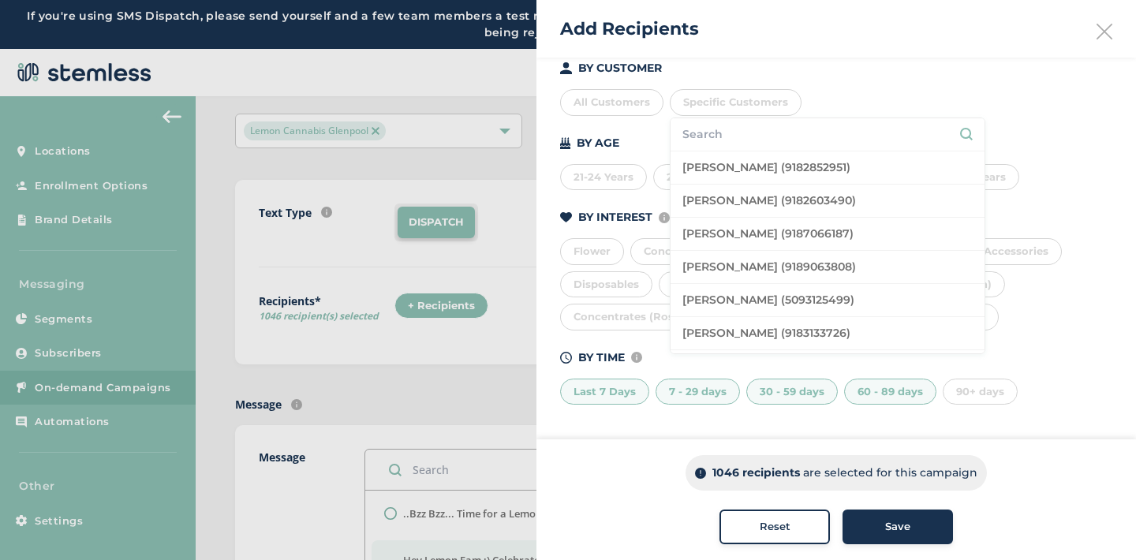
click at [713, 127] on input "text" at bounding box center [828, 134] width 290 height 17
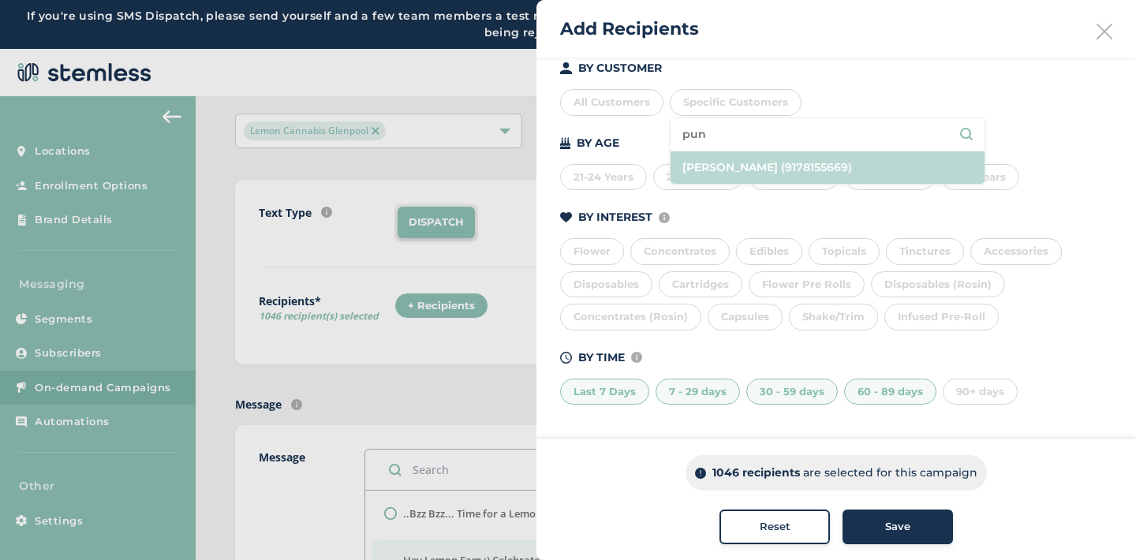
click at [724, 159] on li "[PERSON_NAME] (9178155669)" at bounding box center [828, 168] width 314 height 32
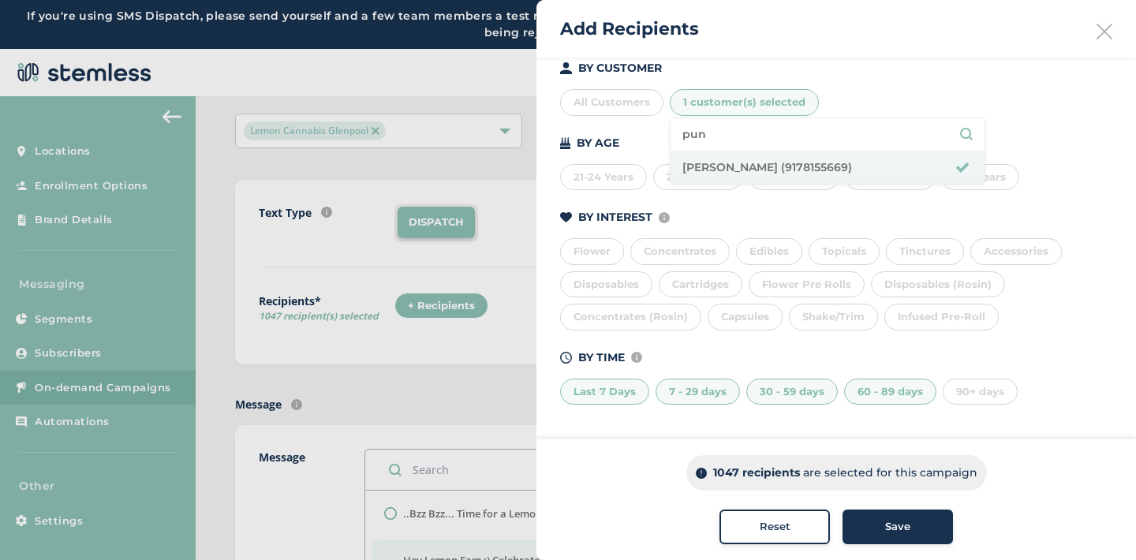
click at [711, 140] on input "pun" at bounding box center [828, 134] width 290 height 17
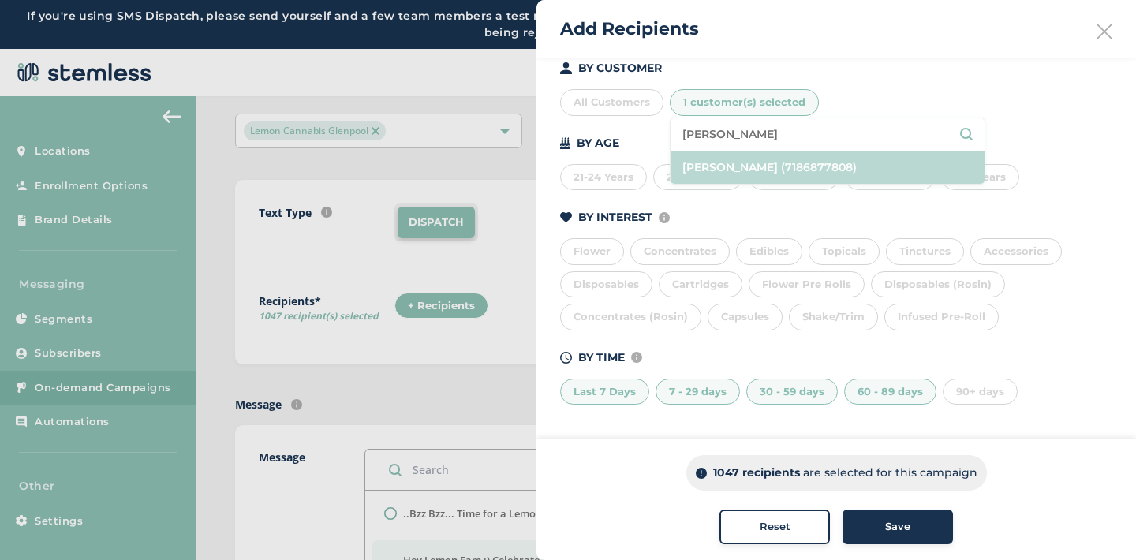
click at [732, 163] on li "[PERSON_NAME] (7186877808)" at bounding box center [828, 168] width 314 height 32
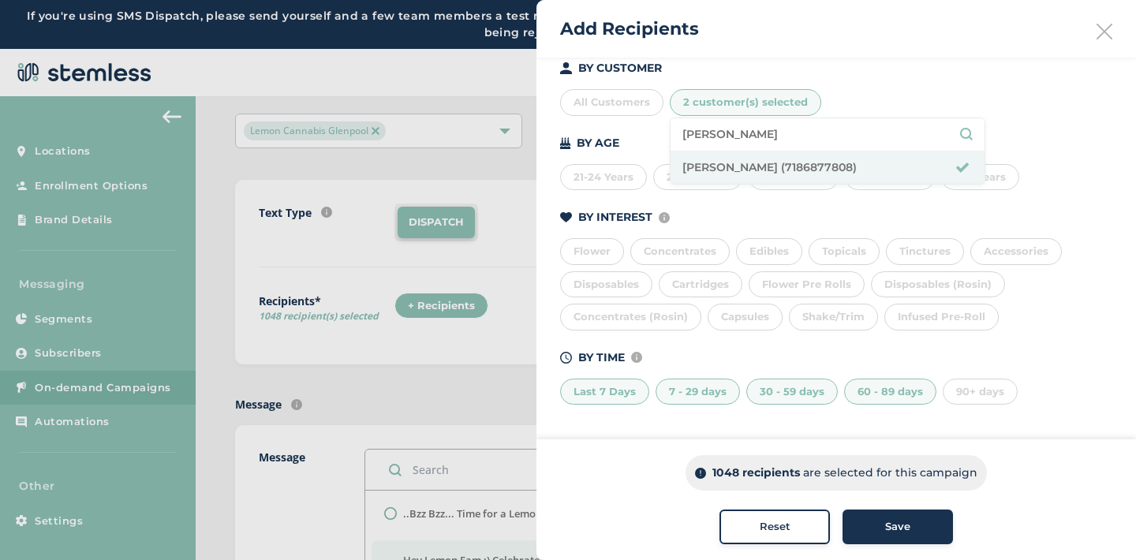
drag, startPoint x: 718, startPoint y: 136, endPoint x: 674, endPoint y: 136, distance: 44.2
click at [674, 136] on li "[PERSON_NAME]" at bounding box center [828, 134] width 314 height 33
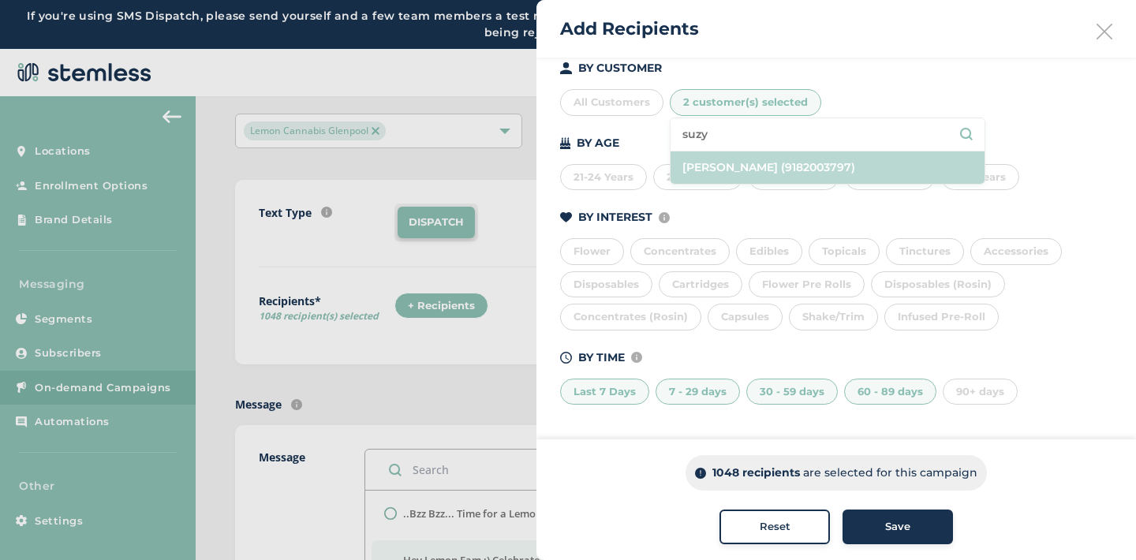
click at [710, 174] on li "[PERSON_NAME] (9182003797)" at bounding box center [828, 168] width 314 height 32
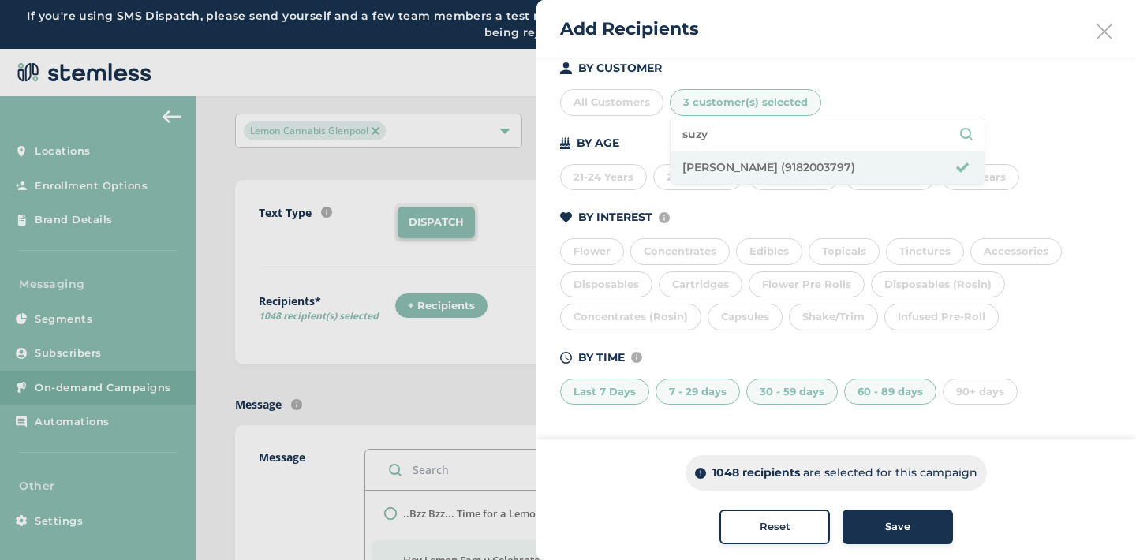
drag, startPoint x: 713, startPoint y: 132, endPoint x: 670, endPoint y: 132, distance: 43.4
click at [671, 132] on li "suzy" at bounding box center [828, 134] width 314 height 33
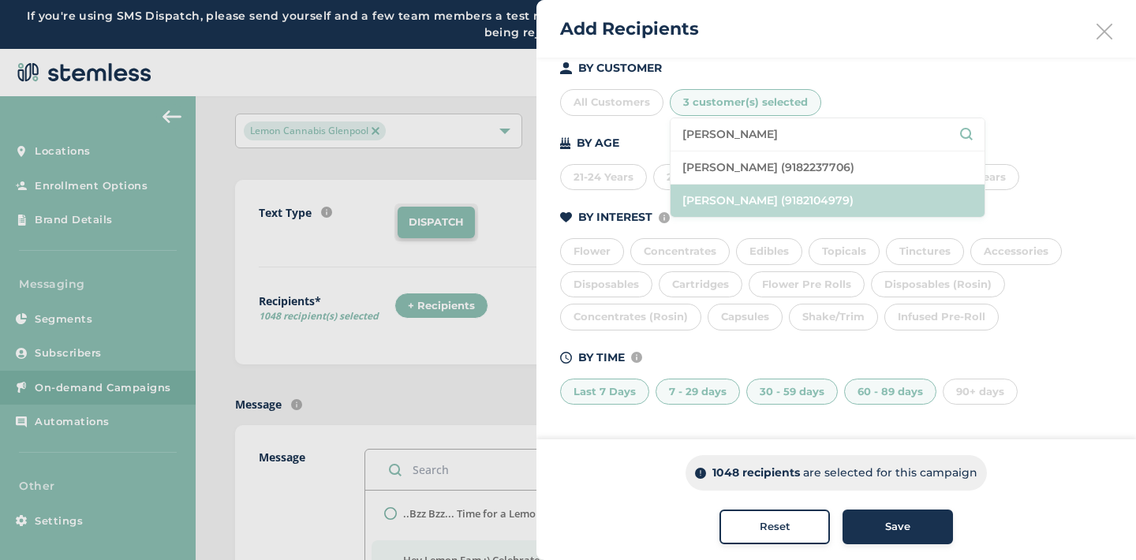
click at [707, 196] on li "[PERSON_NAME] (9182104979)" at bounding box center [828, 201] width 314 height 32
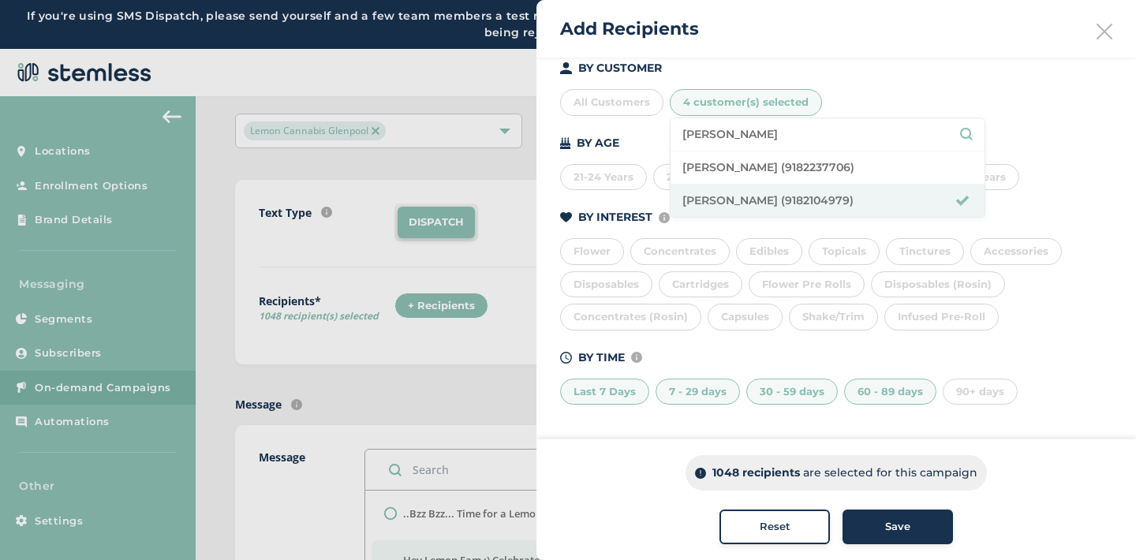
drag, startPoint x: 731, startPoint y: 137, endPoint x: 670, endPoint y: 137, distance: 61.6
click at [671, 137] on li "[PERSON_NAME]" at bounding box center [828, 134] width 314 height 33
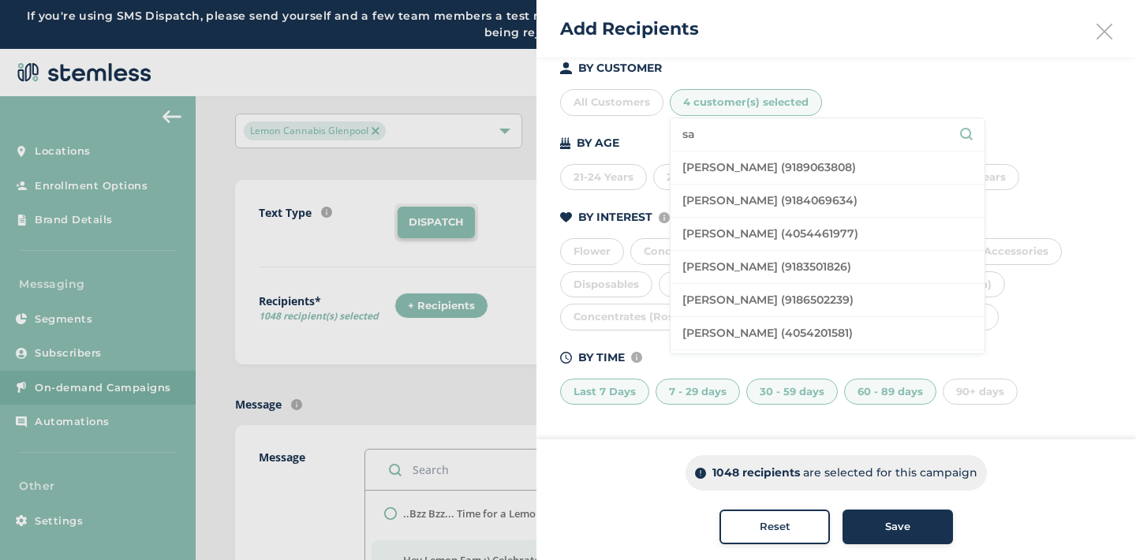
type input "s"
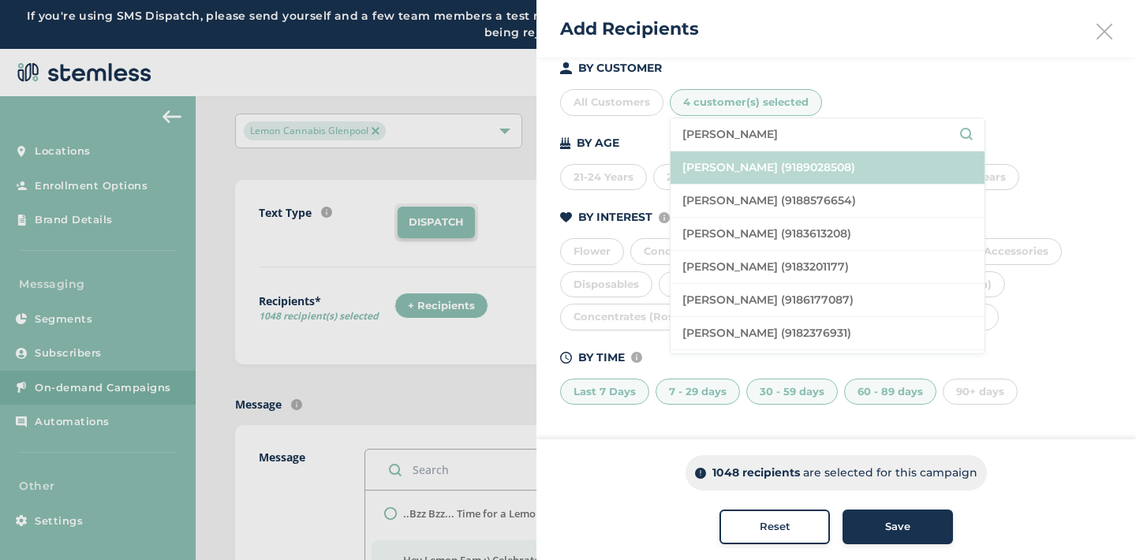
type input "[PERSON_NAME]"
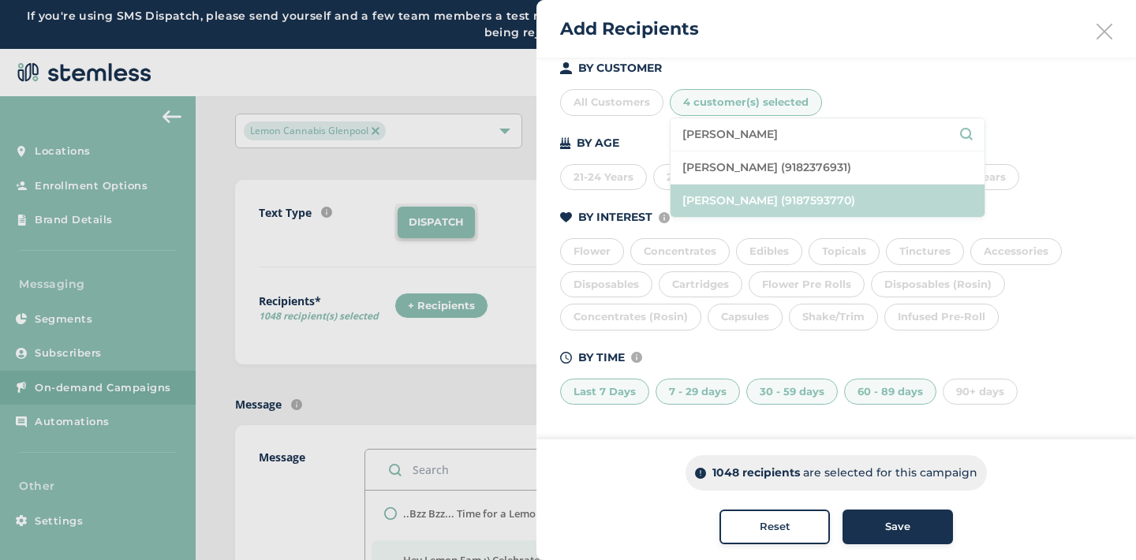
click at [820, 204] on li "[PERSON_NAME] (9187593770)" at bounding box center [828, 201] width 314 height 32
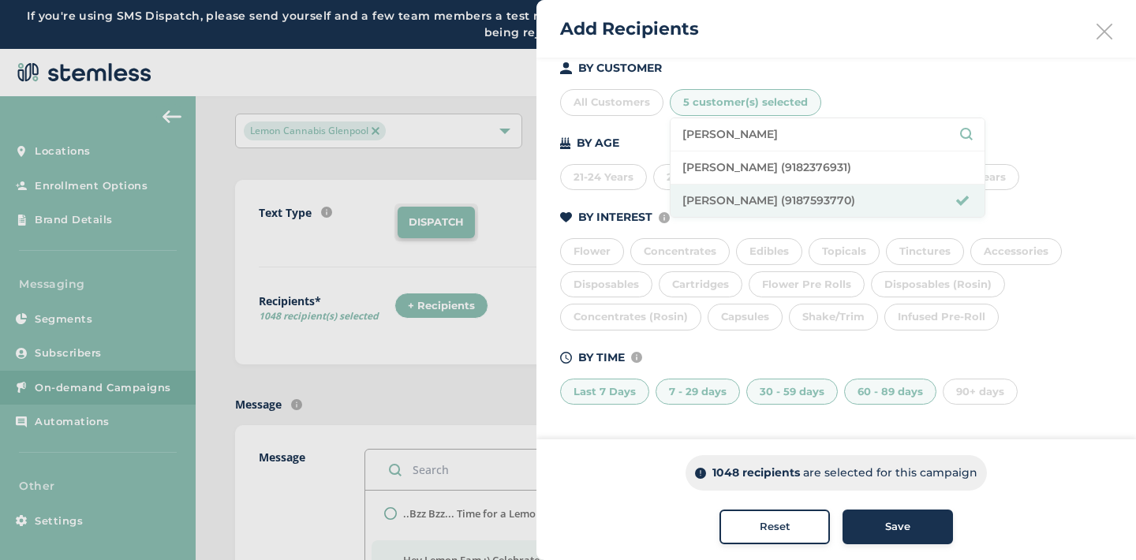
drag, startPoint x: 743, startPoint y: 138, endPoint x: 632, endPoint y: 142, distance: 111.3
click at [632, 142] on div "BY CUSTOMER All Customers 5 customer(s) selected [PERSON_NAME] [PERSON_NAME] (9…" at bounding box center [836, 232] width 552 height 345
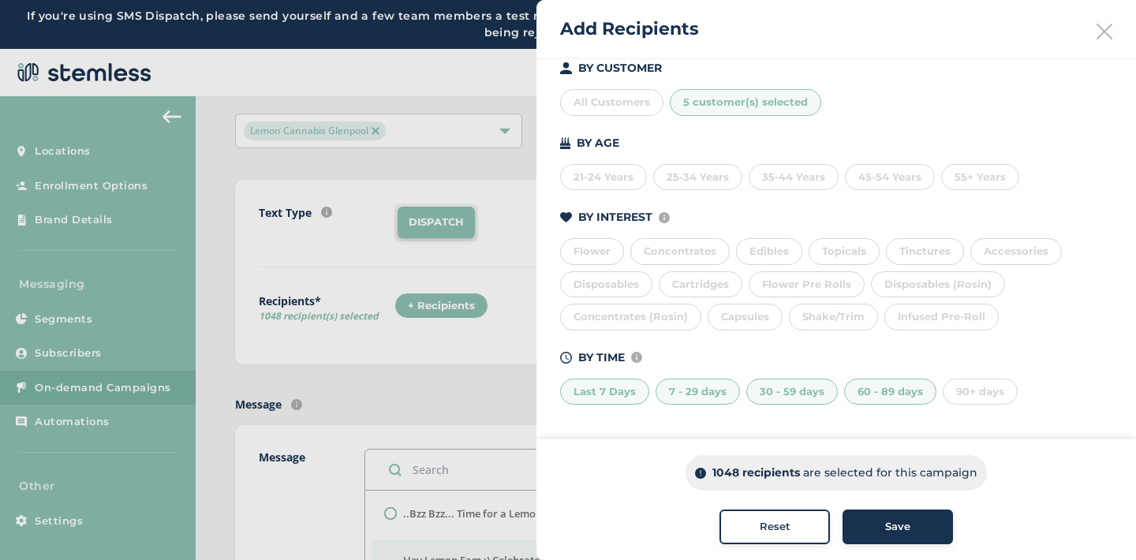
click at [749, 97] on span "5 customer(s) selected" at bounding box center [745, 101] width 125 height 13
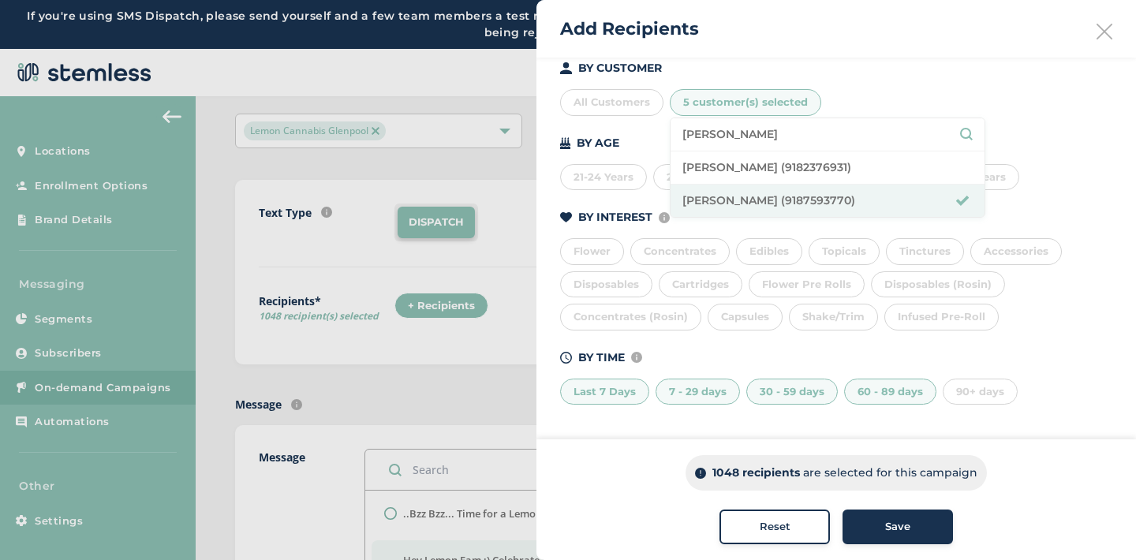
drag, startPoint x: 733, startPoint y: 131, endPoint x: 645, endPoint y: 130, distance: 88.4
click at [645, 130] on div "BY CUSTOMER All Customers 5 customer(s) selected [PERSON_NAME] [PERSON_NAME] (9…" at bounding box center [836, 232] width 552 height 345
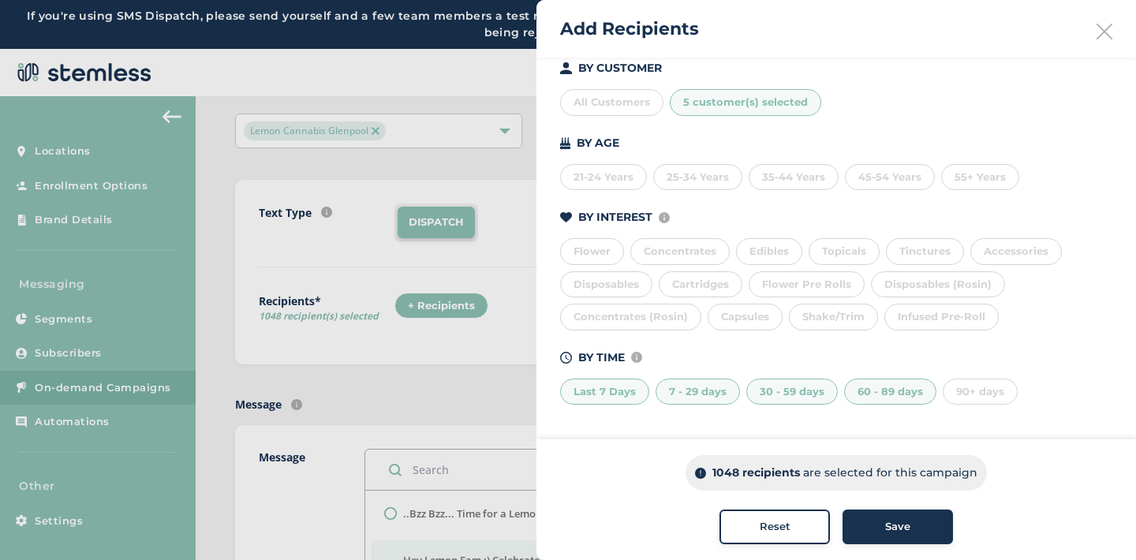
click at [714, 99] on span "5 customer(s) selected" at bounding box center [745, 101] width 125 height 13
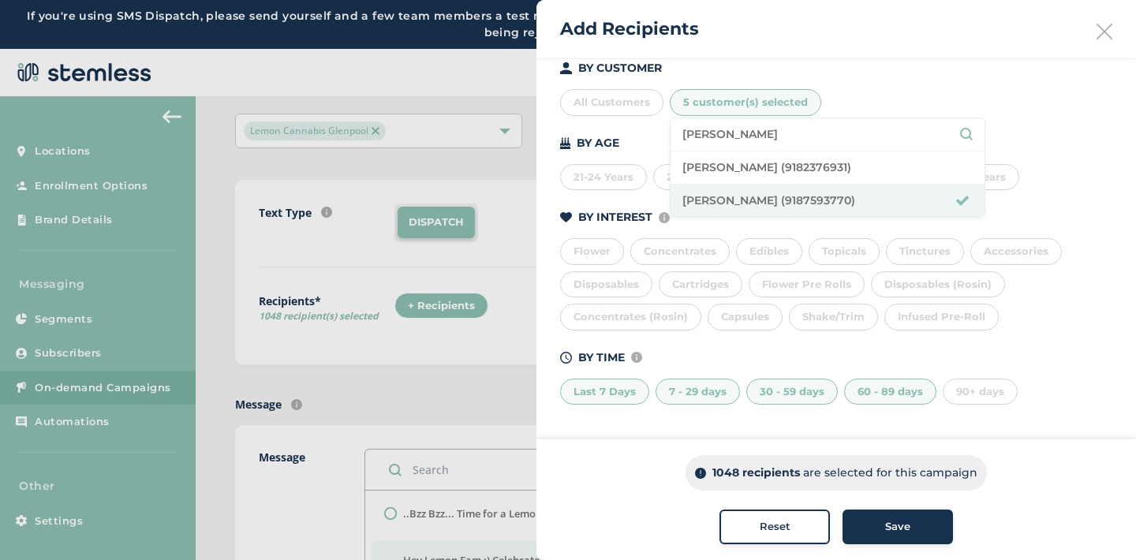
click at [744, 139] on input "[PERSON_NAME]" at bounding box center [828, 134] width 290 height 17
type input "p"
type input "[PERSON_NAME]"
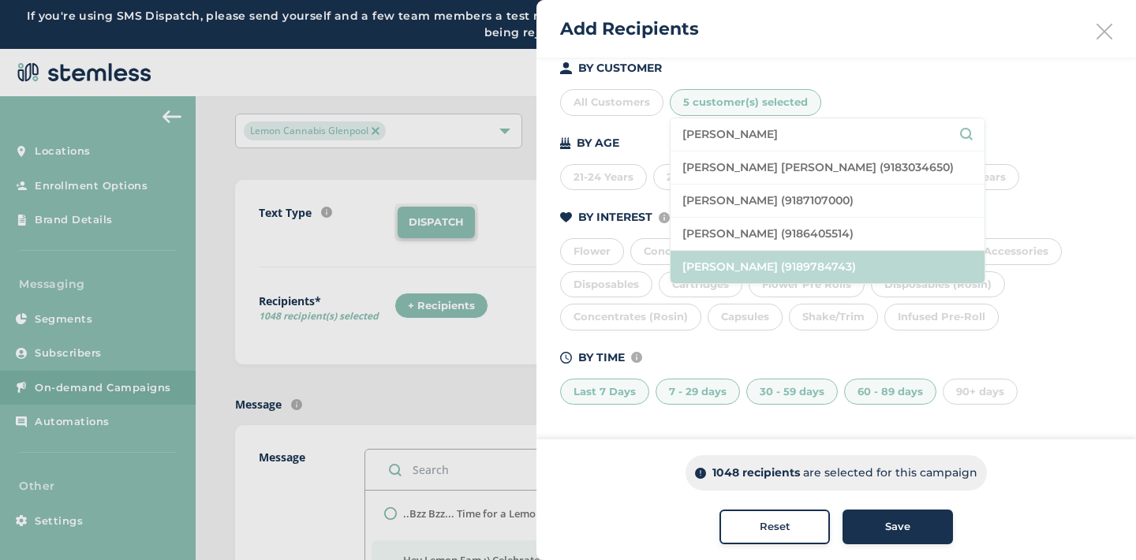
click at [791, 259] on li "[PERSON_NAME] (9189784743)" at bounding box center [828, 267] width 314 height 32
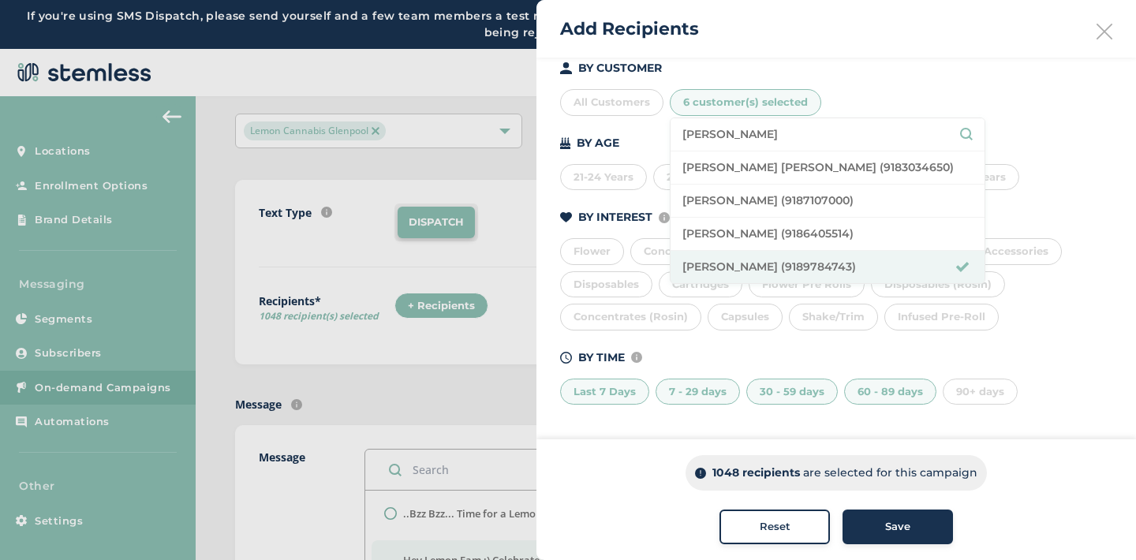
click at [857, 522] on div "Save" at bounding box center [897, 527] width 85 height 16
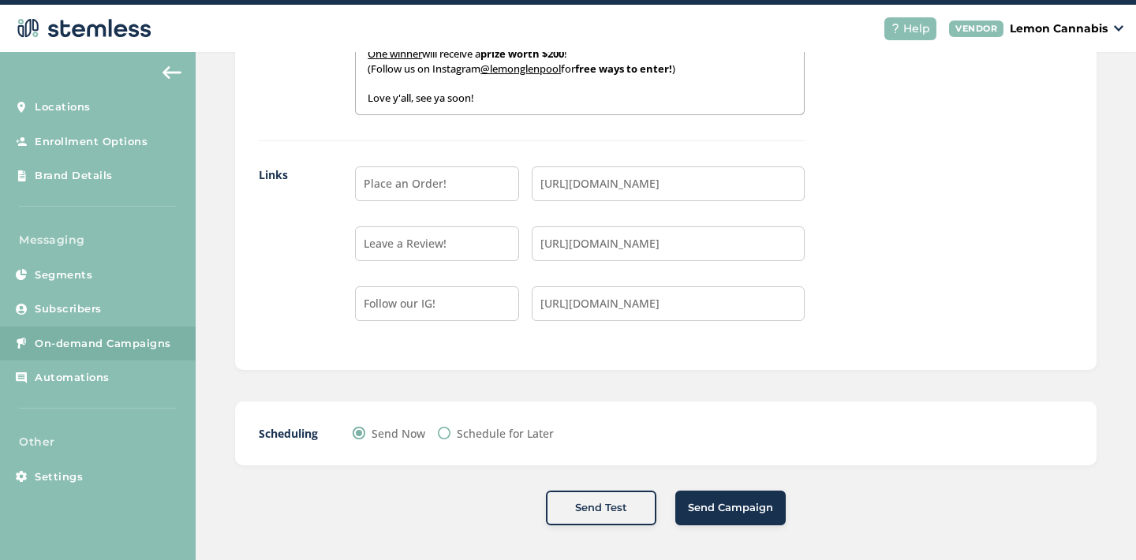
scroll to position [49, 0]
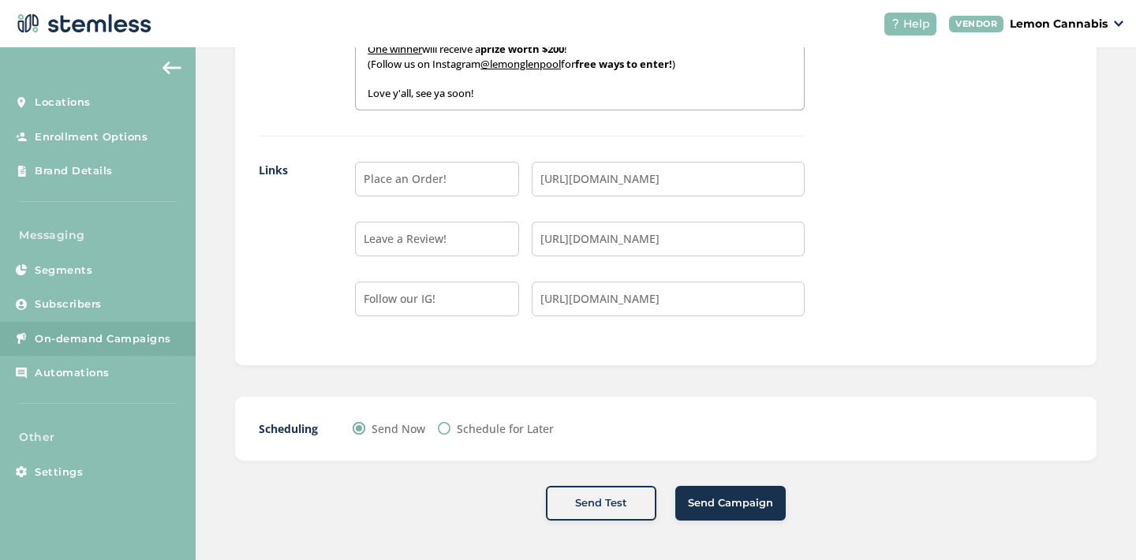
click at [439, 428] on input "Schedule for Later" at bounding box center [444, 428] width 13 height 13
radio input "true"
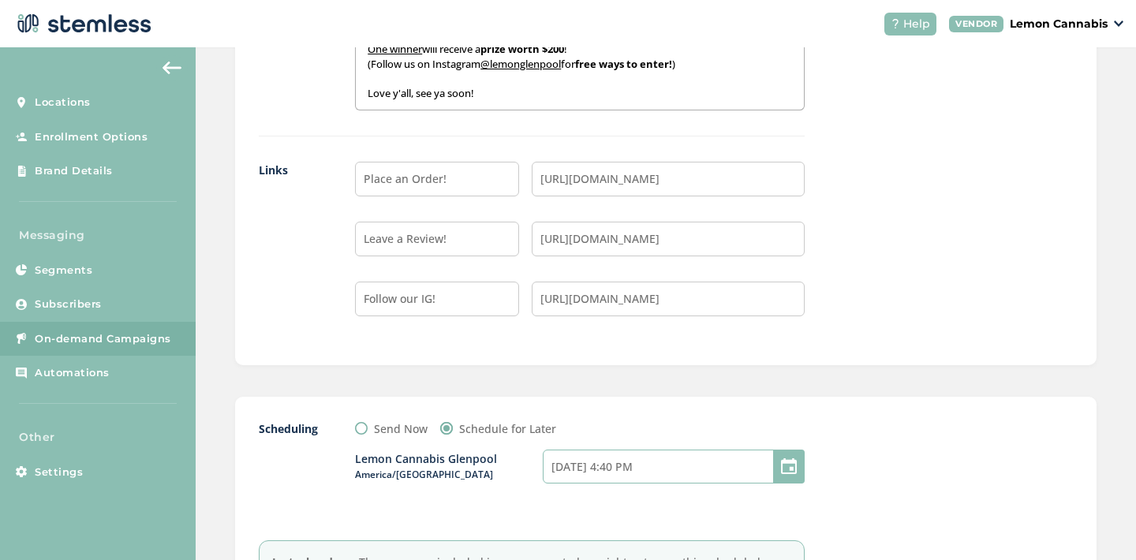
click at [662, 474] on input "[DATE] 4:40 PM" at bounding box center [674, 467] width 262 height 34
select select "16"
select select "40"
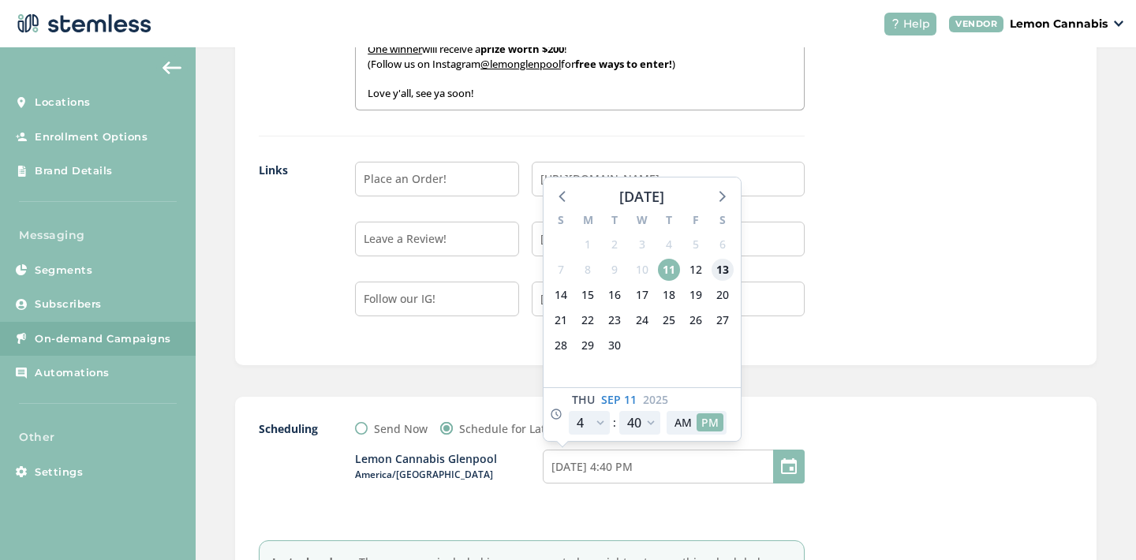
click at [712, 268] on span "13" at bounding box center [723, 270] width 22 height 22
type input "[DATE] 4:40 PM"
click at [590, 429] on select "12 1 2 3 4 5 6 7 8 9 10 11" at bounding box center [589, 423] width 41 height 24
select select "22"
type input "[DATE] 10:40 PM"
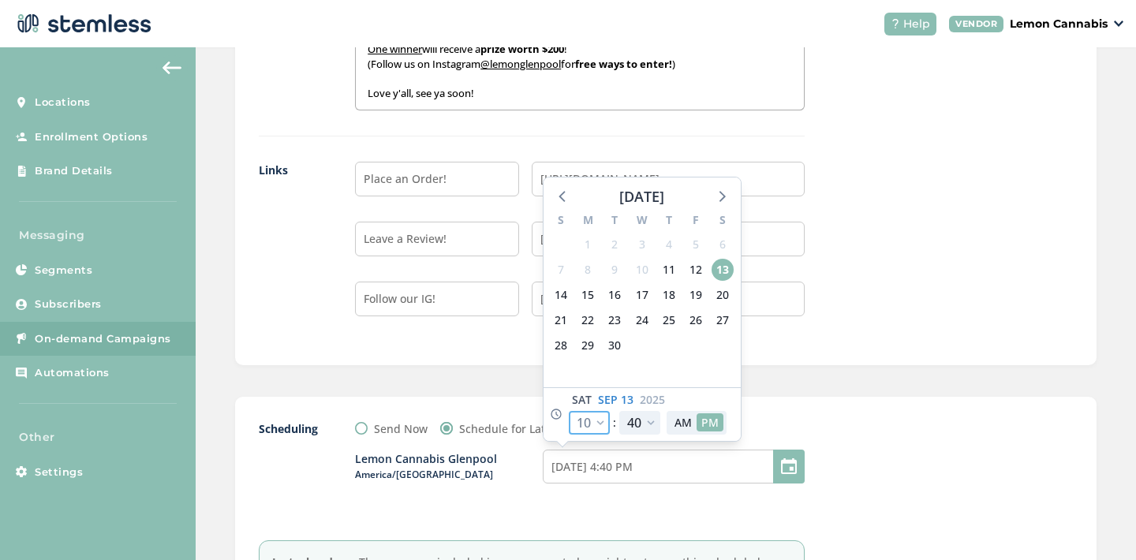
select select "22"
click at [638, 429] on select "00 05 10 15 20 25 30 35 40 45 50 55" at bounding box center [639, 423] width 41 height 24
select select "0"
type input "[DATE] 10:00 PM"
select select "0"
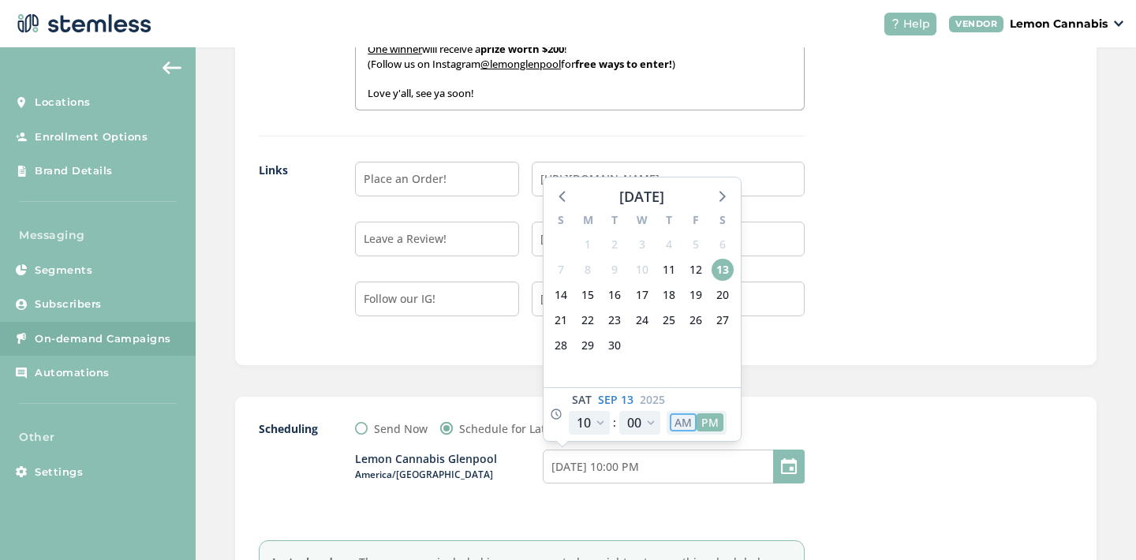
click at [679, 417] on button "AM" at bounding box center [683, 422] width 27 height 18
type input "[DATE] 10:00 AM"
select select "10"
click at [758, 422] on div "Send Now Schedule for Later" at bounding box center [580, 429] width 450 height 17
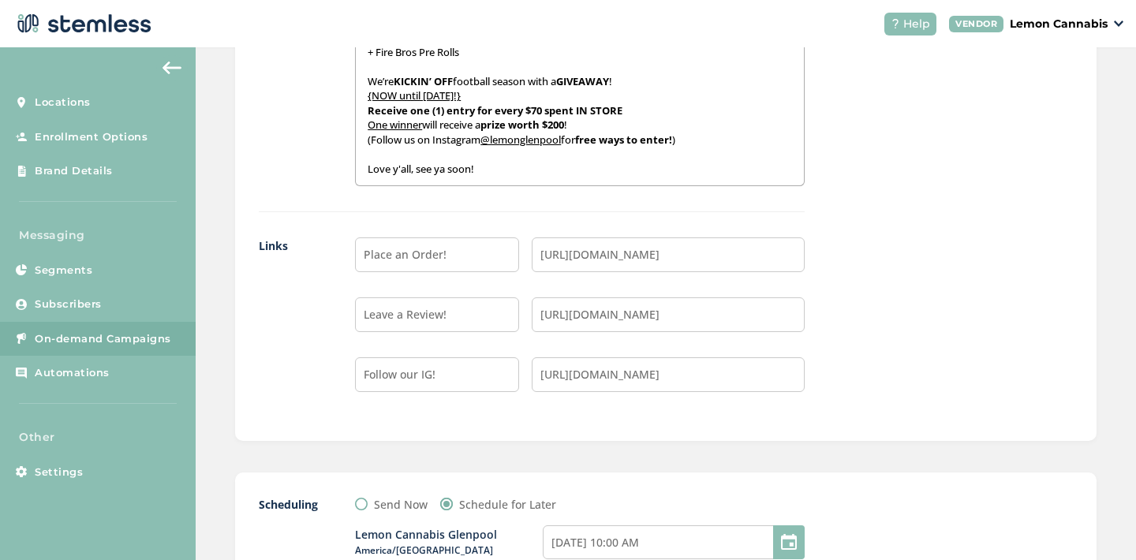
scroll to position [1732, 0]
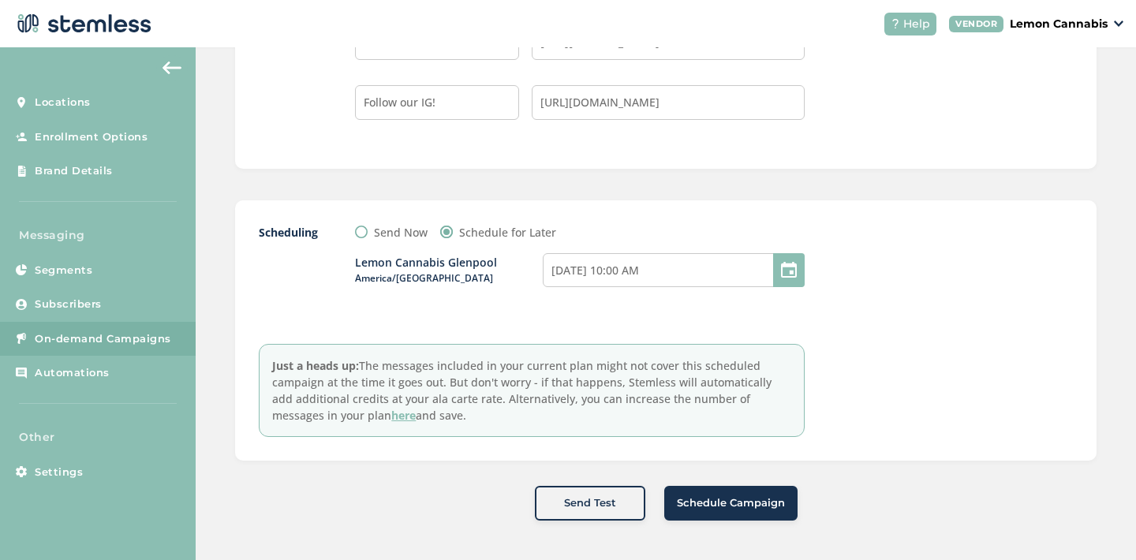
click at [706, 496] on span "Schedule Campaign" at bounding box center [731, 504] width 108 height 16
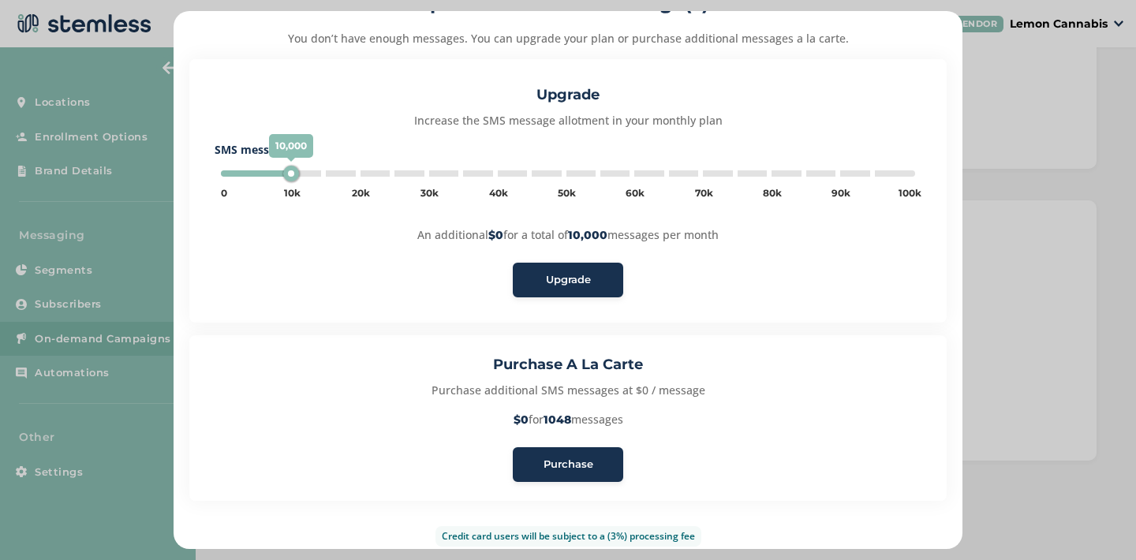
scroll to position [108, 0]
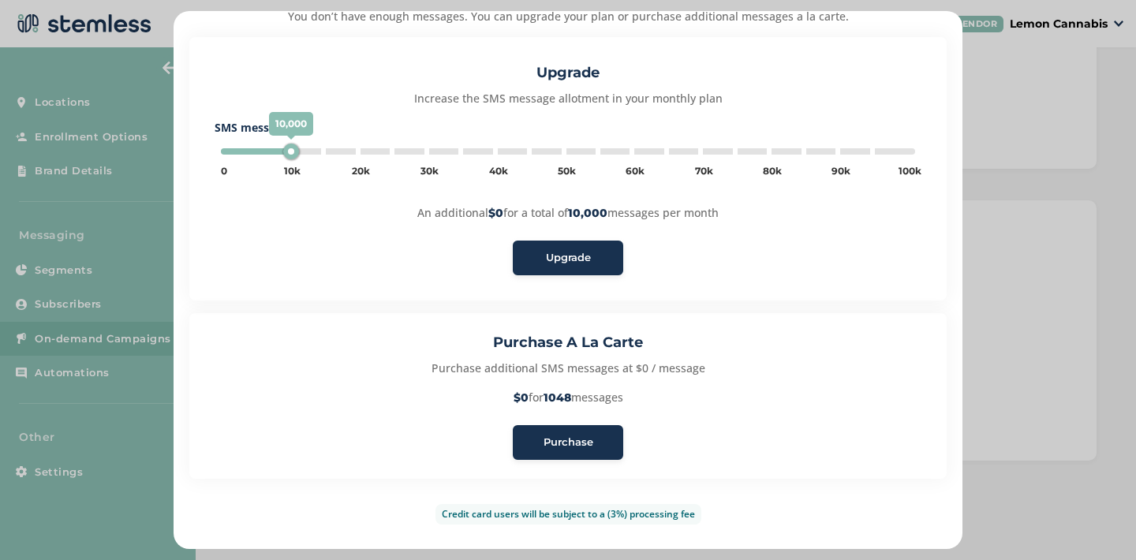
type input "5000"
click at [589, 444] on div "Purchase" at bounding box center [568, 443] width 85 height 16
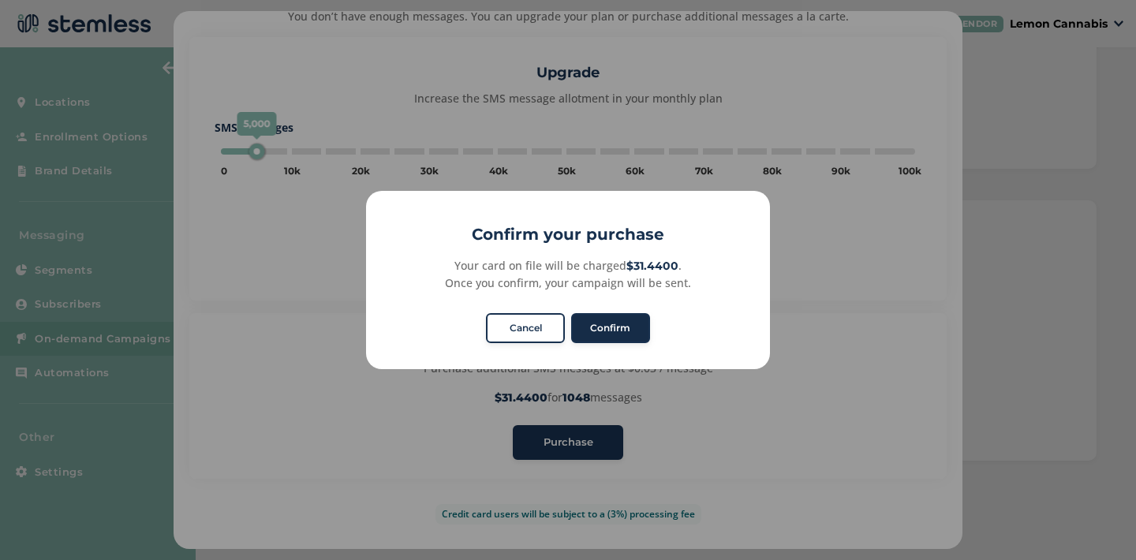
click at [600, 335] on button "Confirm" at bounding box center [610, 328] width 79 height 30
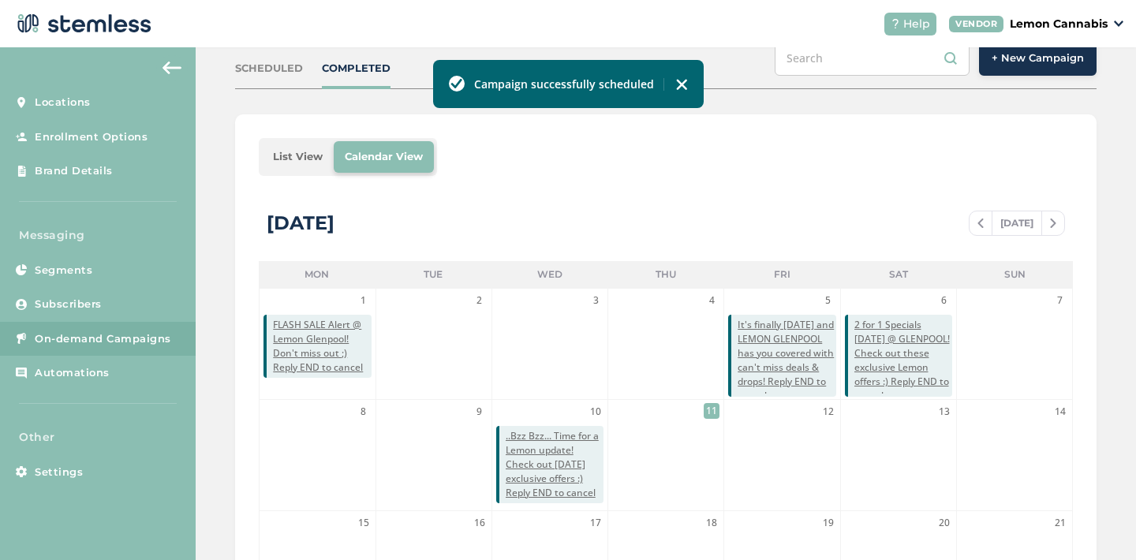
scroll to position [156, 0]
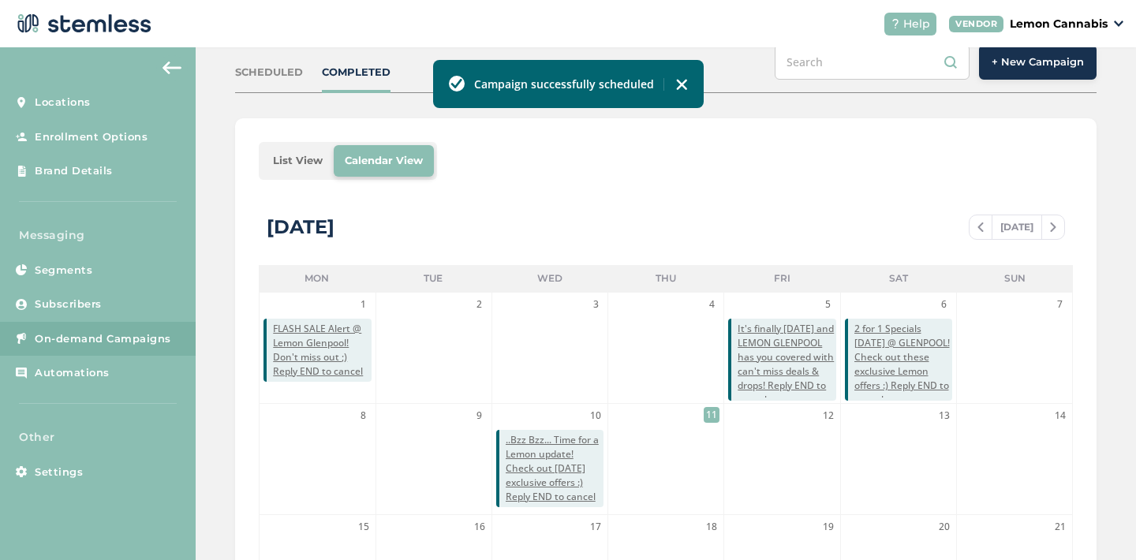
click at [296, 75] on div "SCHEDULED" at bounding box center [269, 73] width 68 height 16
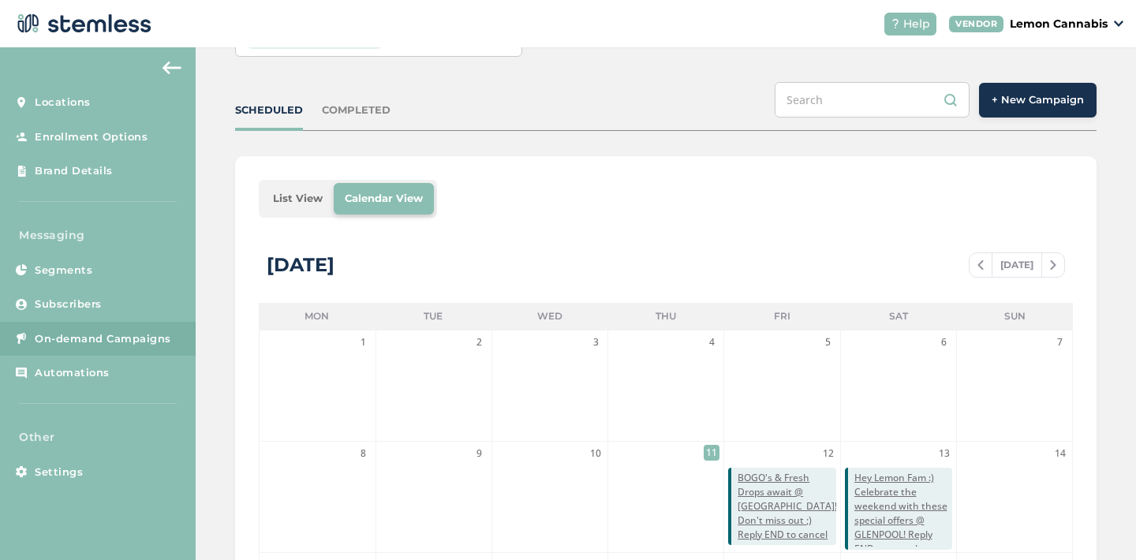
scroll to position [117, 0]
click at [352, 110] on div "COMPLETED" at bounding box center [356, 112] width 69 height 16
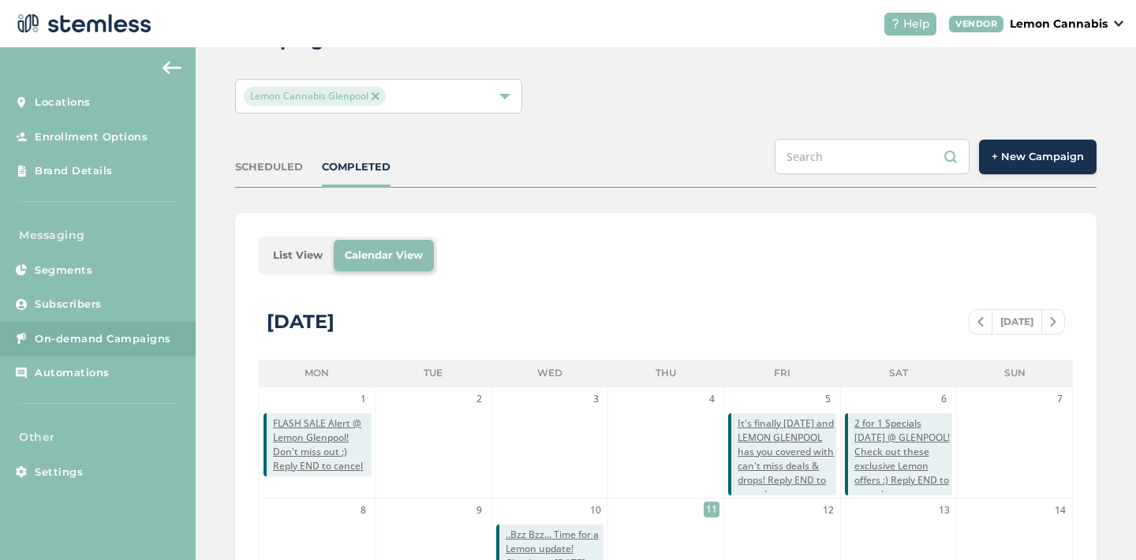
scroll to position [39, 0]
